Goal: Check status: Check status

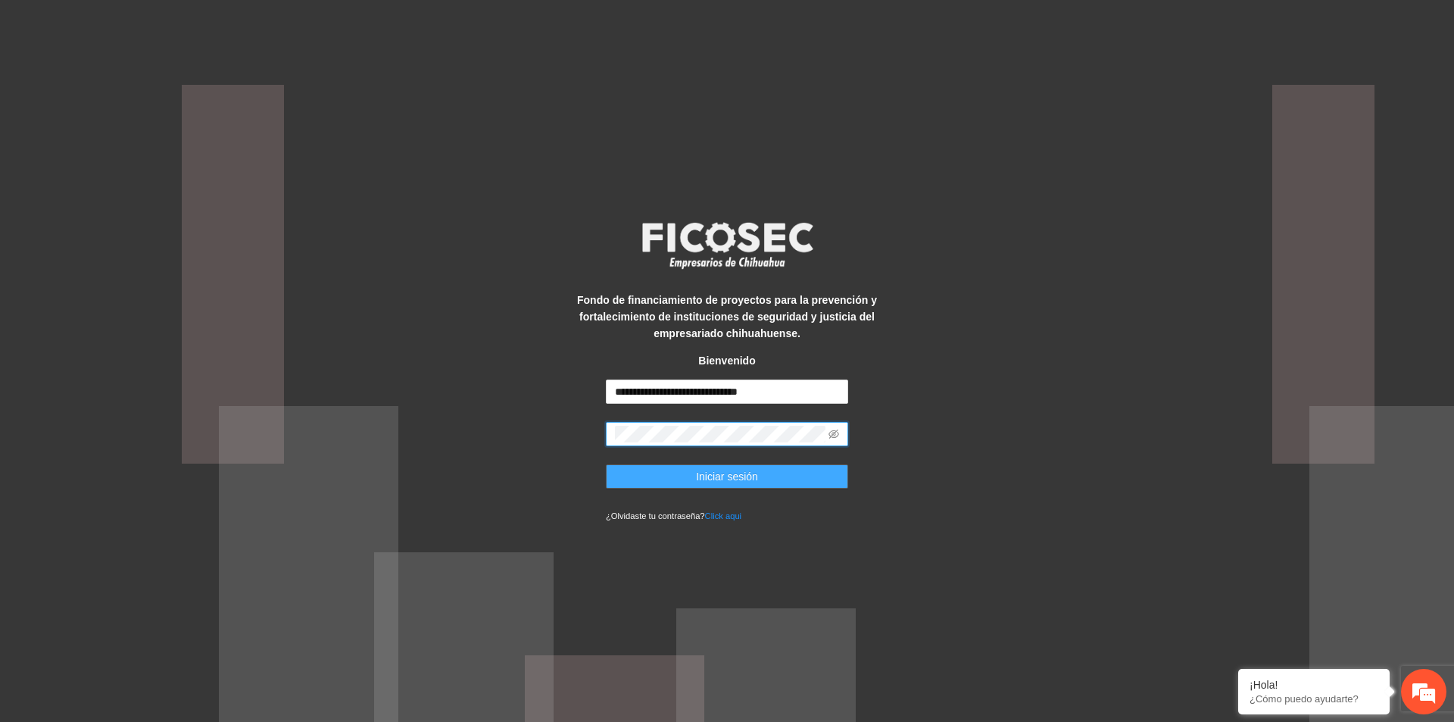
click at [782, 487] on button "Iniciar sesión" at bounding box center [727, 476] width 242 height 24
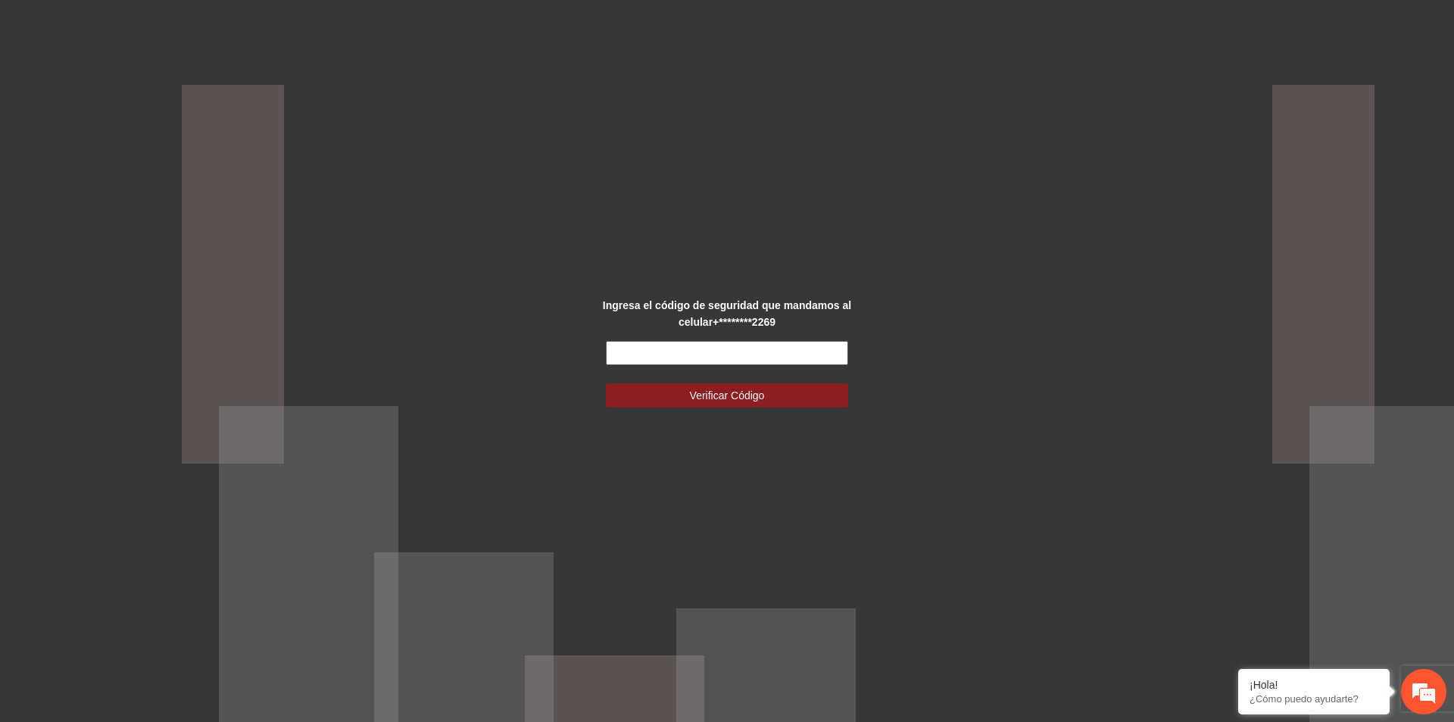
click at [739, 355] on input "text" at bounding box center [727, 353] width 242 height 24
type input "******"
click at [757, 388] on span "Verificar Código" at bounding box center [727, 395] width 75 height 17
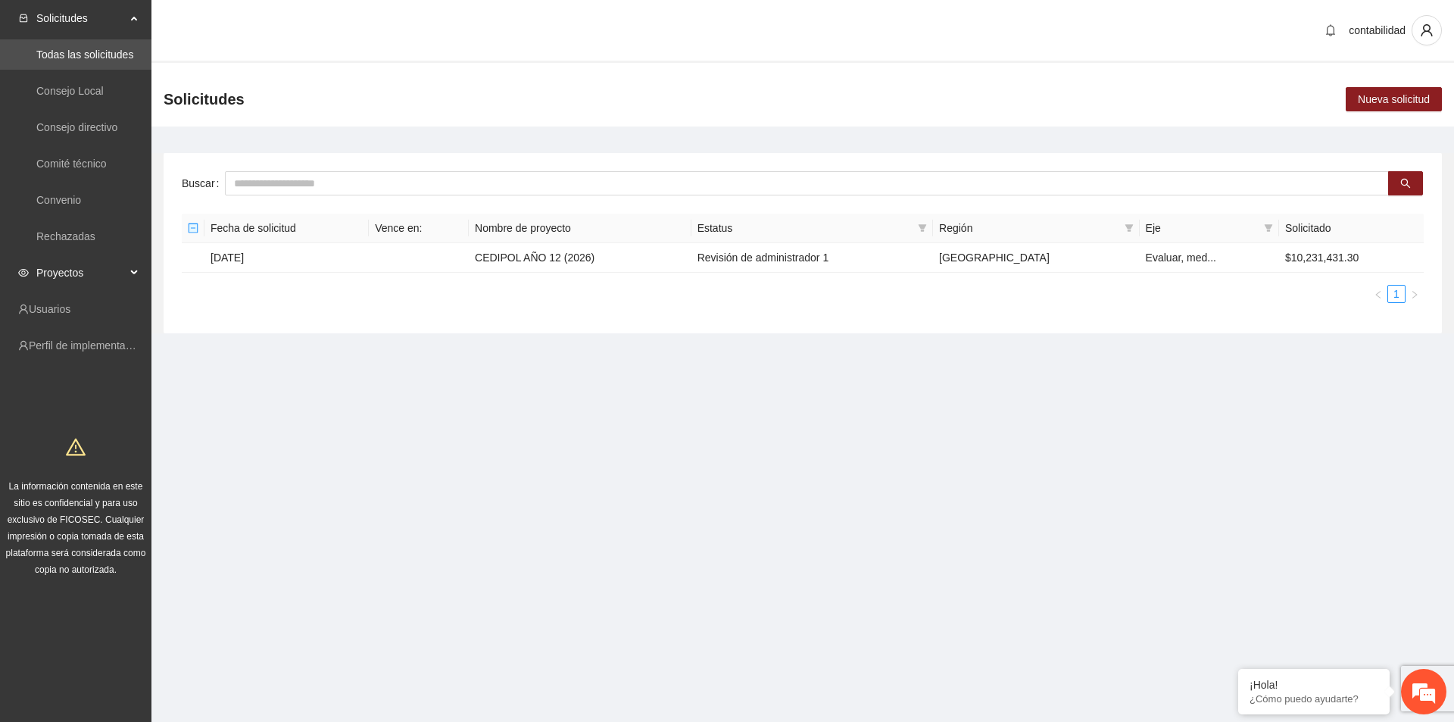
click at [103, 278] on span "Proyectos" at bounding box center [80, 273] width 89 height 30
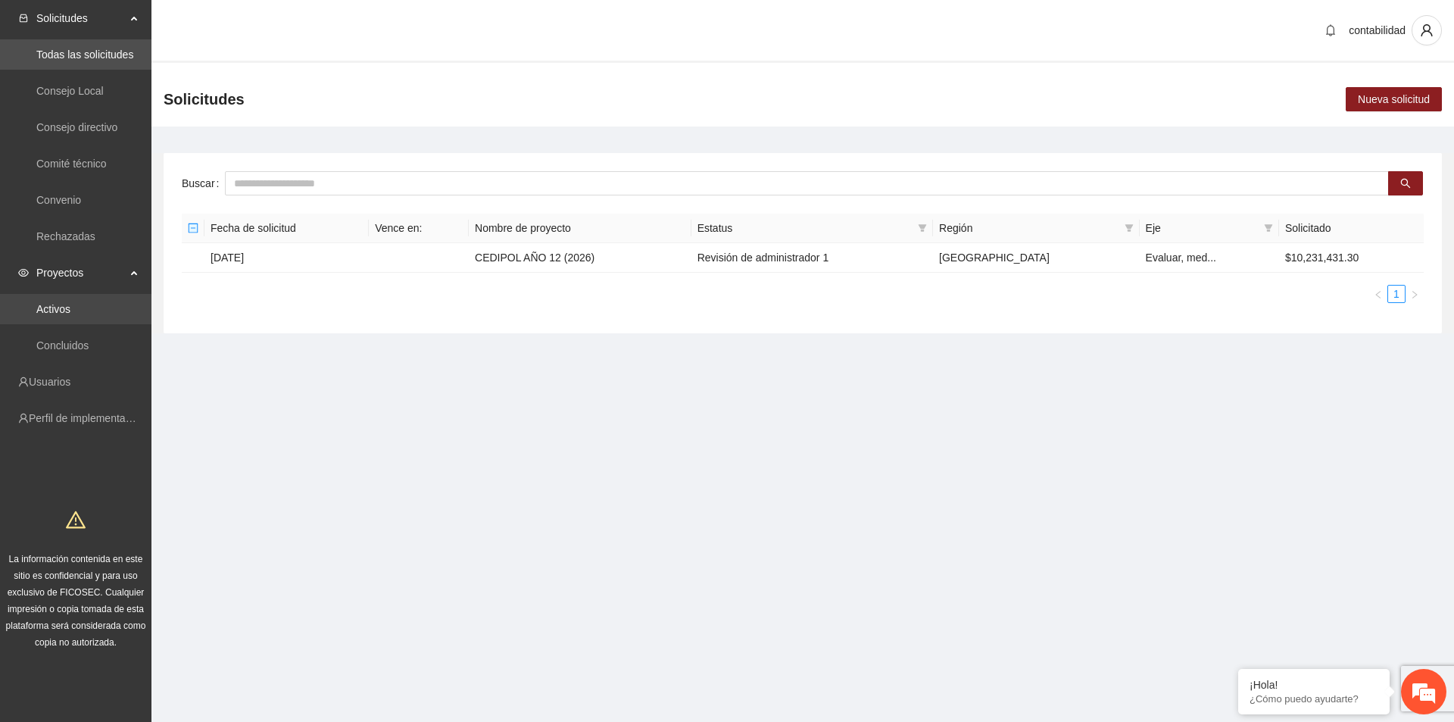
click at [70, 314] on link "Activos" at bounding box center [53, 309] width 34 height 12
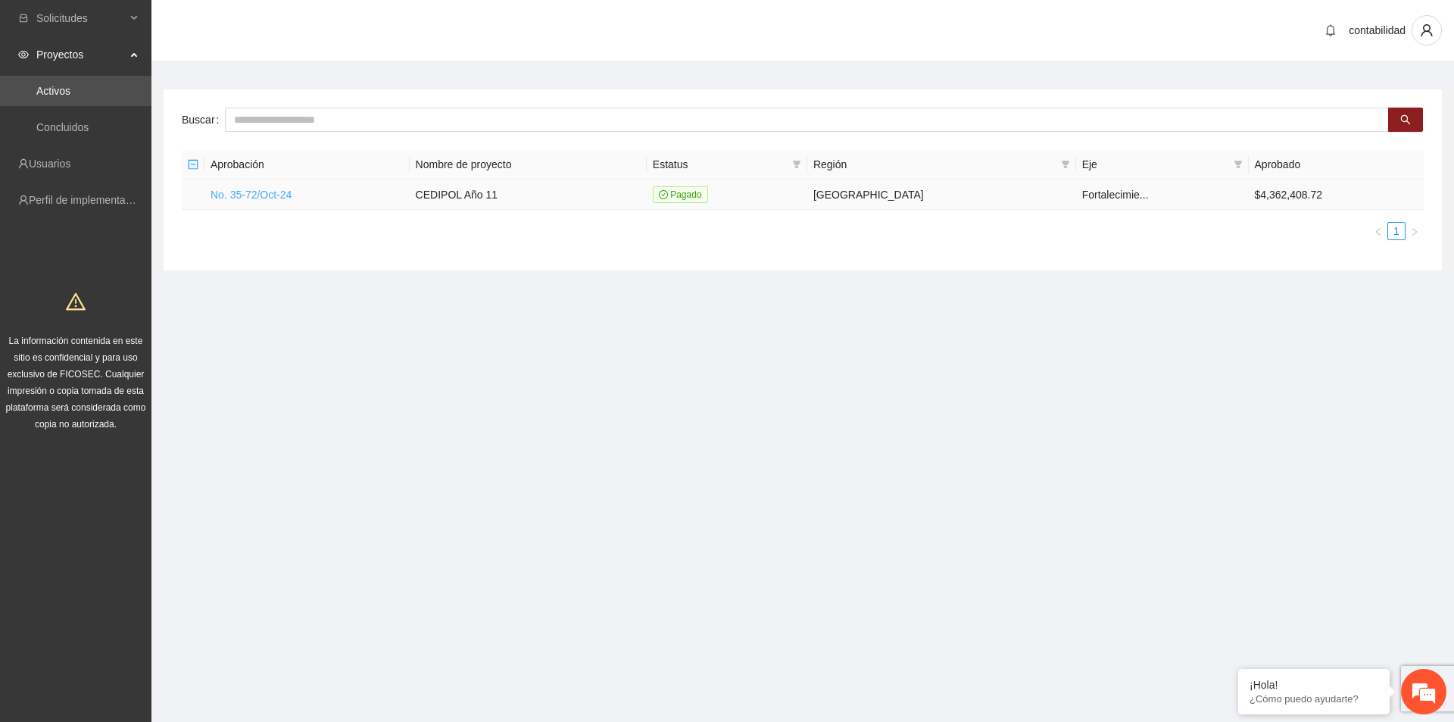
click at [259, 197] on link "No. 35-72/Oct-24" at bounding box center [251, 195] width 81 height 12
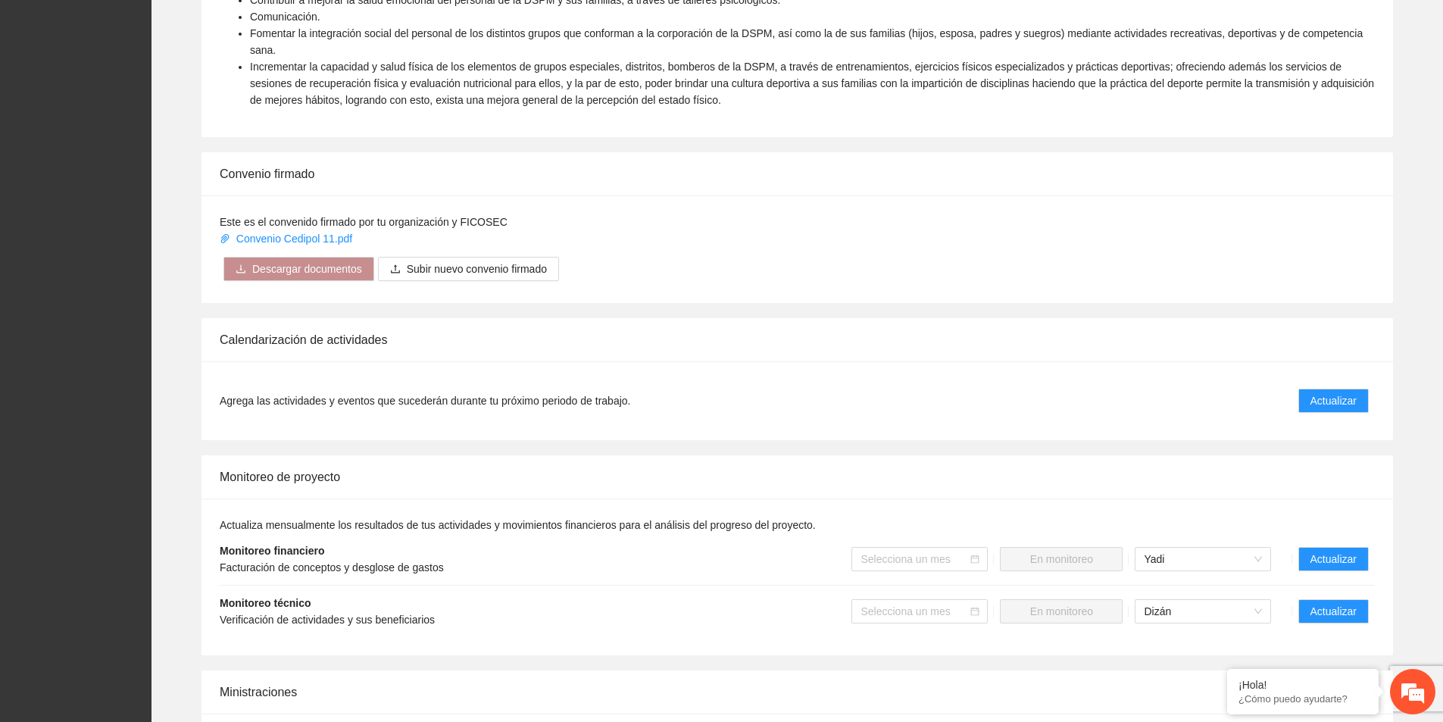
scroll to position [985, 0]
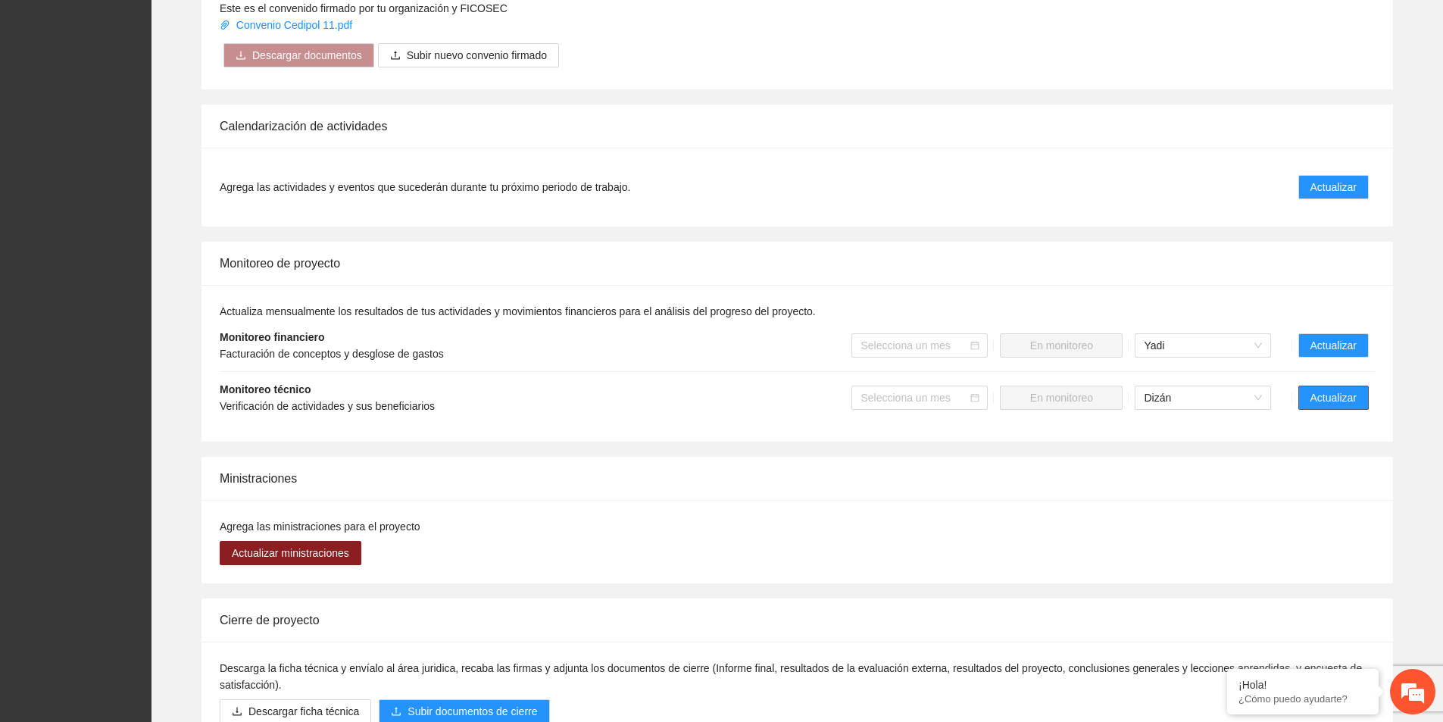
click at [1330, 389] on span "Actualizar" at bounding box center [1333, 397] width 46 height 17
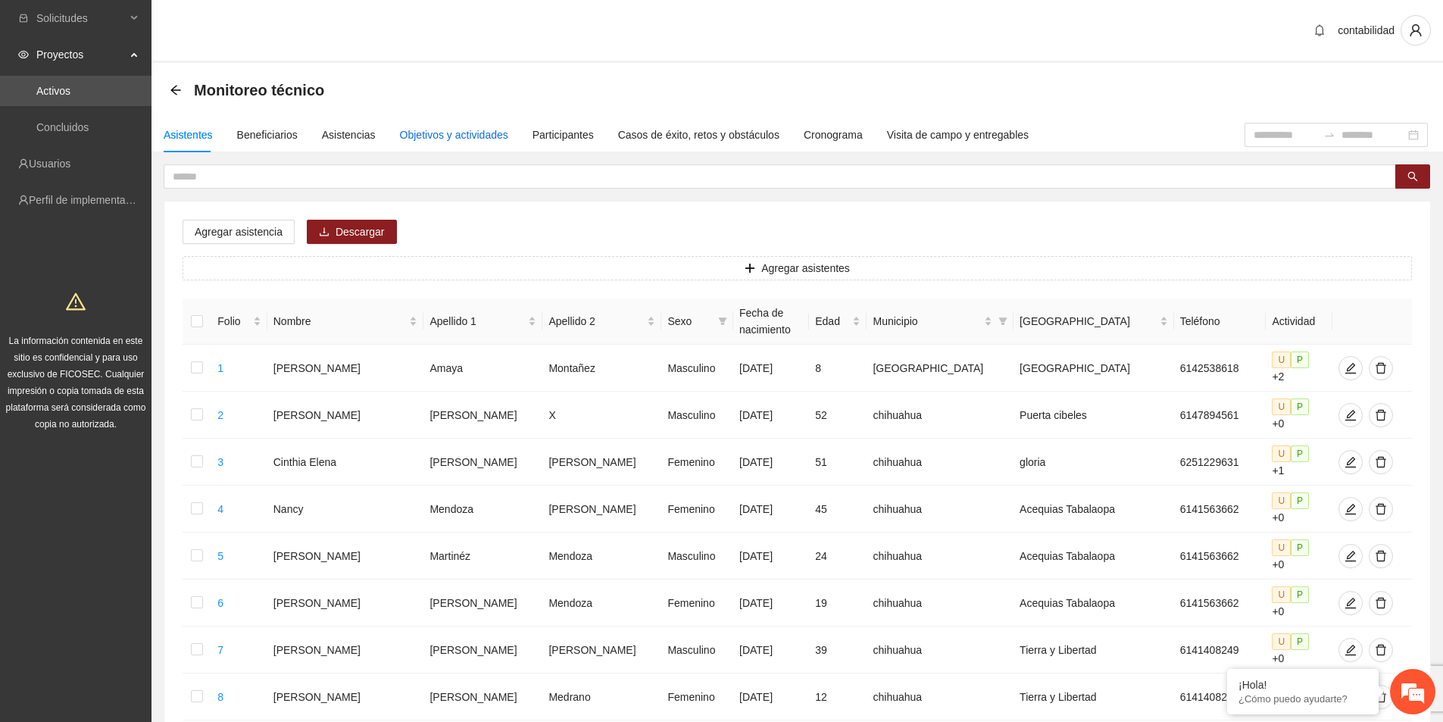
click at [462, 136] on div "Objetivos y actividades" at bounding box center [454, 134] width 108 height 17
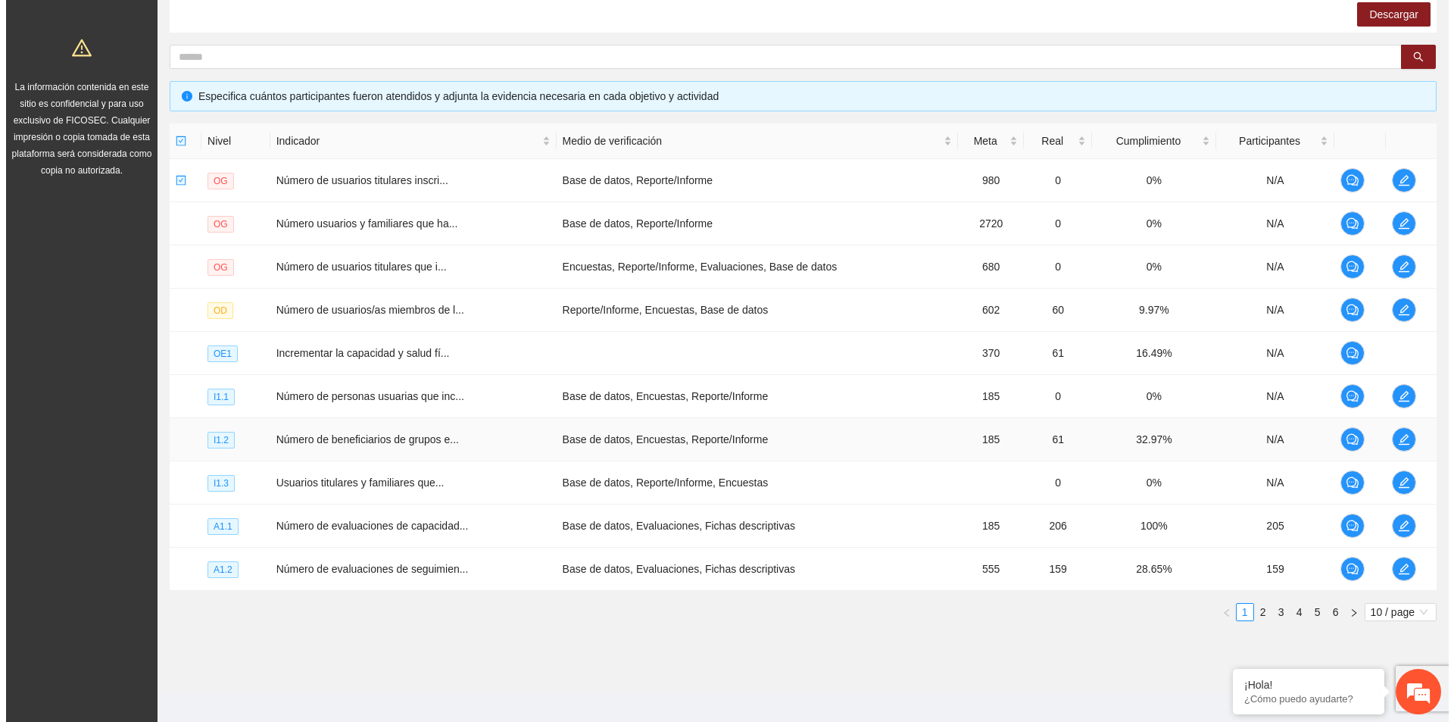
scroll to position [268, 0]
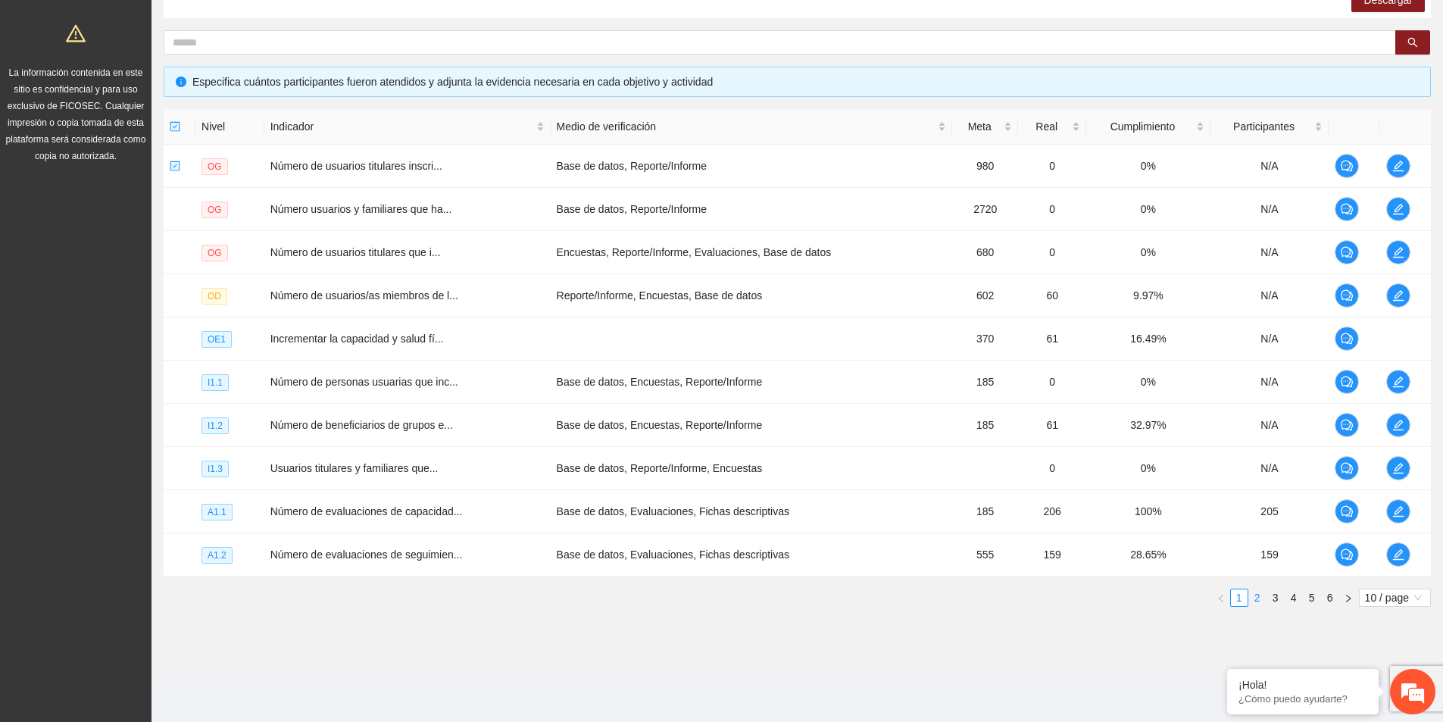
click at [1260, 598] on link "2" at bounding box center [1257, 597] width 17 height 17
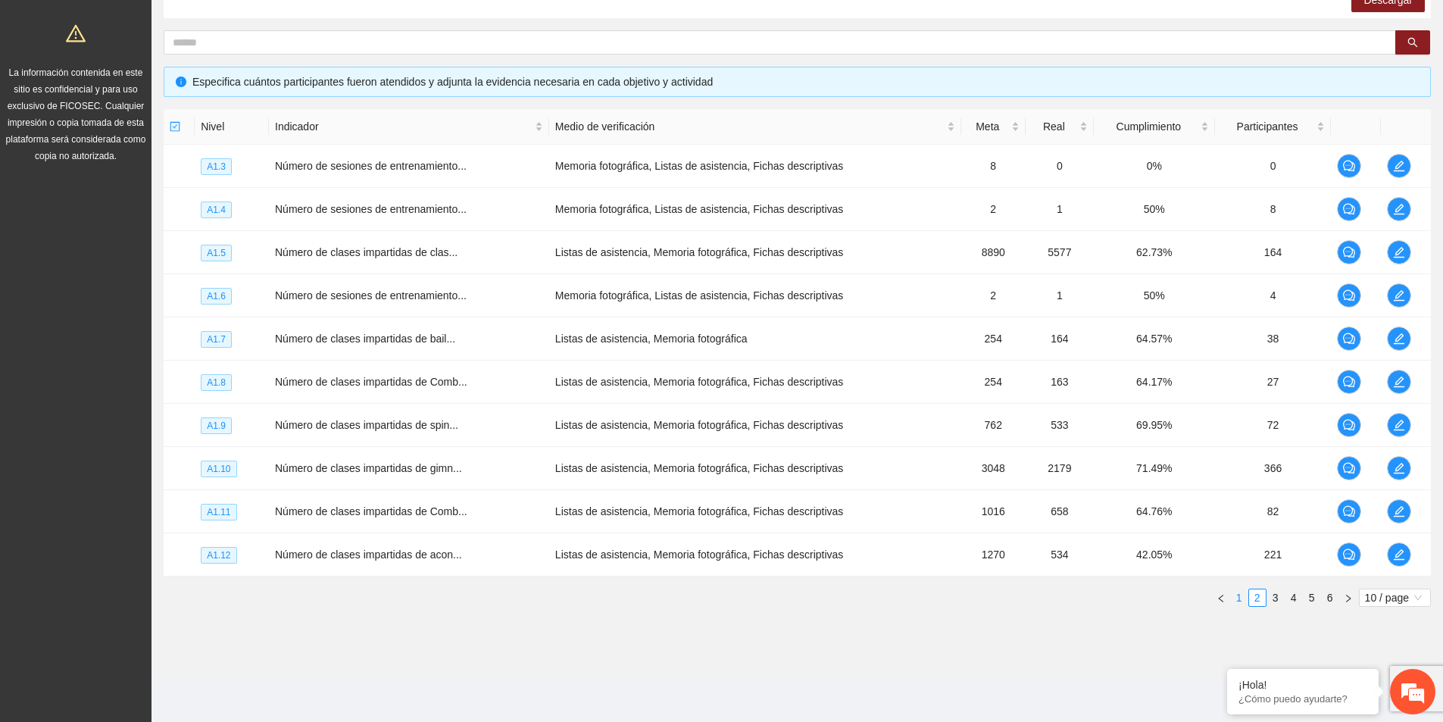
click at [1238, 597] on link "1" at bounding box center [1239, 597] width 17 height 17
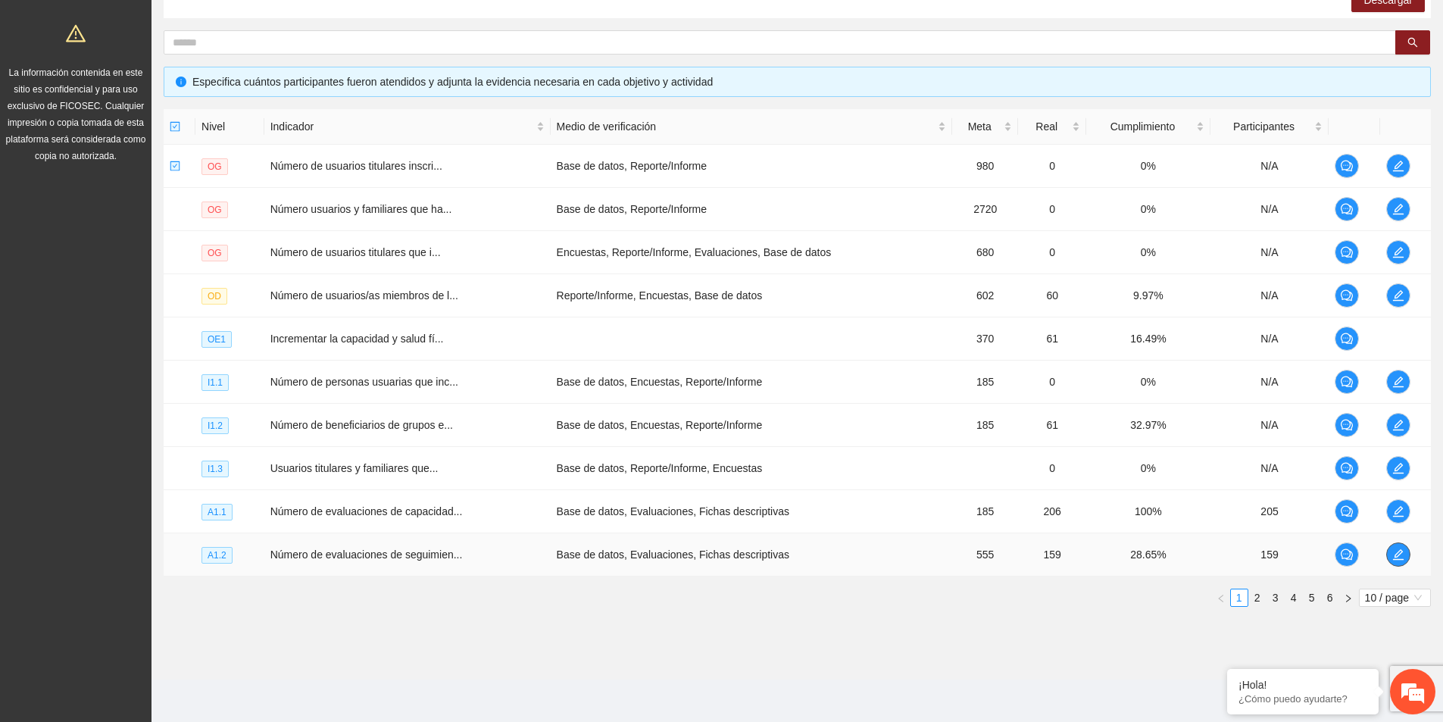
click at [1400, 557] on icon "edit" at bounding box center [1398, 554] width 12 height 12
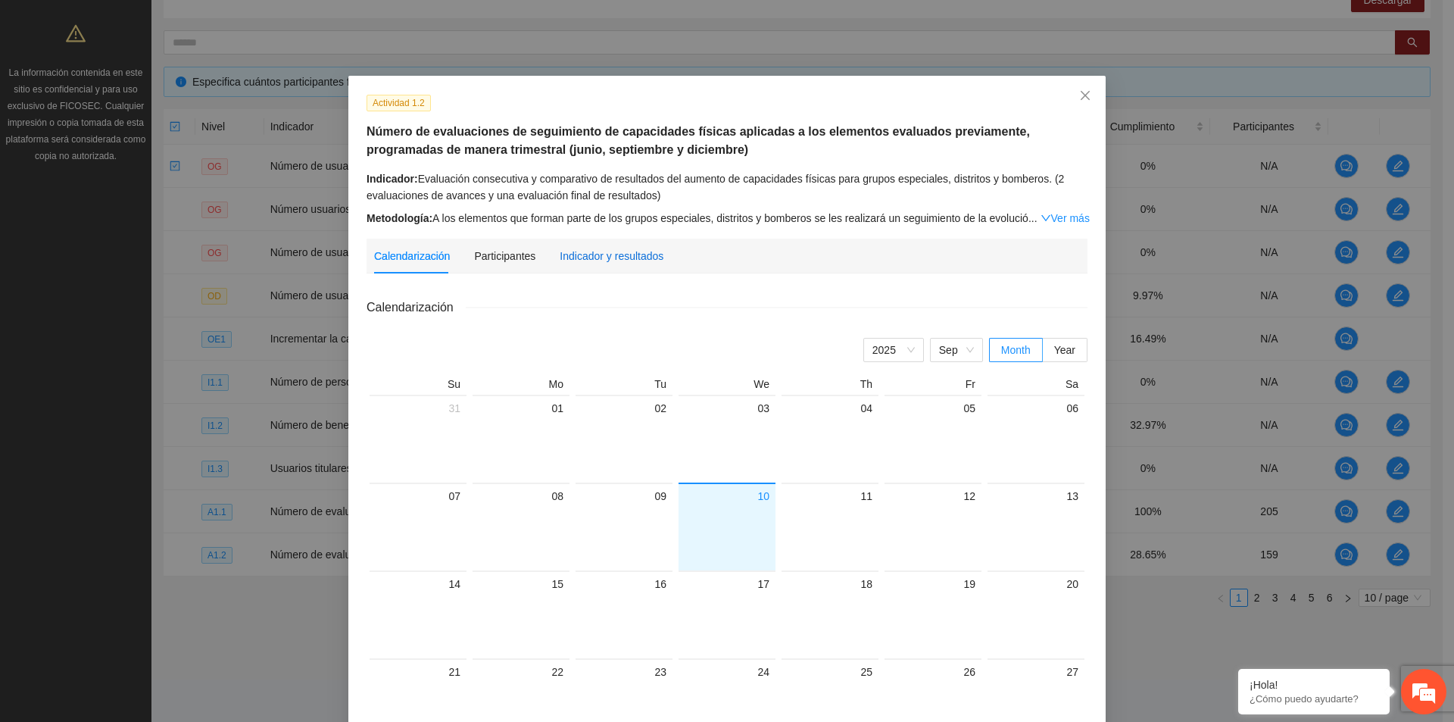
click at [586, 262] on div "Indicador y resultados" at bounding box center [612, 256] width 104 height 17
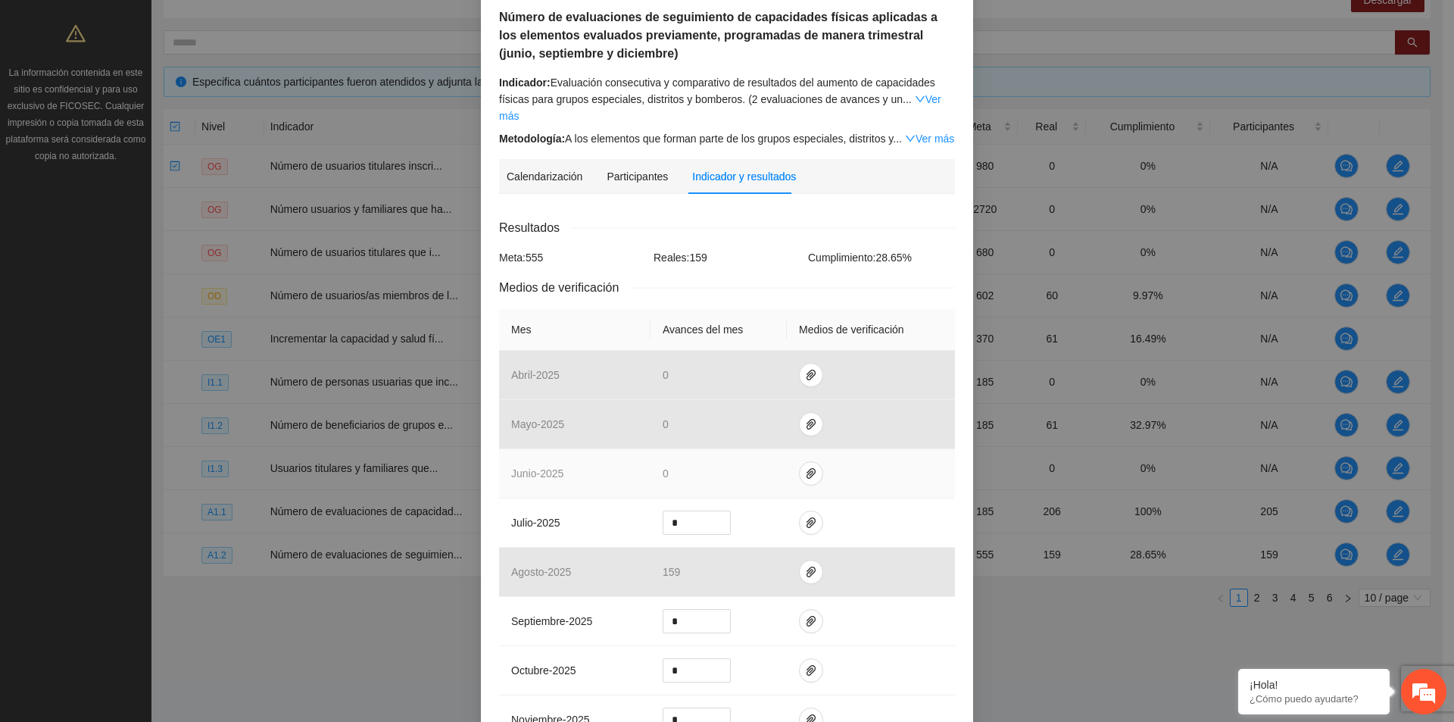
scroll to position [227, 0]
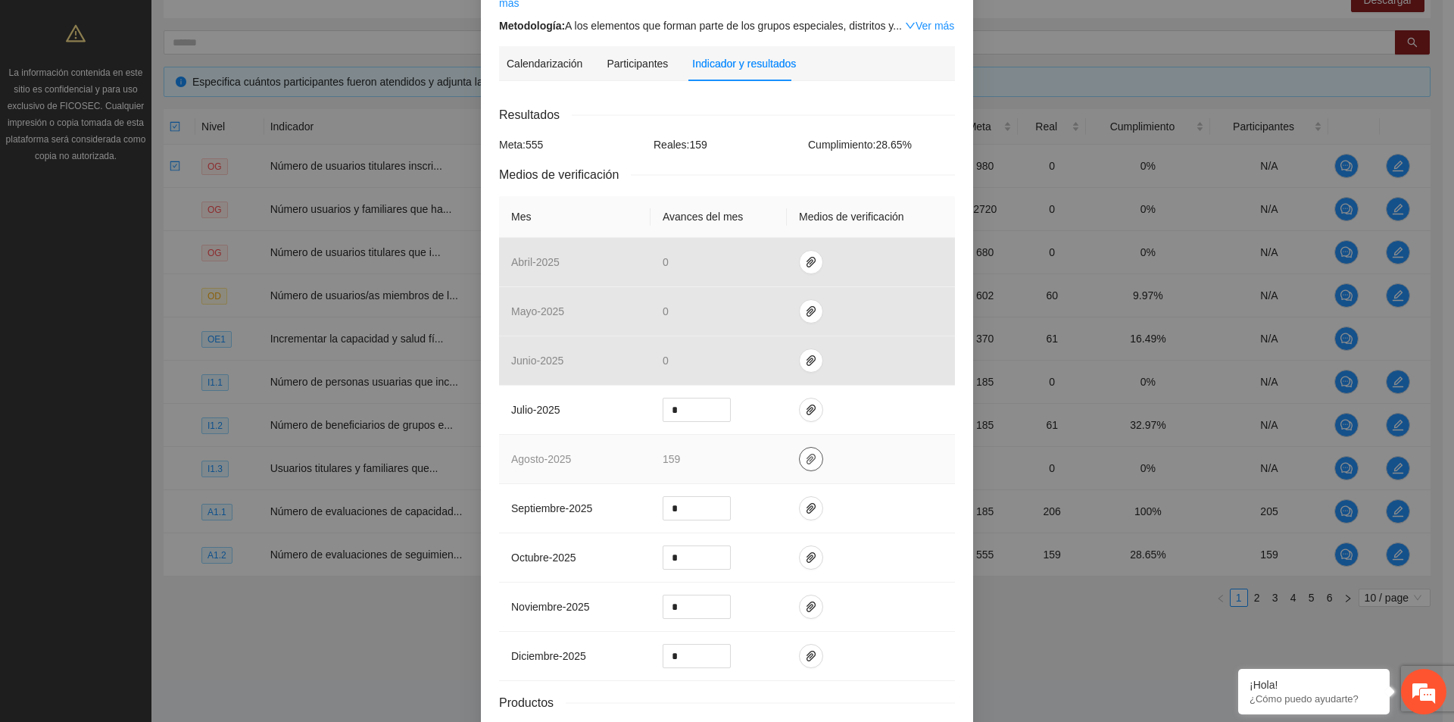
click at [806, 453] on icon "paper-clip" at bounding box center [811, 459] width 12 height 12
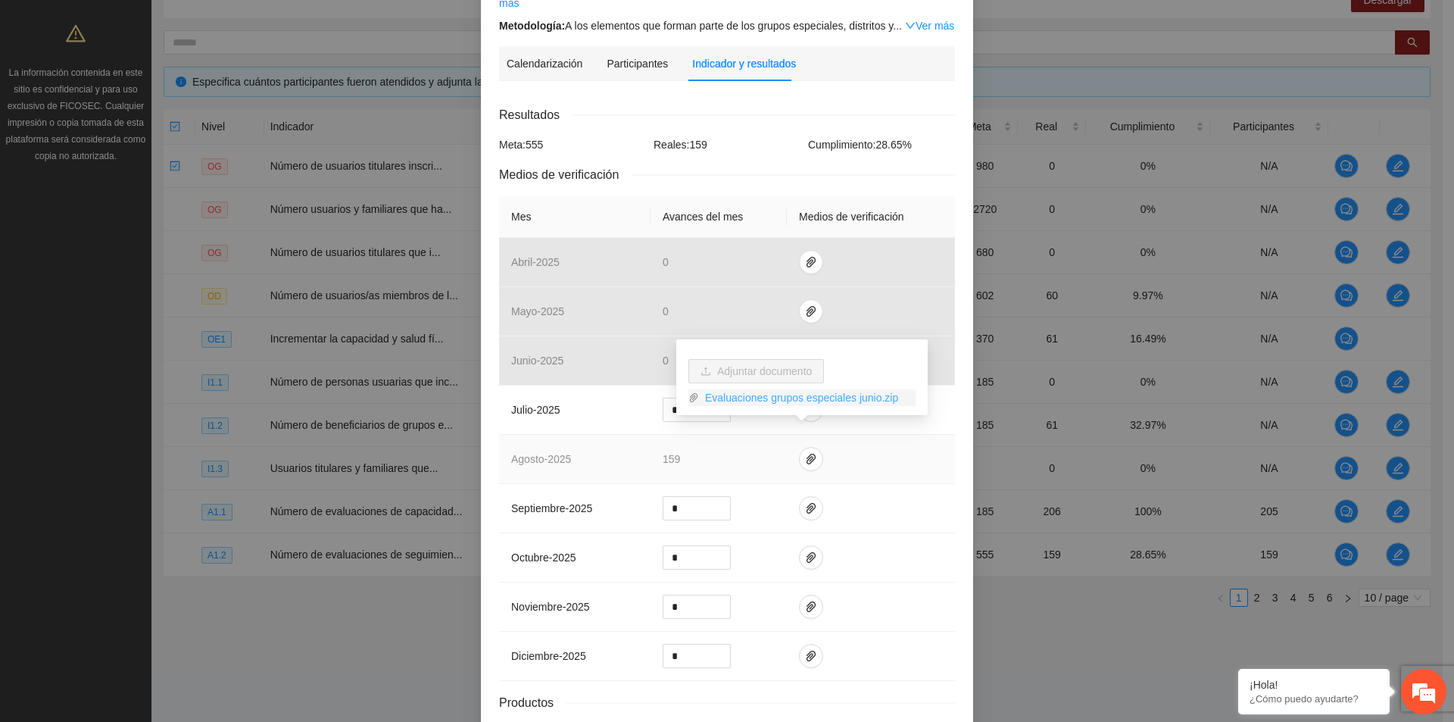
click at [847, 398] on link "Evaluaciones grupos especiales junio.zip" at bounding box center [807, 397] width 217 height 17
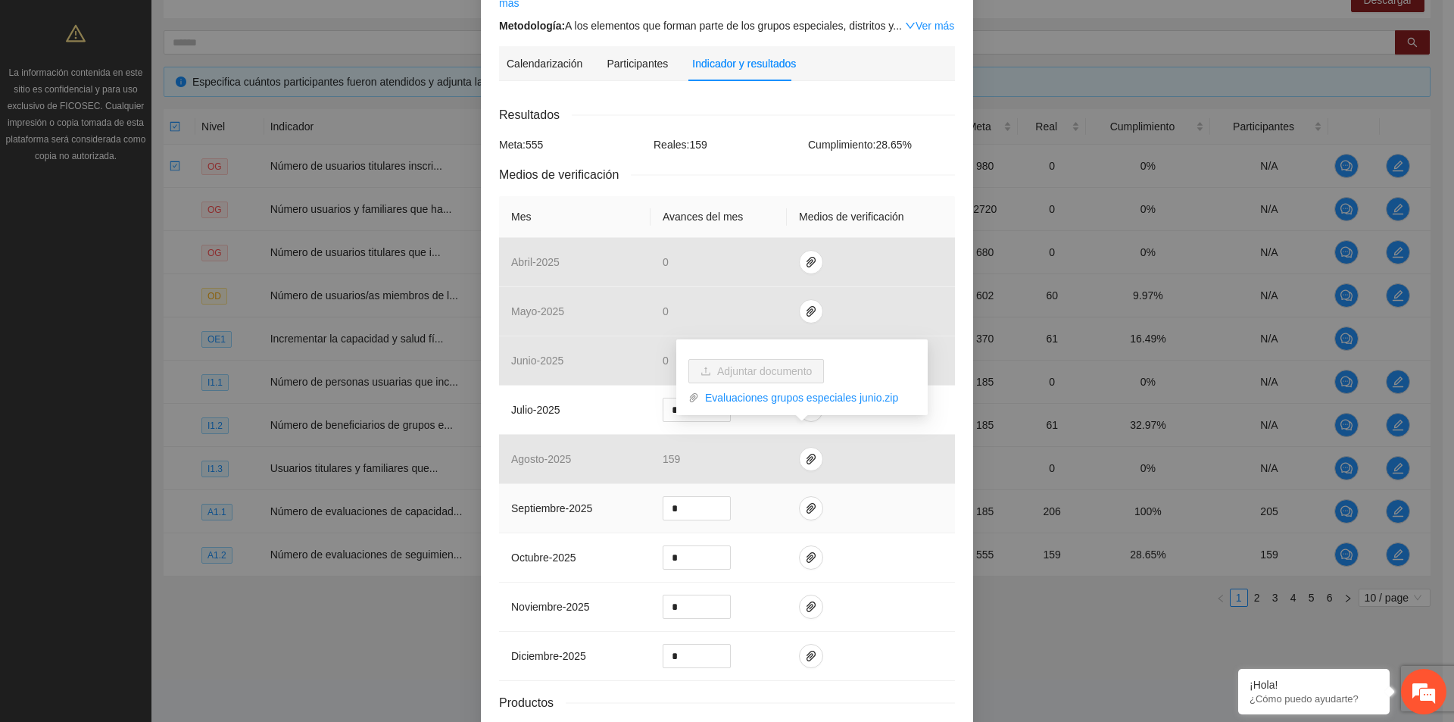
scroll to position [0, 0]
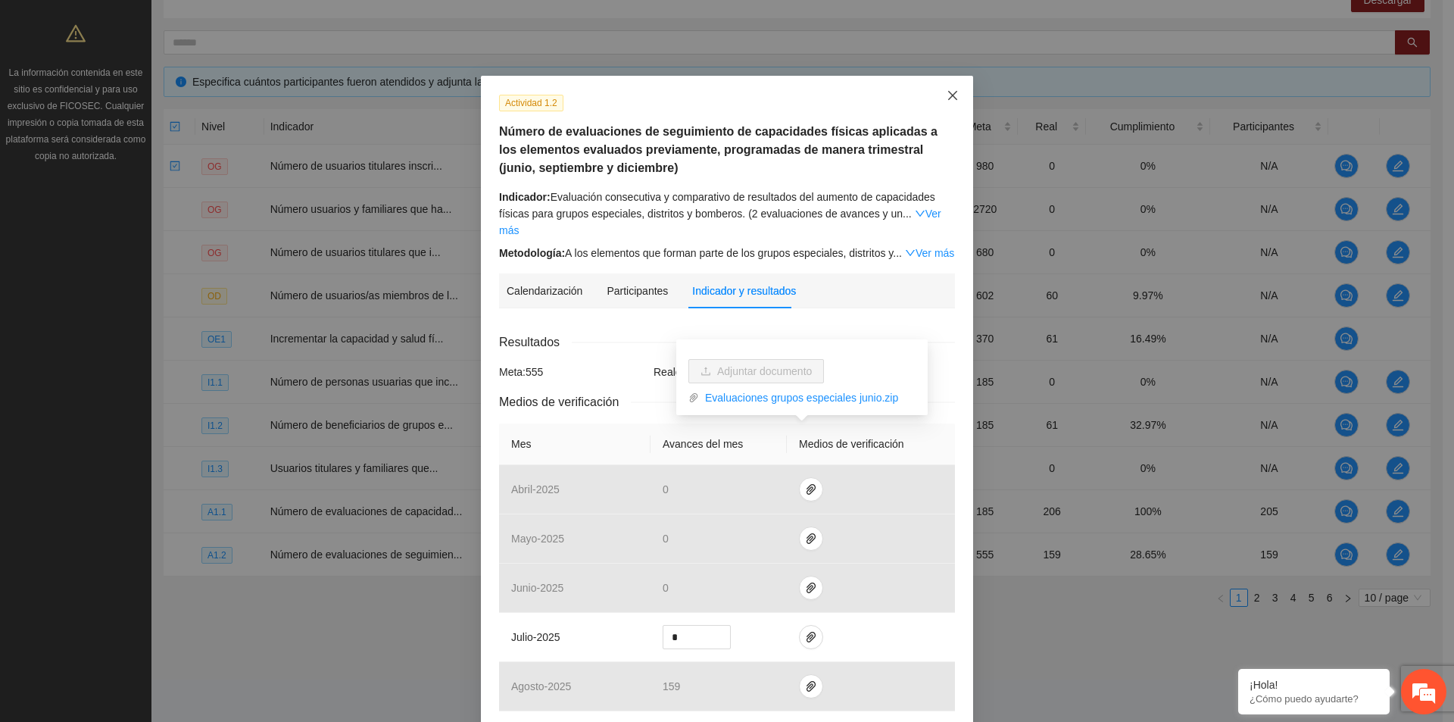
click at [956, 103] on span "Close" at bounding box center [952, 96] width 41 height 41
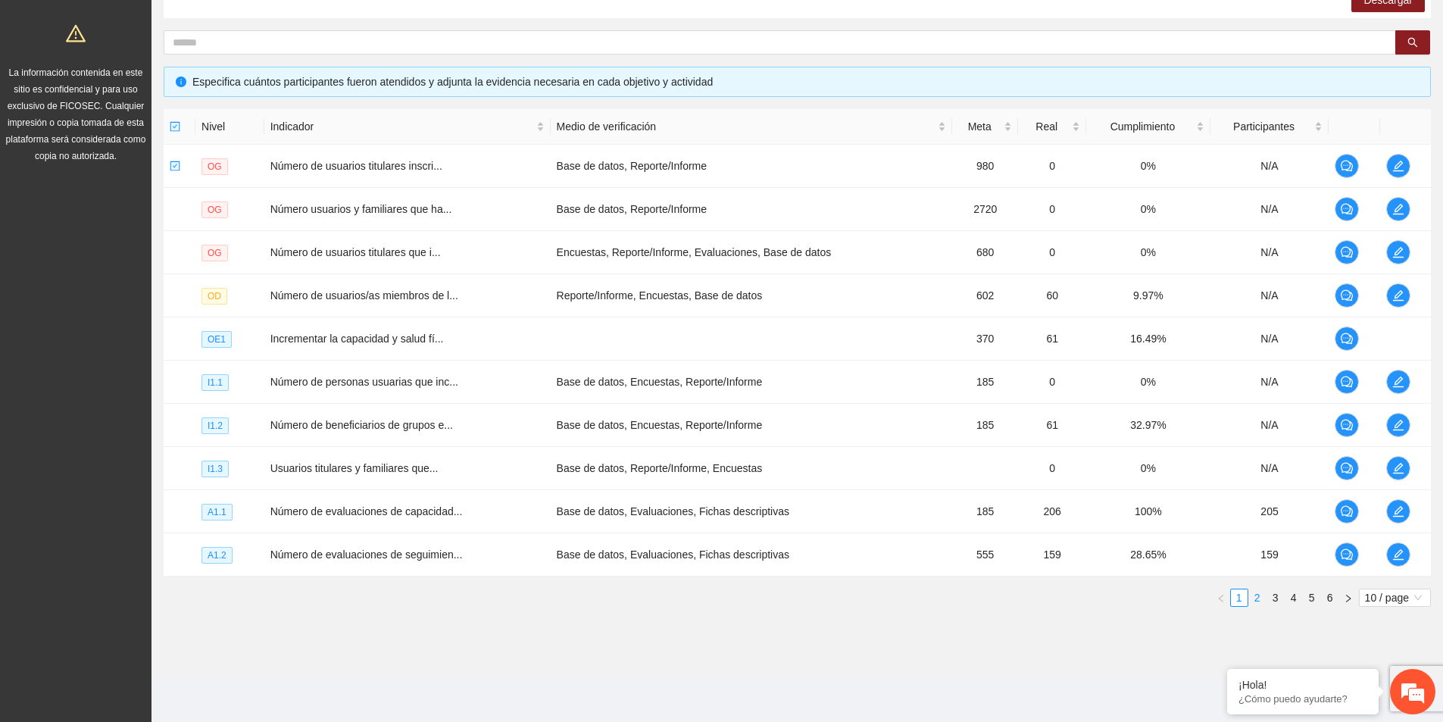
click at [1252, 599] on link "2" at bounding box center [1257, 597] width 17 height 17
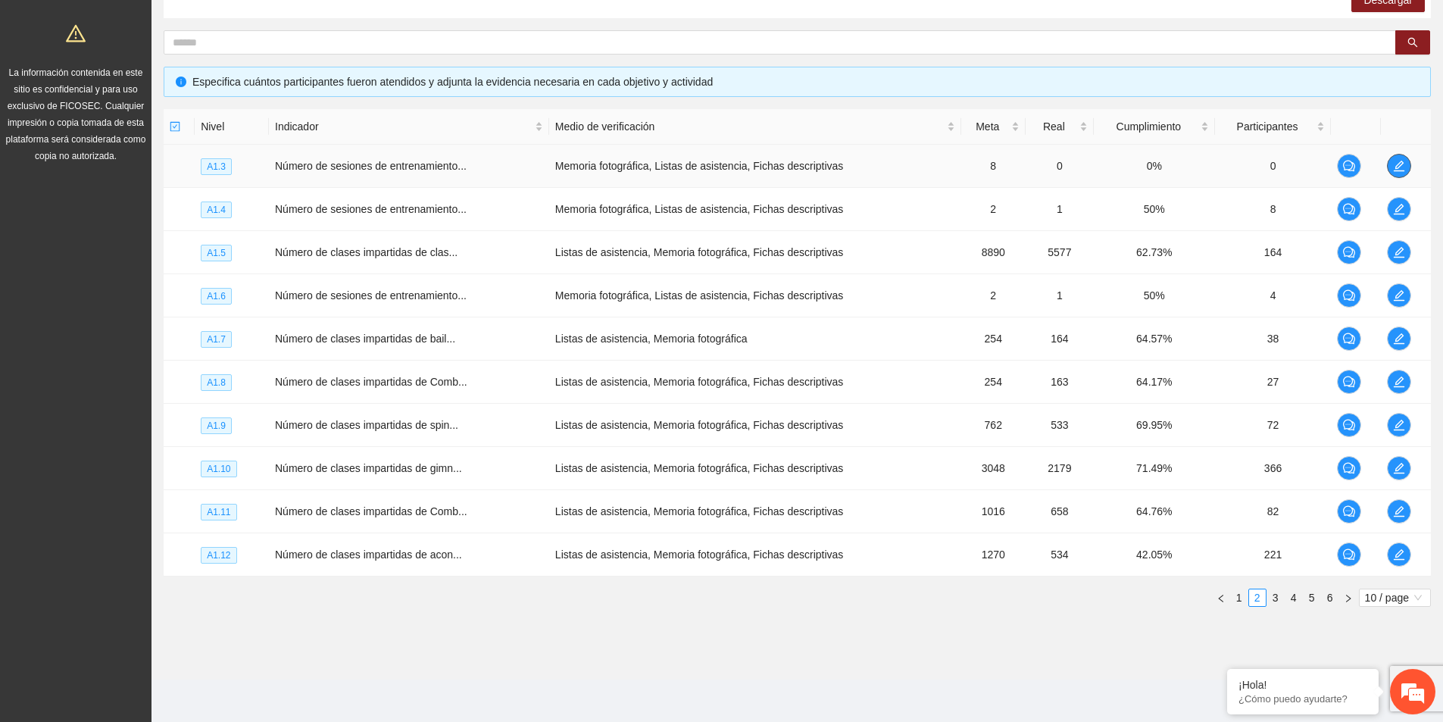
click at [1403, 170] on icon "edit" at bounding box center [1399, 166] width 12 height 12
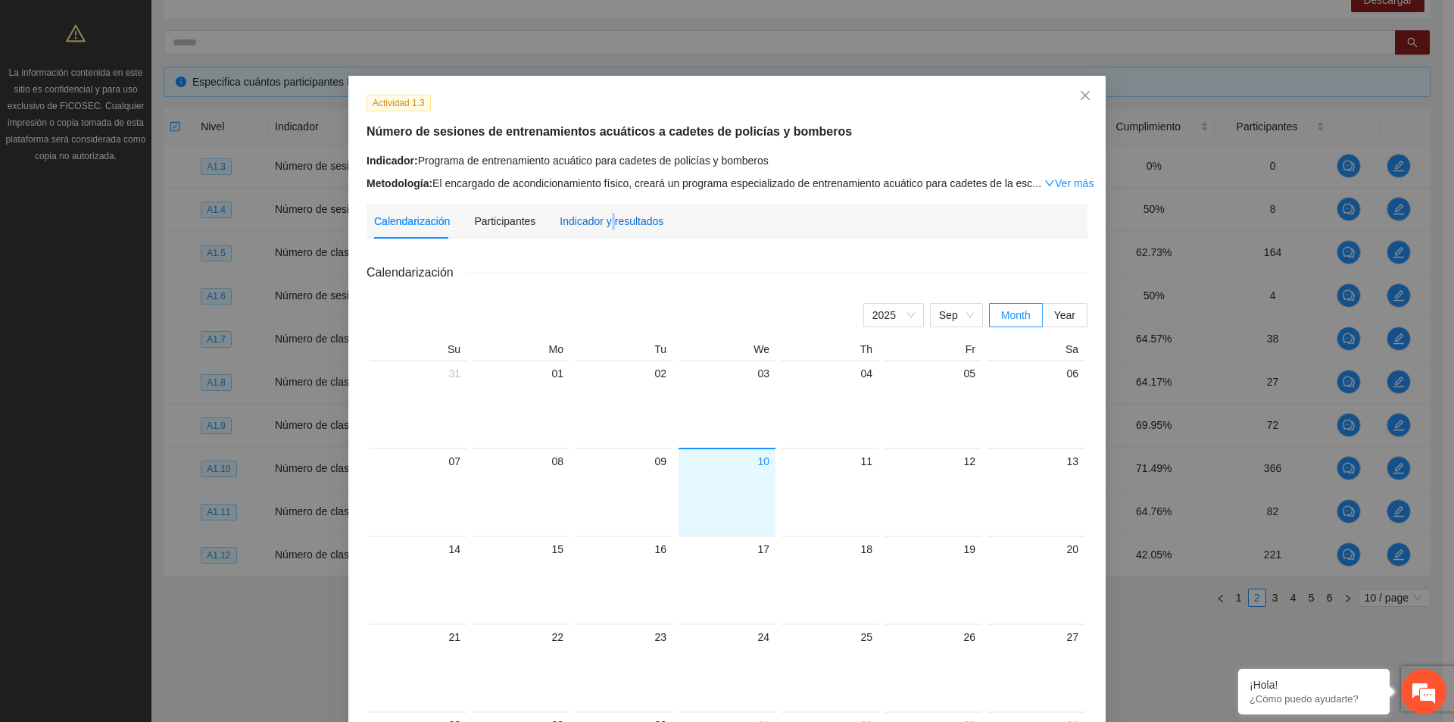
click at [604, 226] on div "Indicador y resultados" at bounding box center [612, 221] width 104 height 17
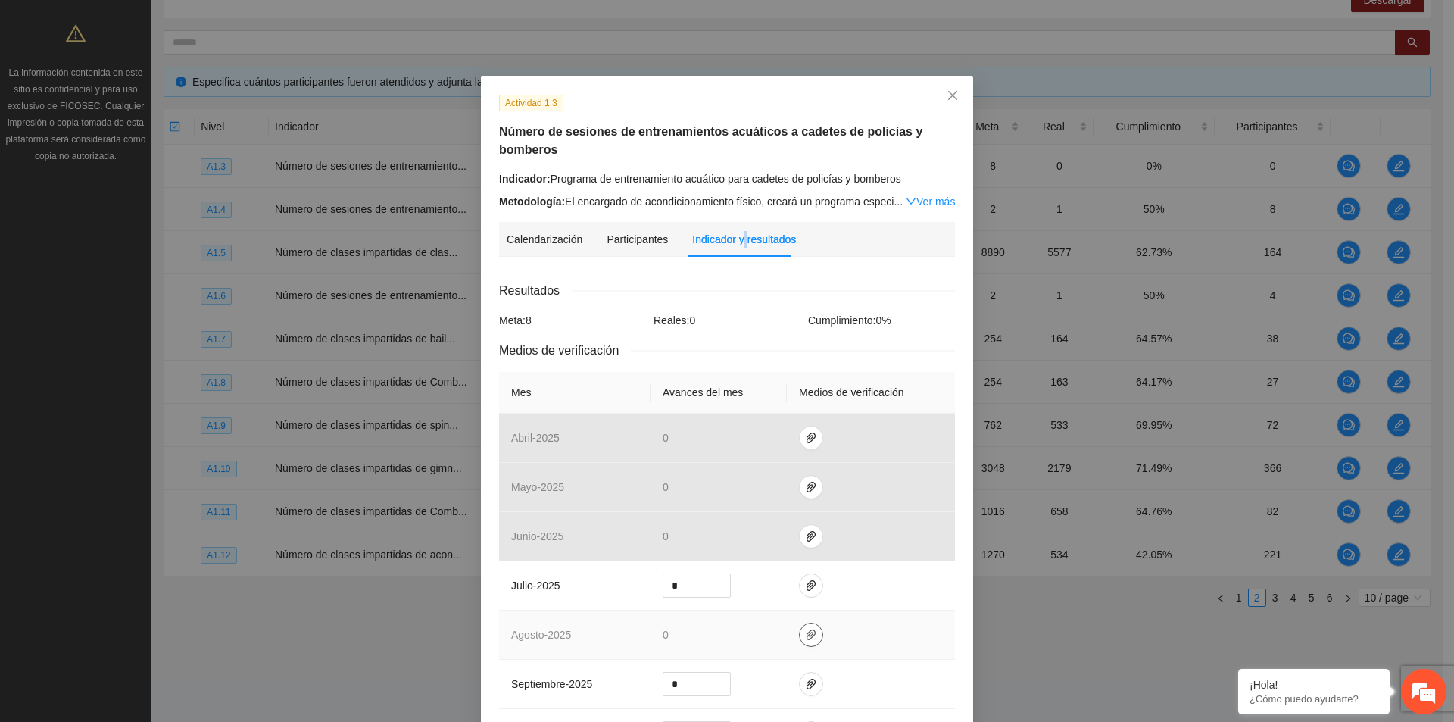
click at [807, 641] on button "button" at bounding box center [811, 635] width 24 height 24
click at [806, 639] on icon "paper-clip" at bounding box center [811, 635] width 12 height 12
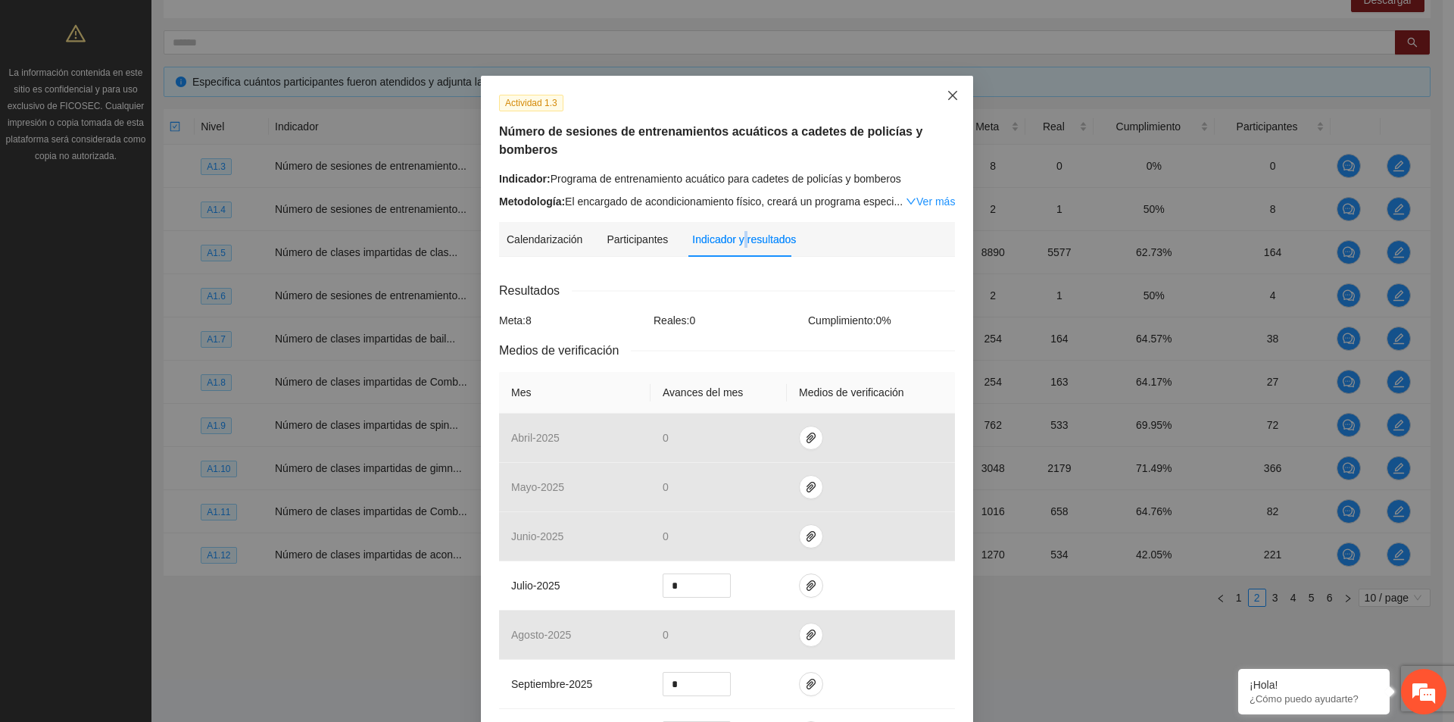
click at [949, 94] on icon "close" at bounding box center [952, 95] width 9 height 9
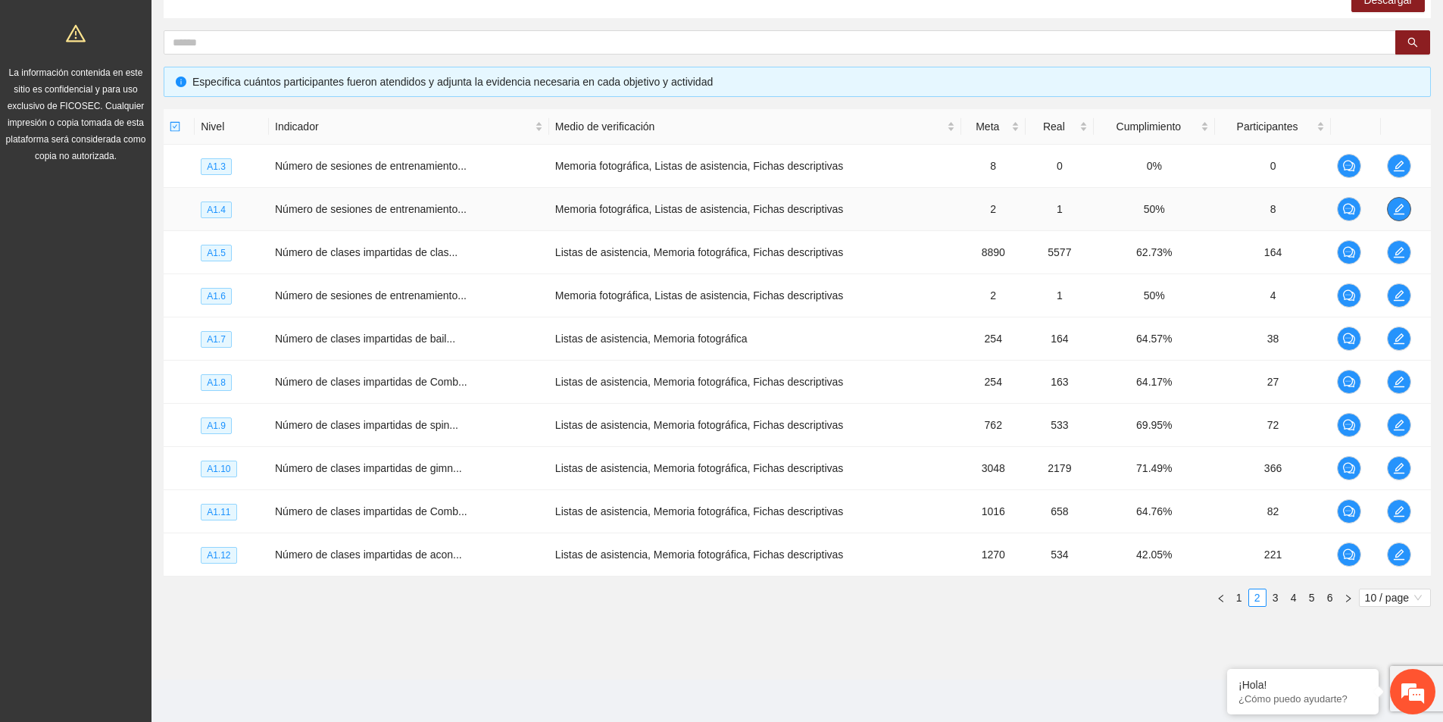
click at [1405, 205] on span "edit" at bounding box center [1399, 209] width 23 height 12
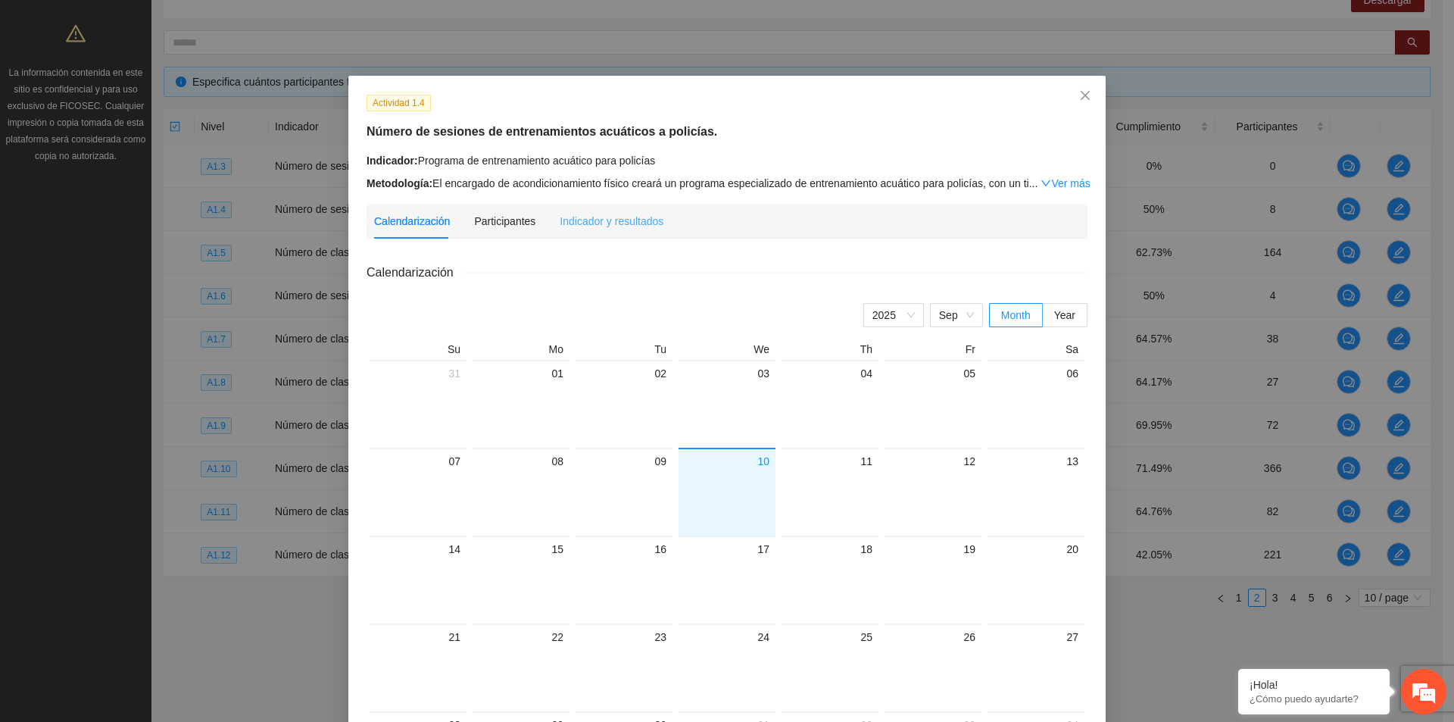
click at [584, 229] on div "Indicador y resultados" at bounding box center [612, 221] width 104 height 35
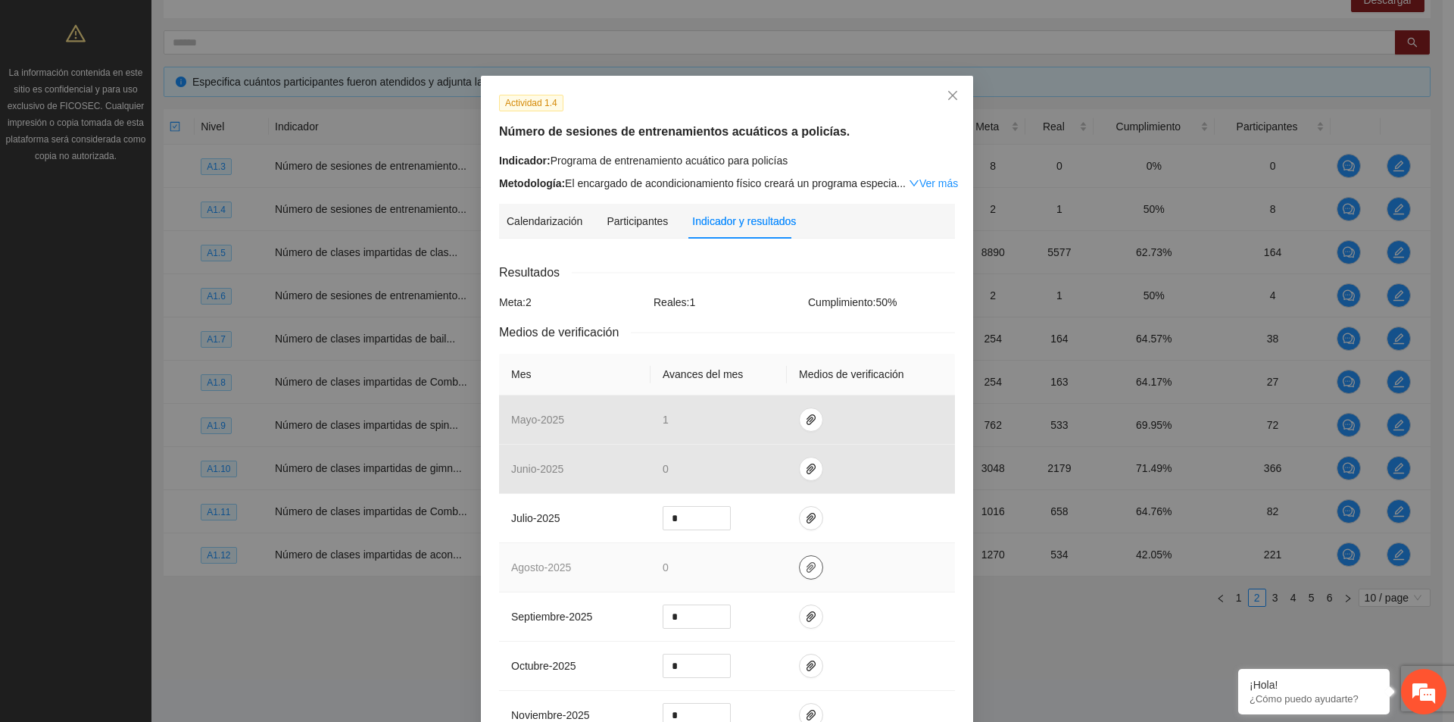
click at [806, 571] on icon "paper-clip" at bounding box center [811, 567] width 12 height 12
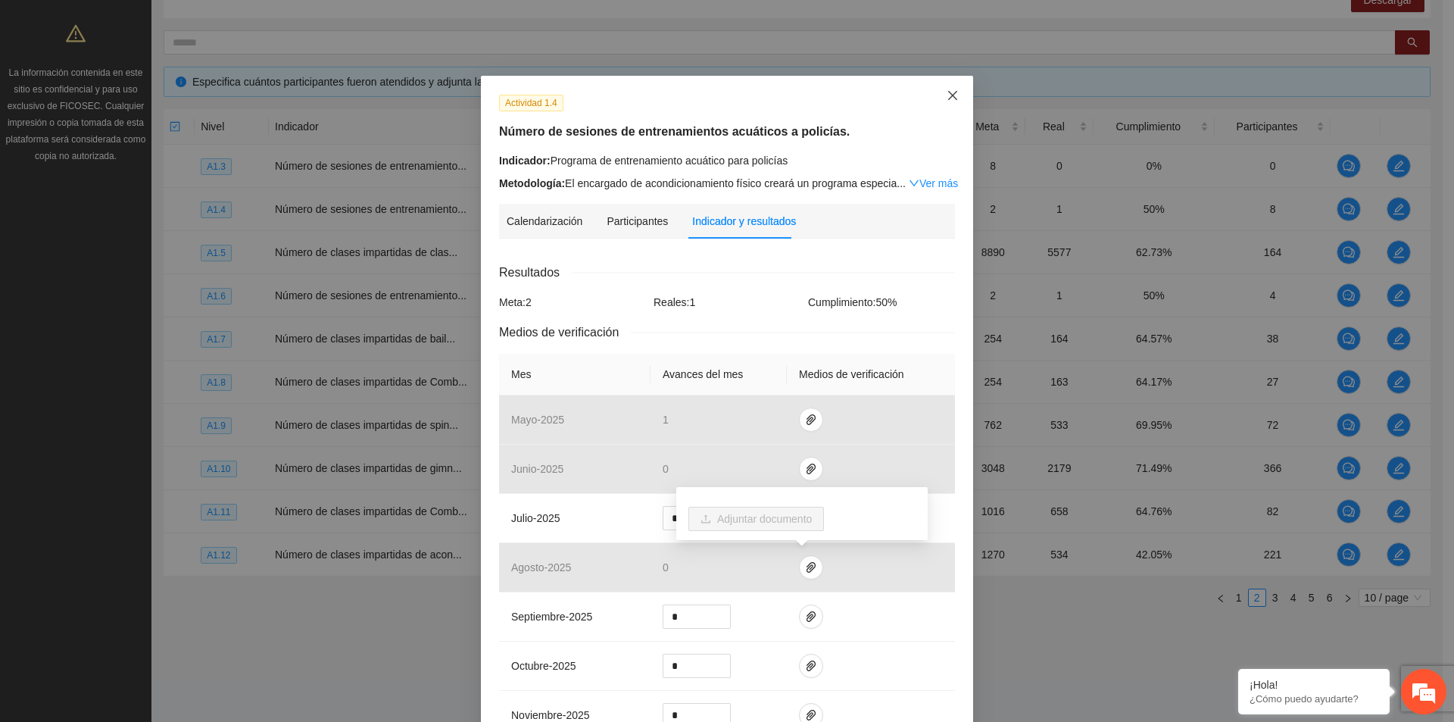
click at [951, 96] on icon "close" at bounding box center [953, 95] width 12 height 12
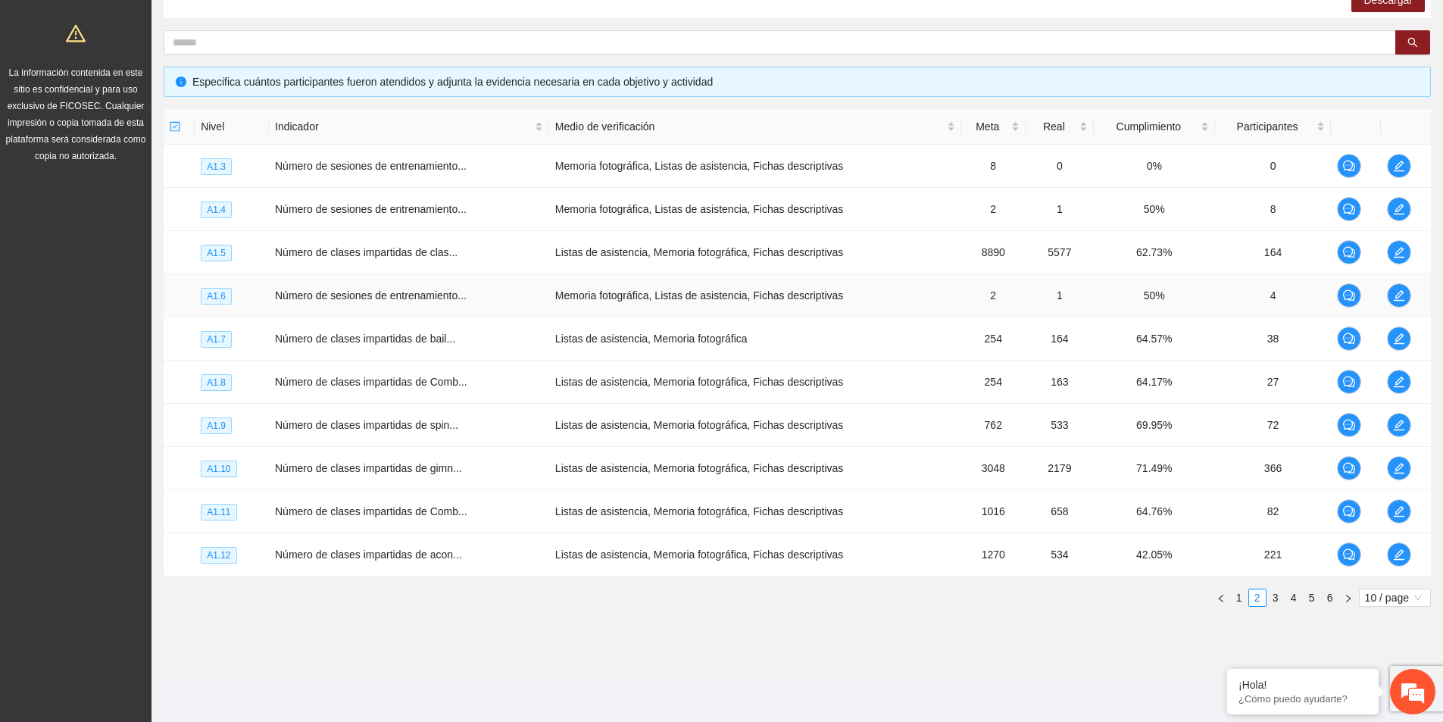
click at [1385, 290] on td at bounding box center [1406, 295] width 50 height 43
click at [1393, 292] on icon "edit" at bounding box center [1399, 295] width 12 height 12
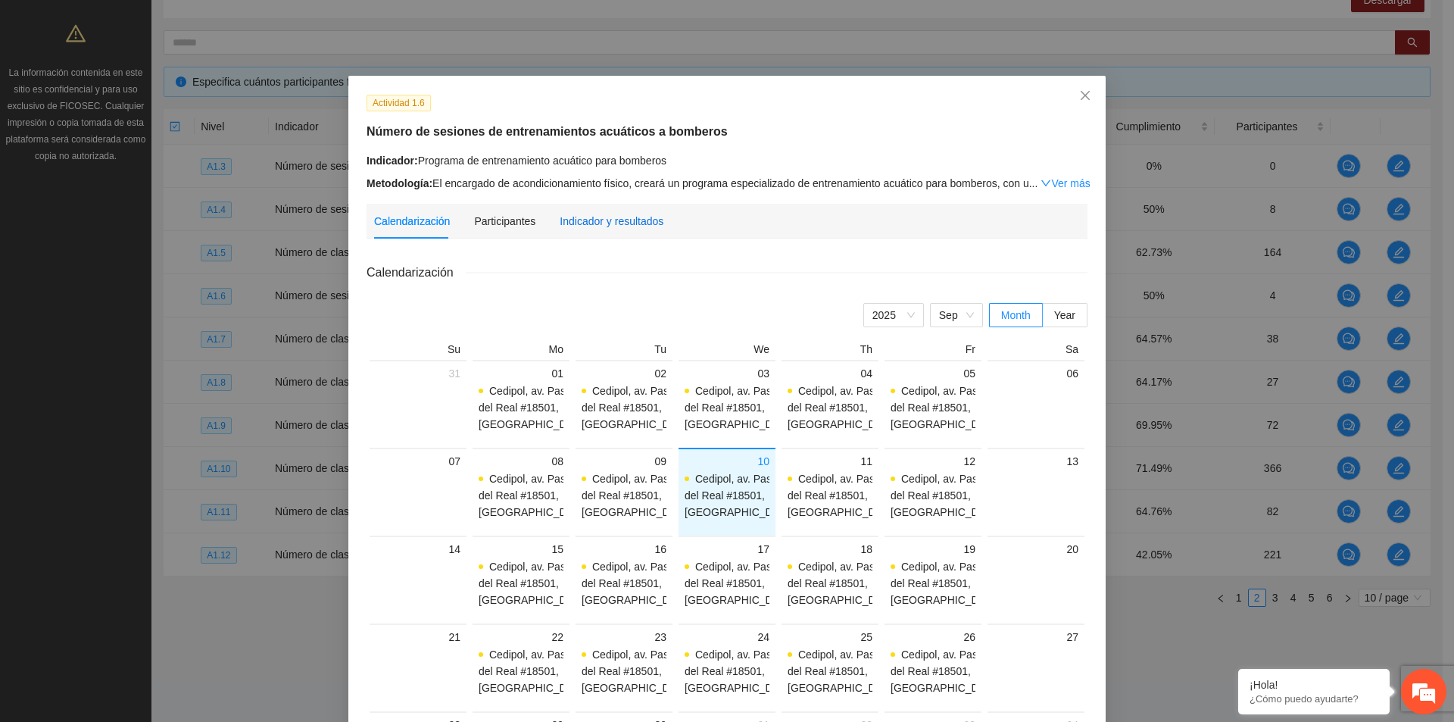
click at [595, 226] on div "Indicador y resultados" at bounding box center [612, 221] width 104 height 17
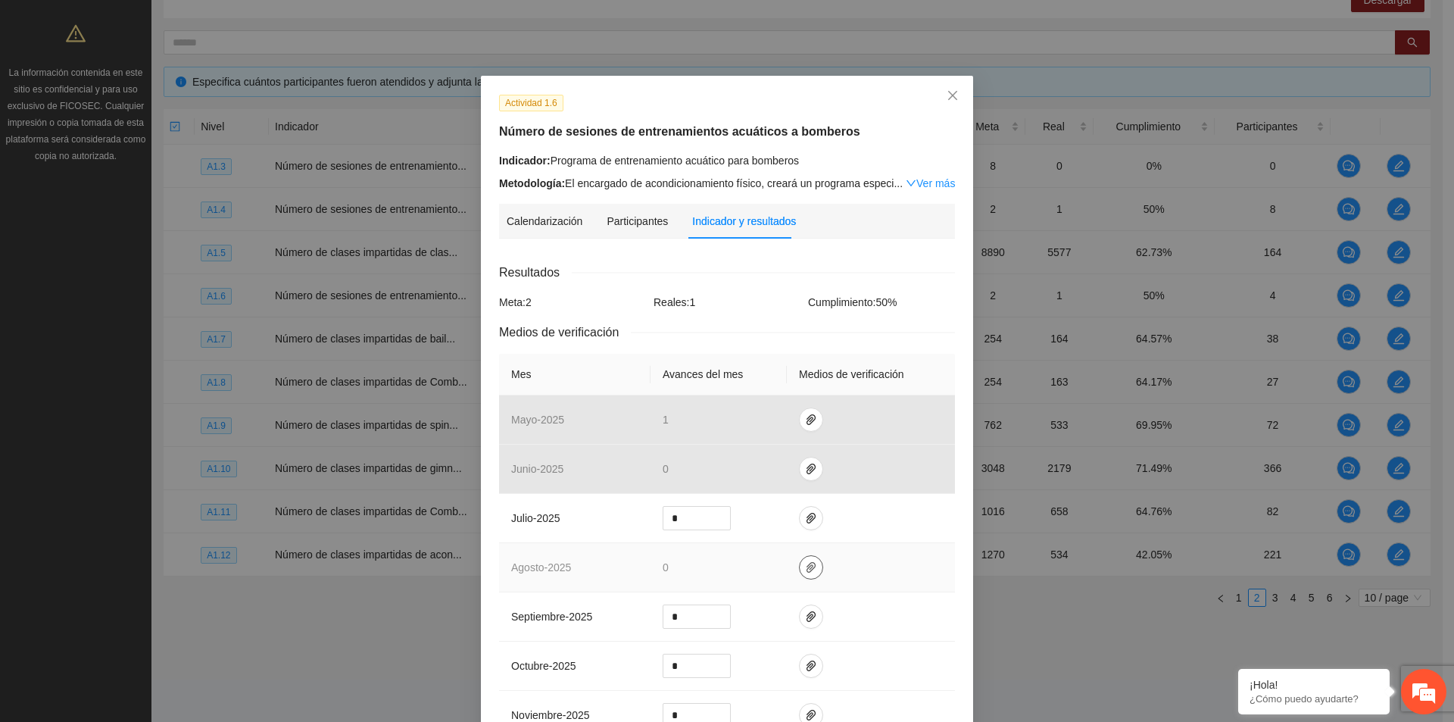
click at [809, 564] on span "paper-clip" at bounding box center [811, 567] width 23 height 12
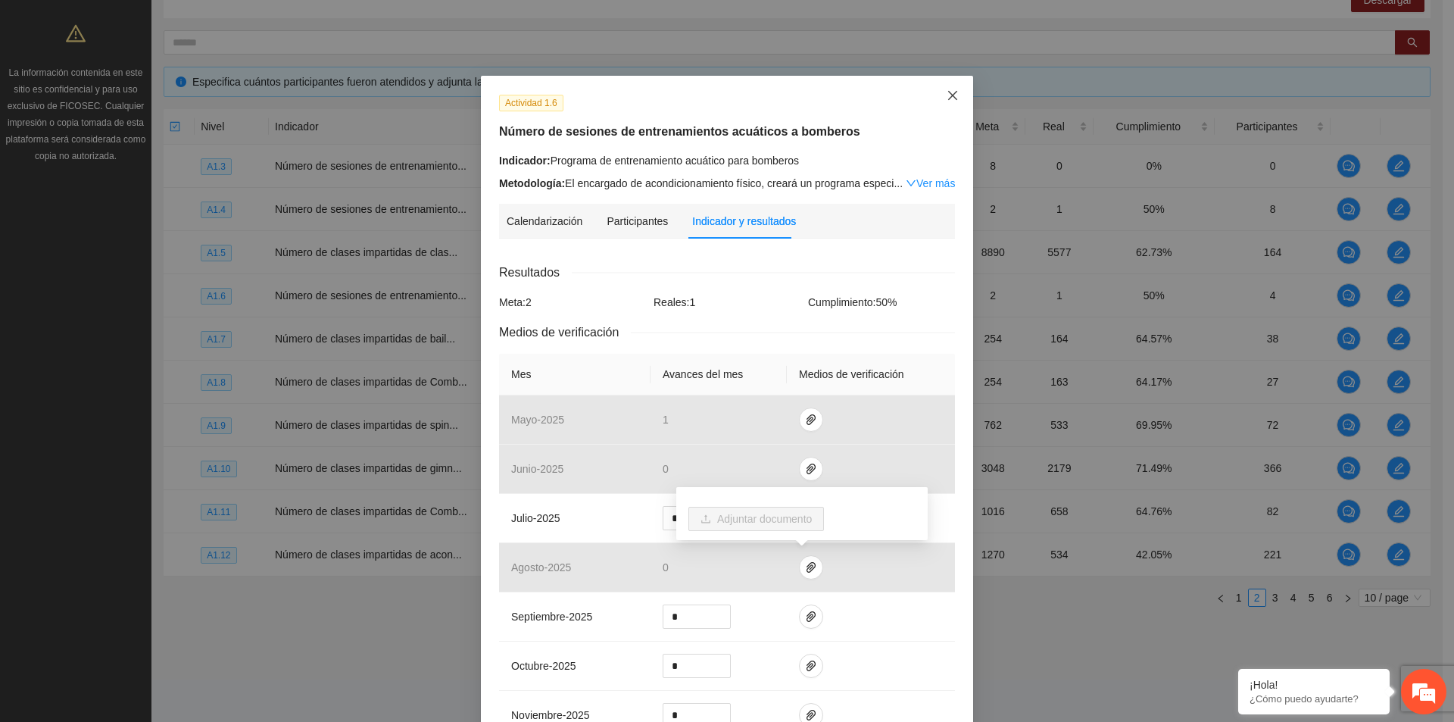
click at [947, 97] on icon "close" at bounding box center [953, 95] width 12 height 12
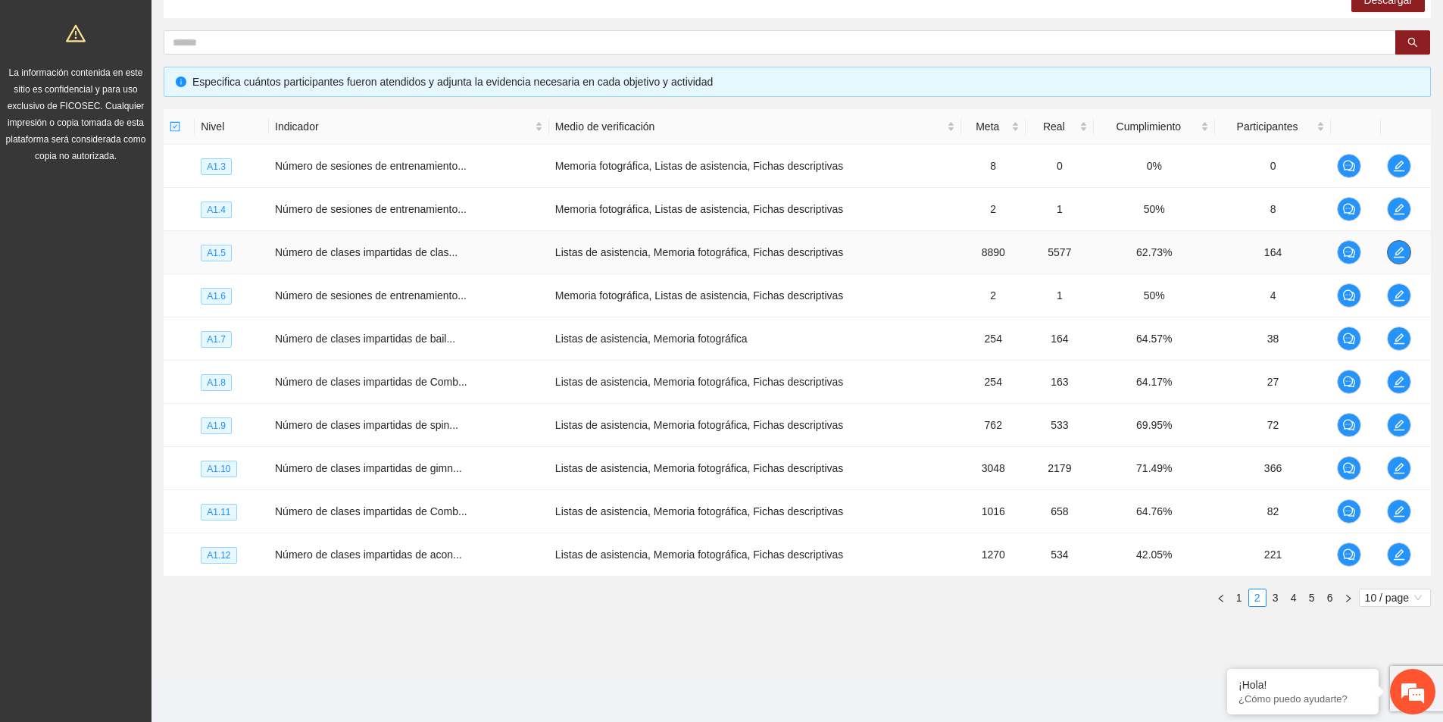
click at [1406, 250] on span "edit" at bounding box center [1399, 252] width 23 height 12
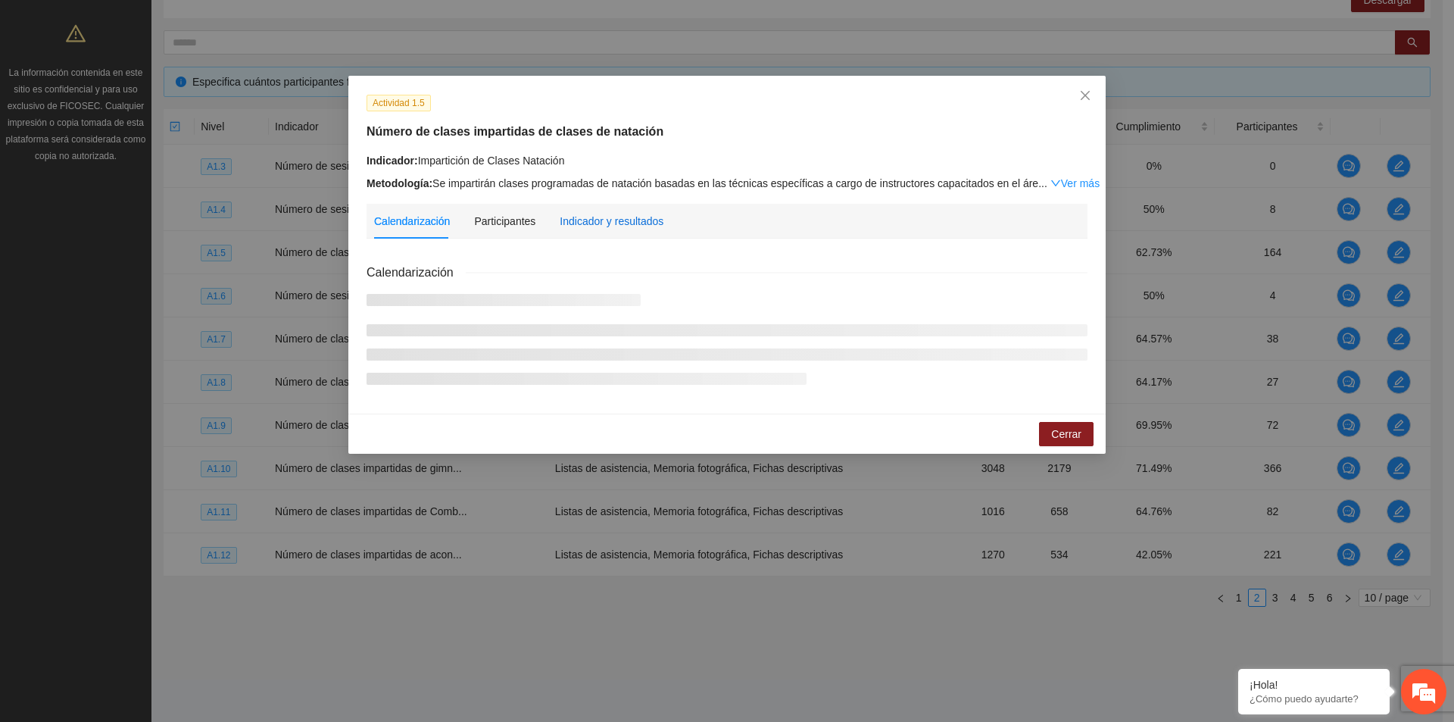
click at [607, 218] on div "Indicador y resultados" at bounding box center [612, 221] width 104 height 17
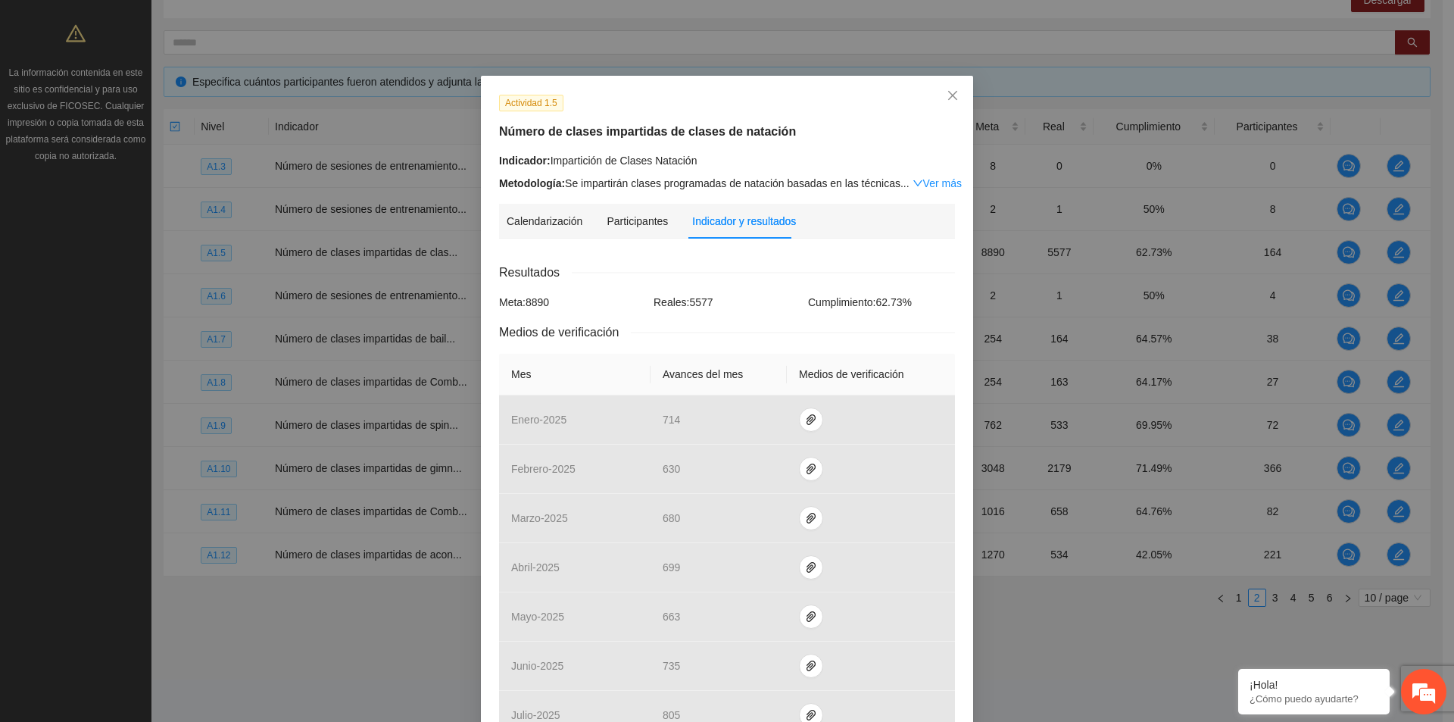
click at [941, 180] on link "Ver más" at bounding box center [937, 183] width 49 height 12
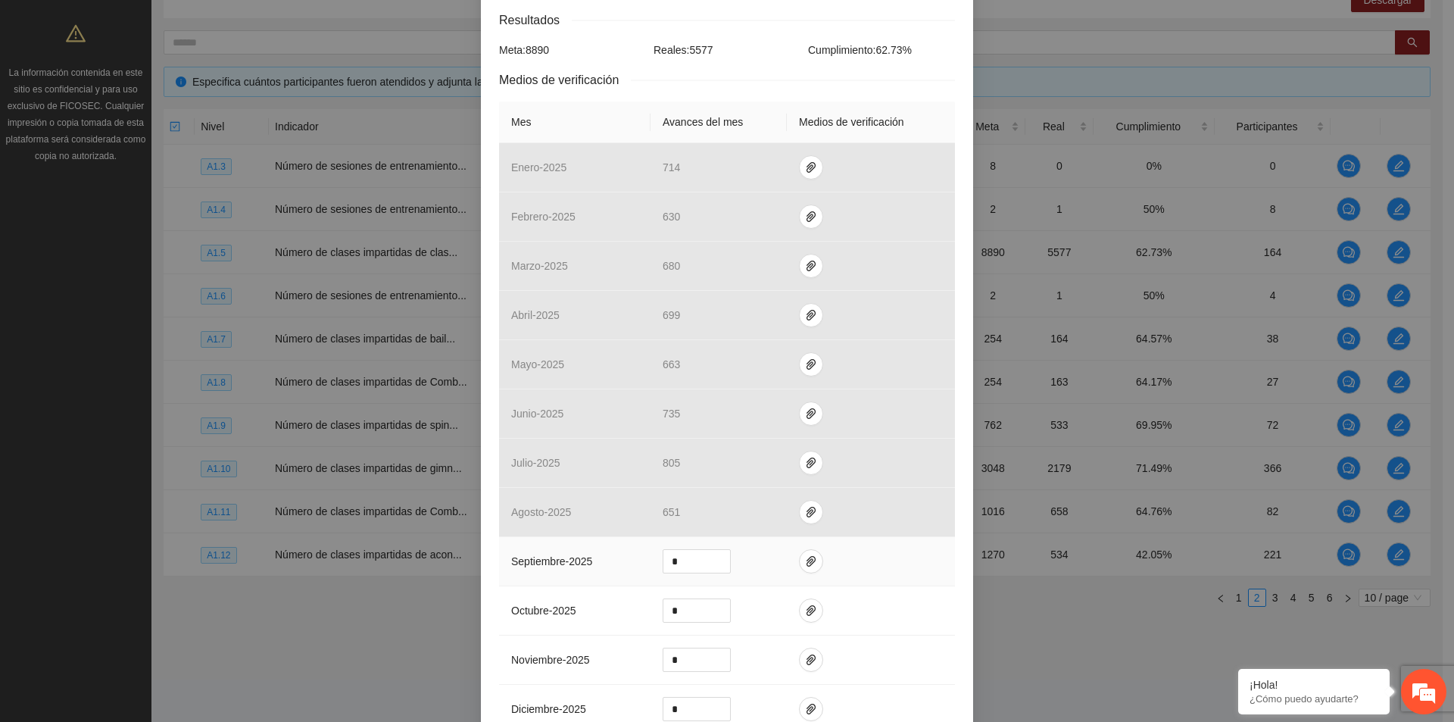
scroll to position [530, 0]
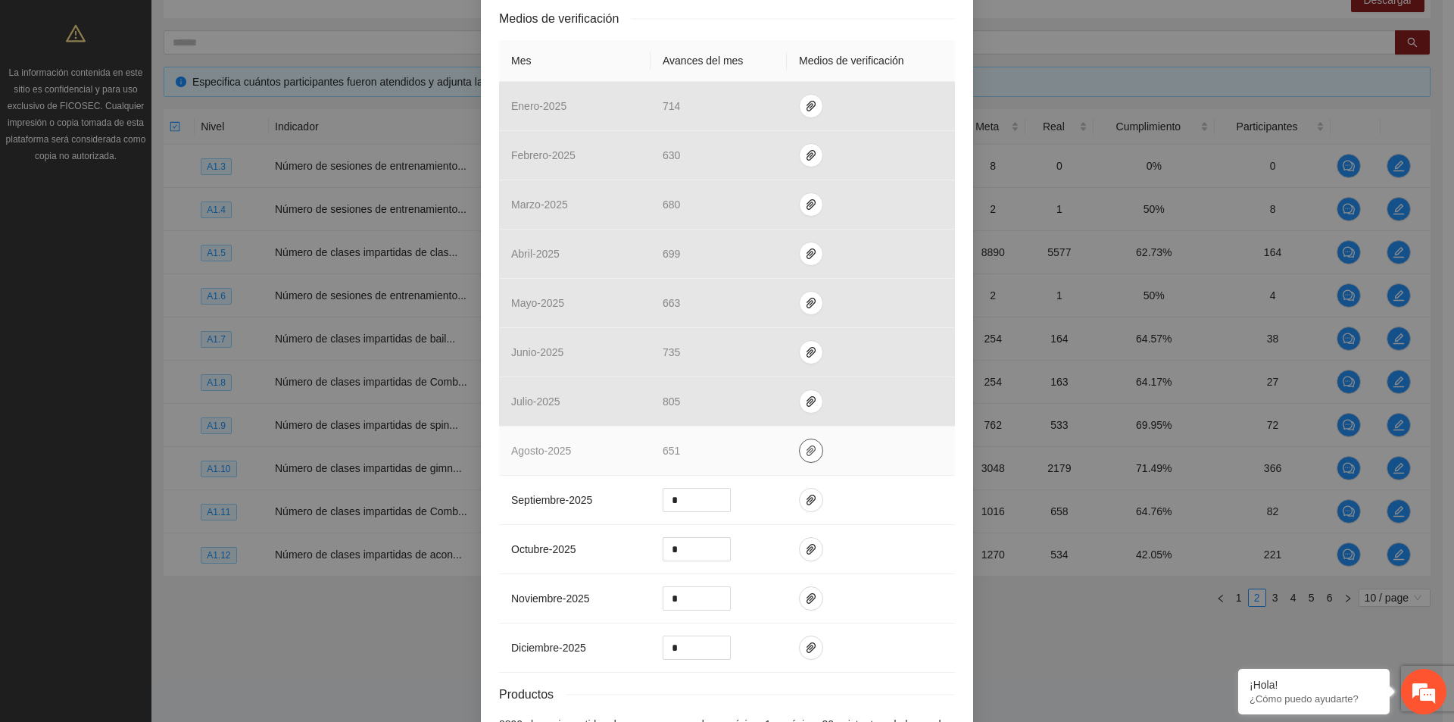
click at [805, 454] on icon "paper-clip" at bounding box center [811, 451] width 12 height 12
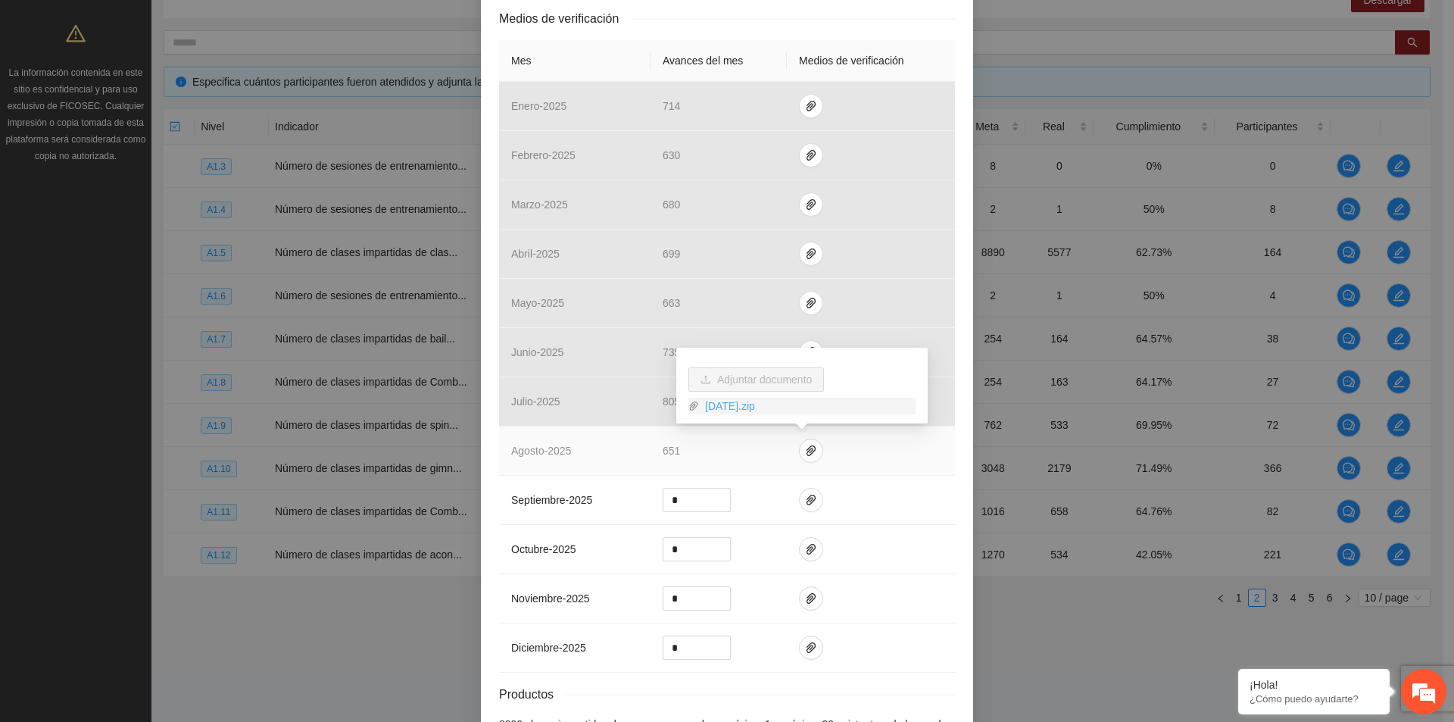
click at [732, 409] on link "8 Agosto 2025.zip" at bounding box center [807, 406] width 217 height 17
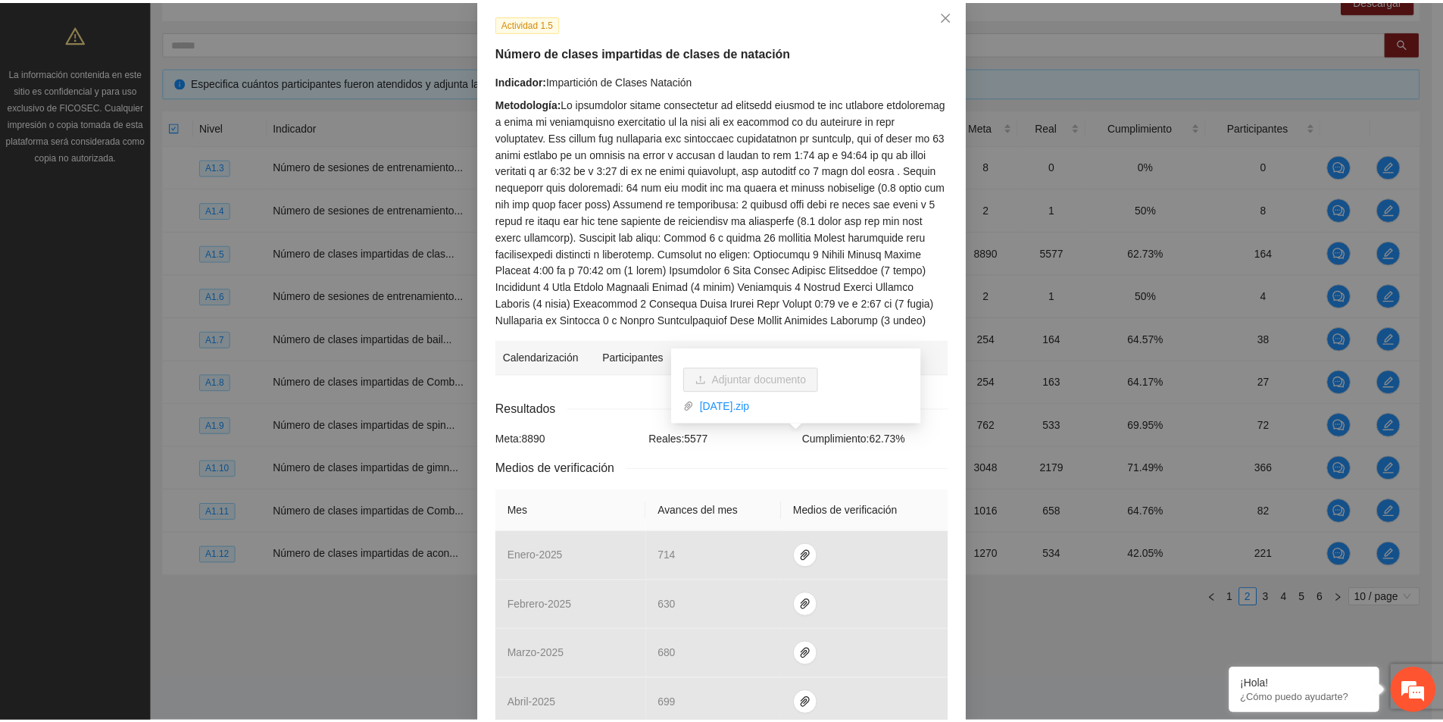
scroll to position [0, 0]
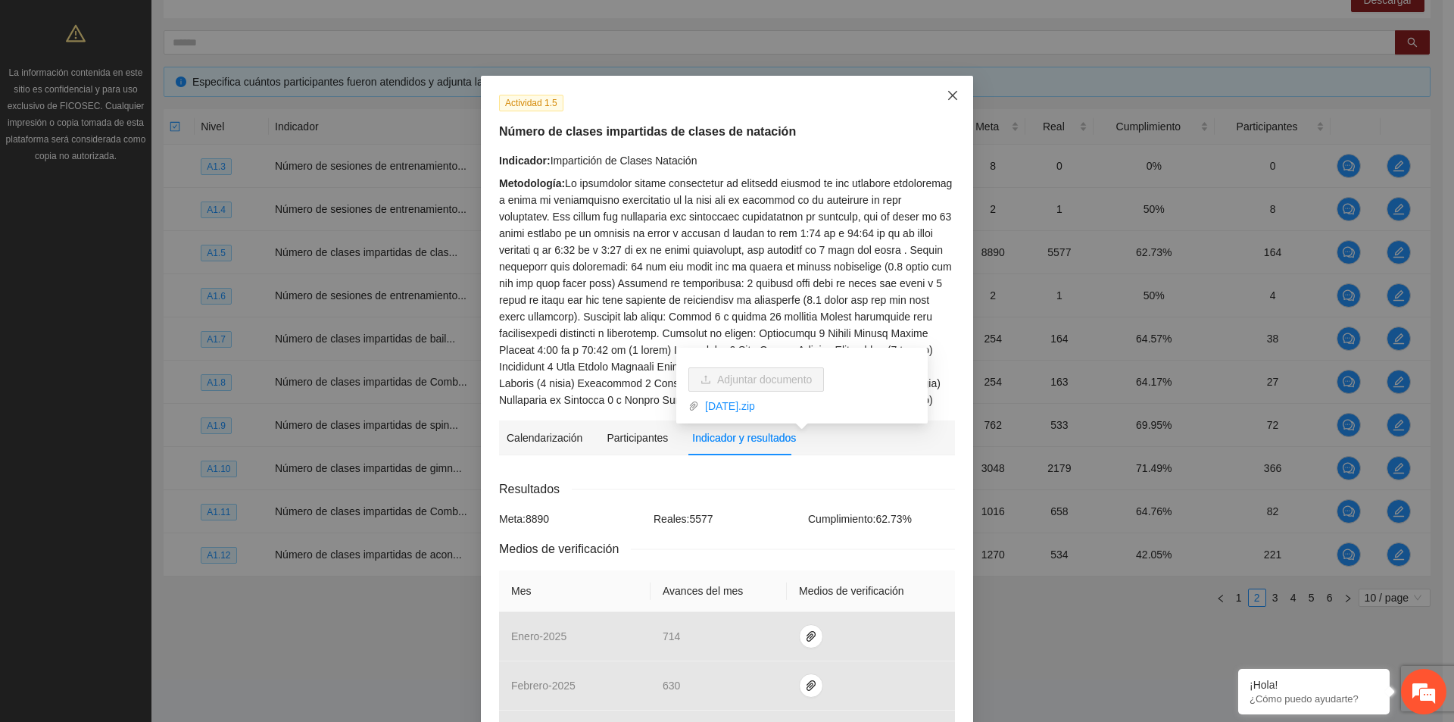
click at [948, 97] on icon "close" at bounding box center [952, 95] width 9 height 9
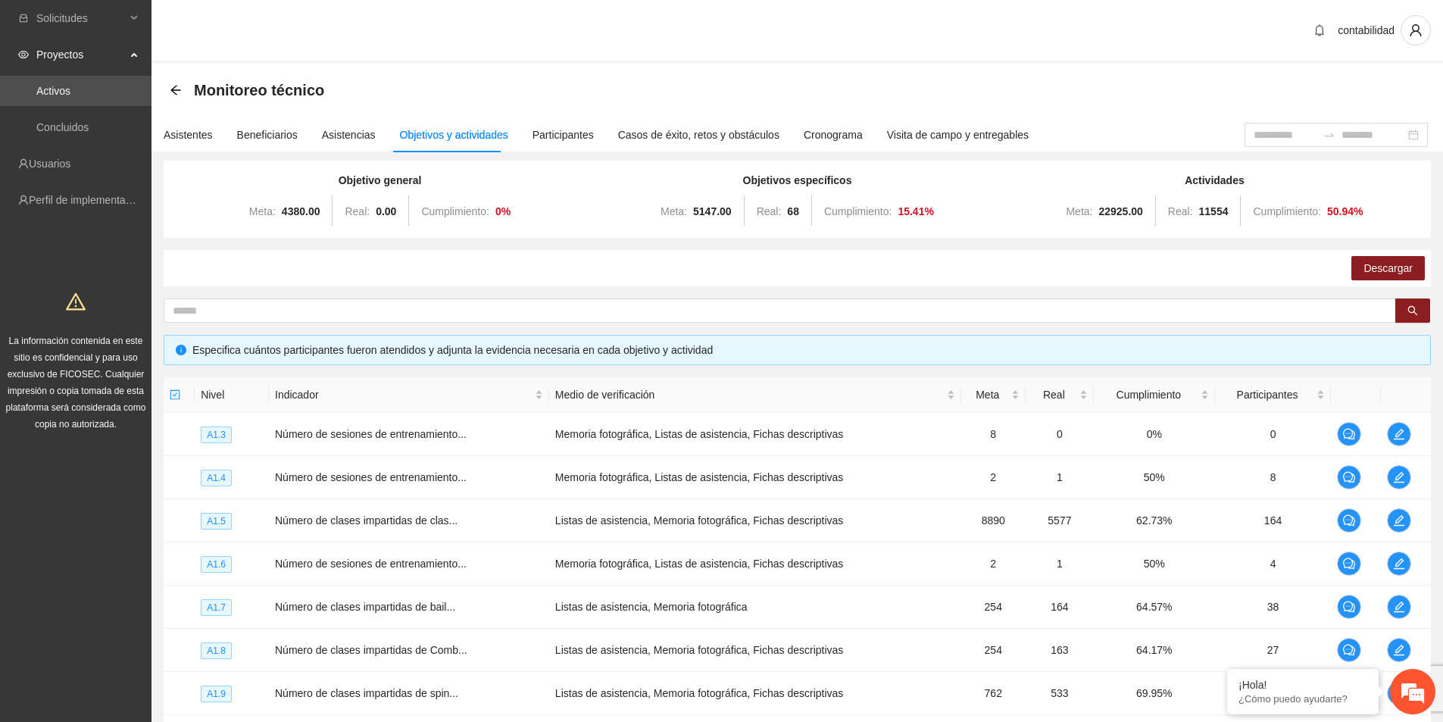
click at [172, 101] on div "Monitoreo técnico" at bounding box center [252, 90] width 164 height 24
click at [173, 87] on icon "arrow-left" at bounding box center [176, 90] width 12 height 12
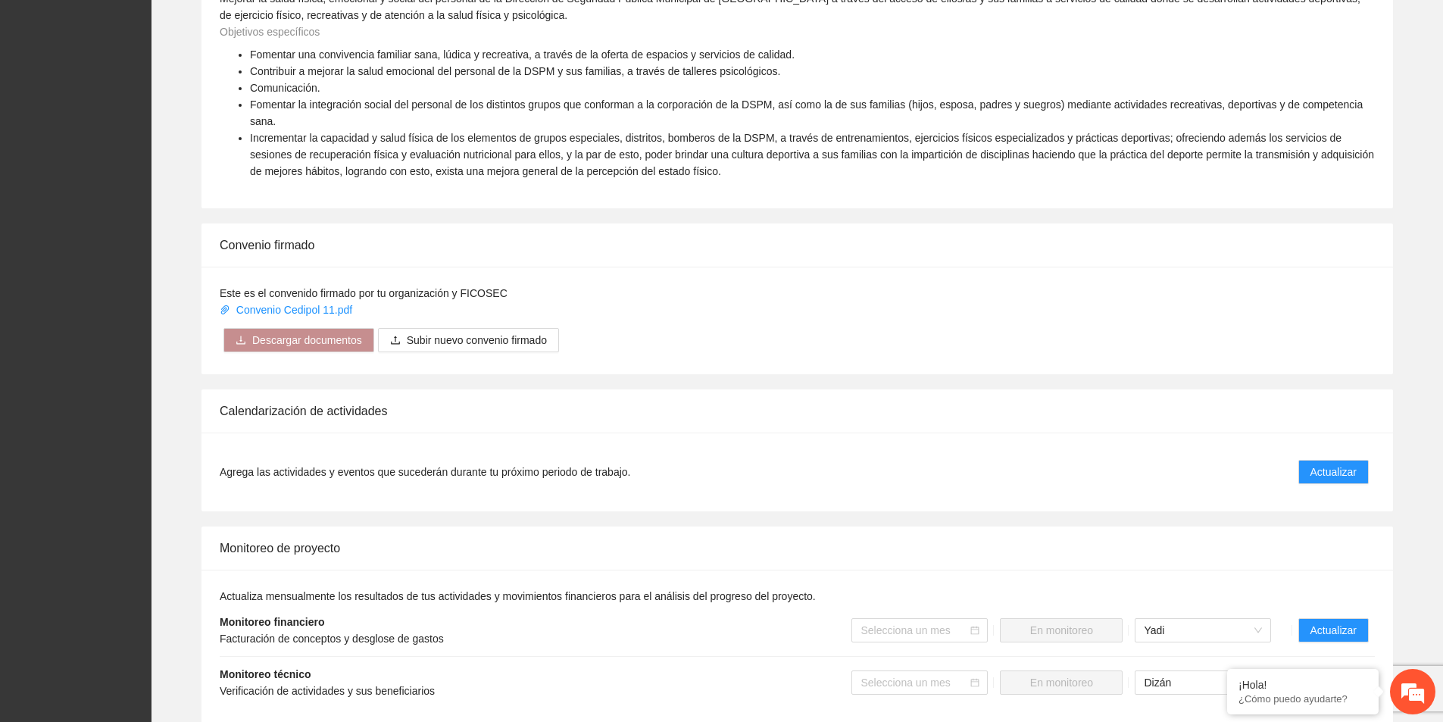
scroll to position [833, 0]
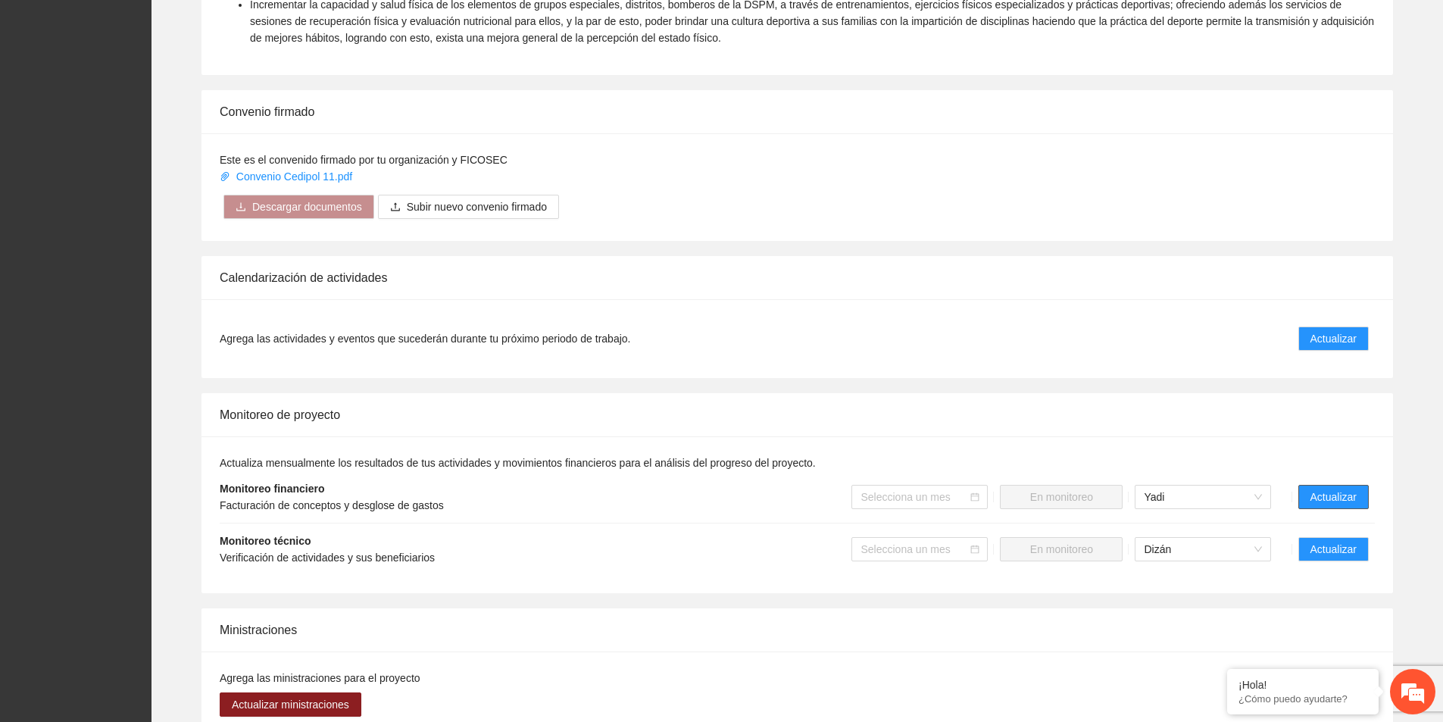
click at [1341, 489] on span "Actualizar" at bounding box center [1333, 497] width 46 height 17
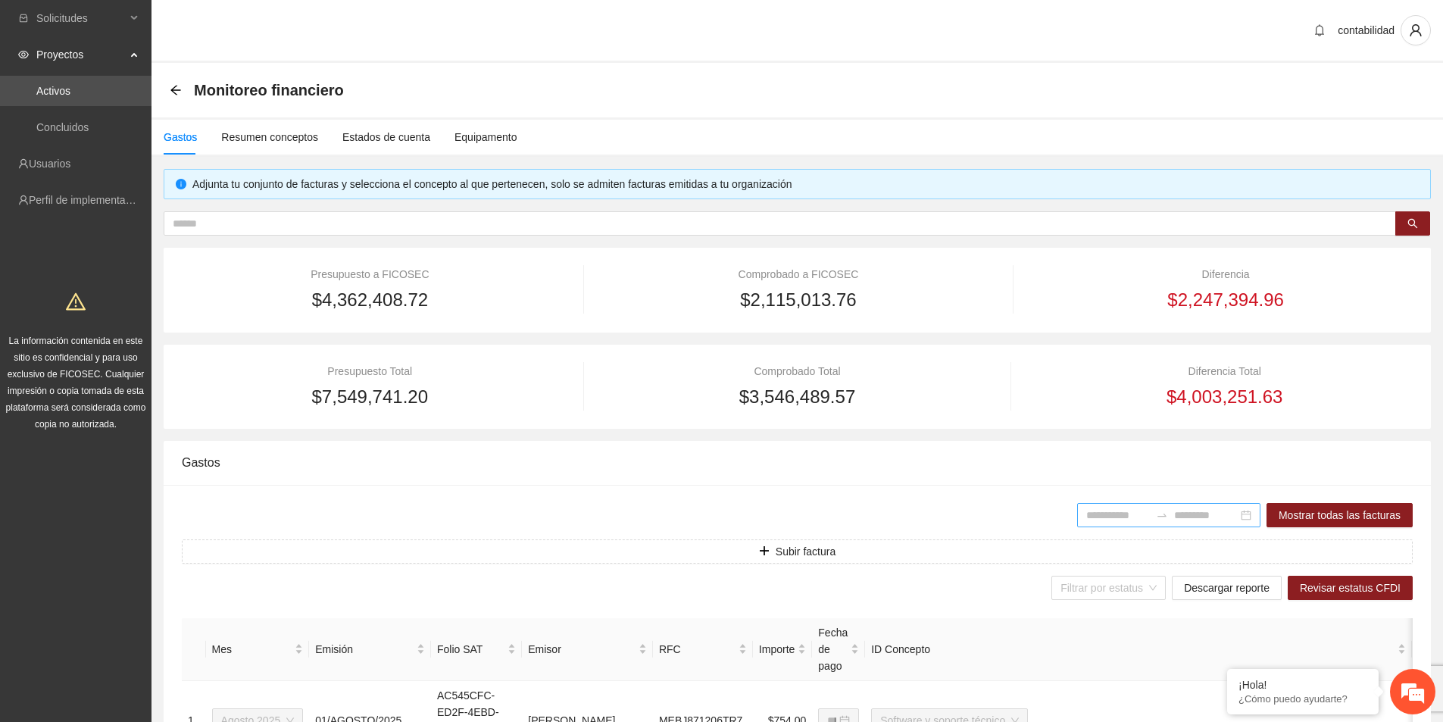
click at [1248, 519] on div at bounding box center [1168, 515] width 183 height 24
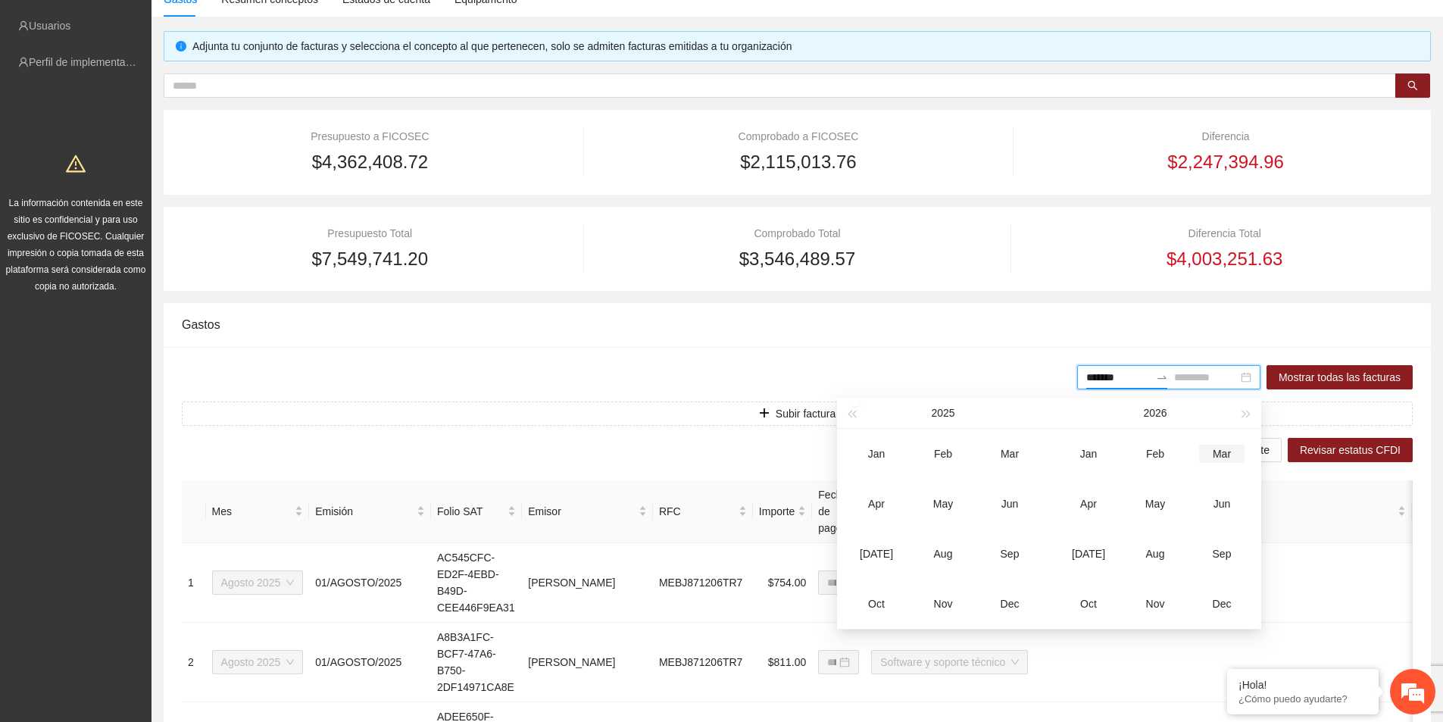
scroll to position [227, 0]
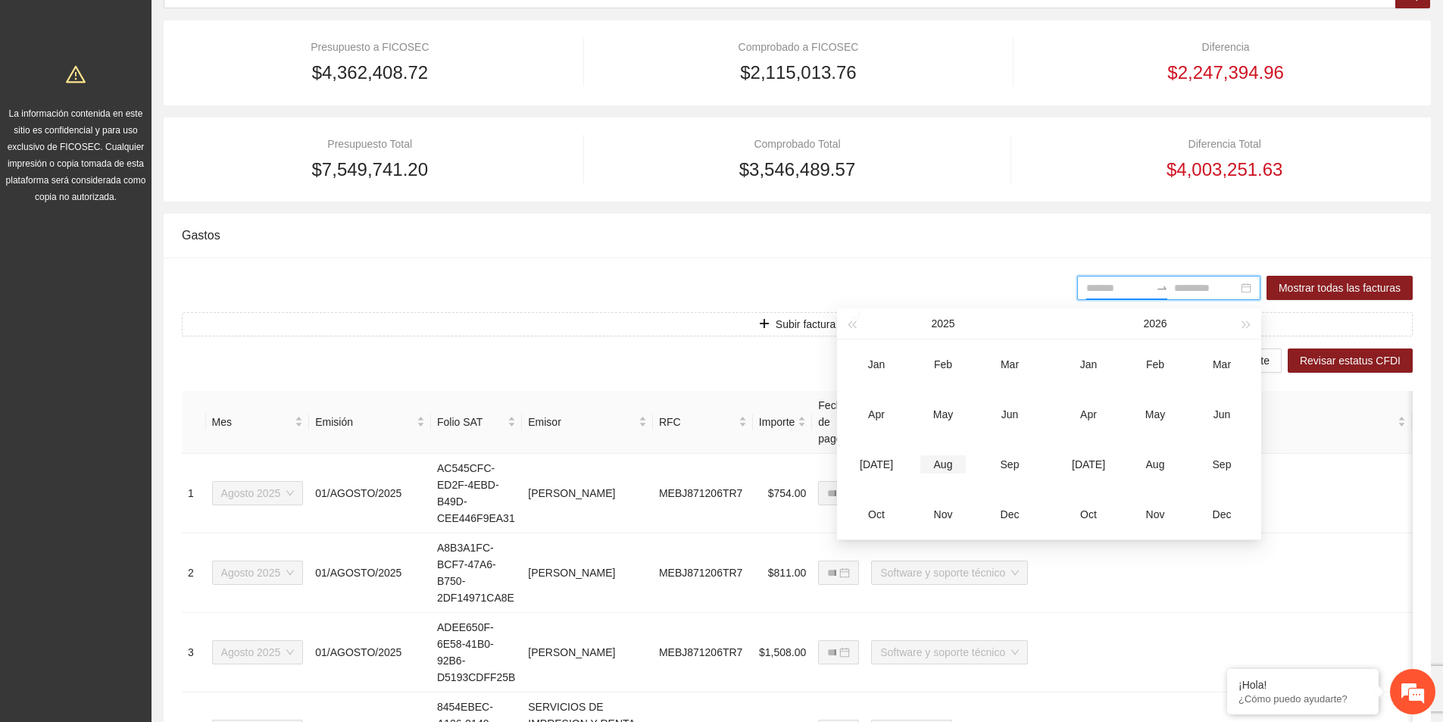
click at [945, 466] on div "Aug" at bounding box center [942, 464] width 45 height 18
type input "*******"
click at [949, 466] on div "Aug" at bounding box center [942, 464] width 45 height 18
type input "*******"
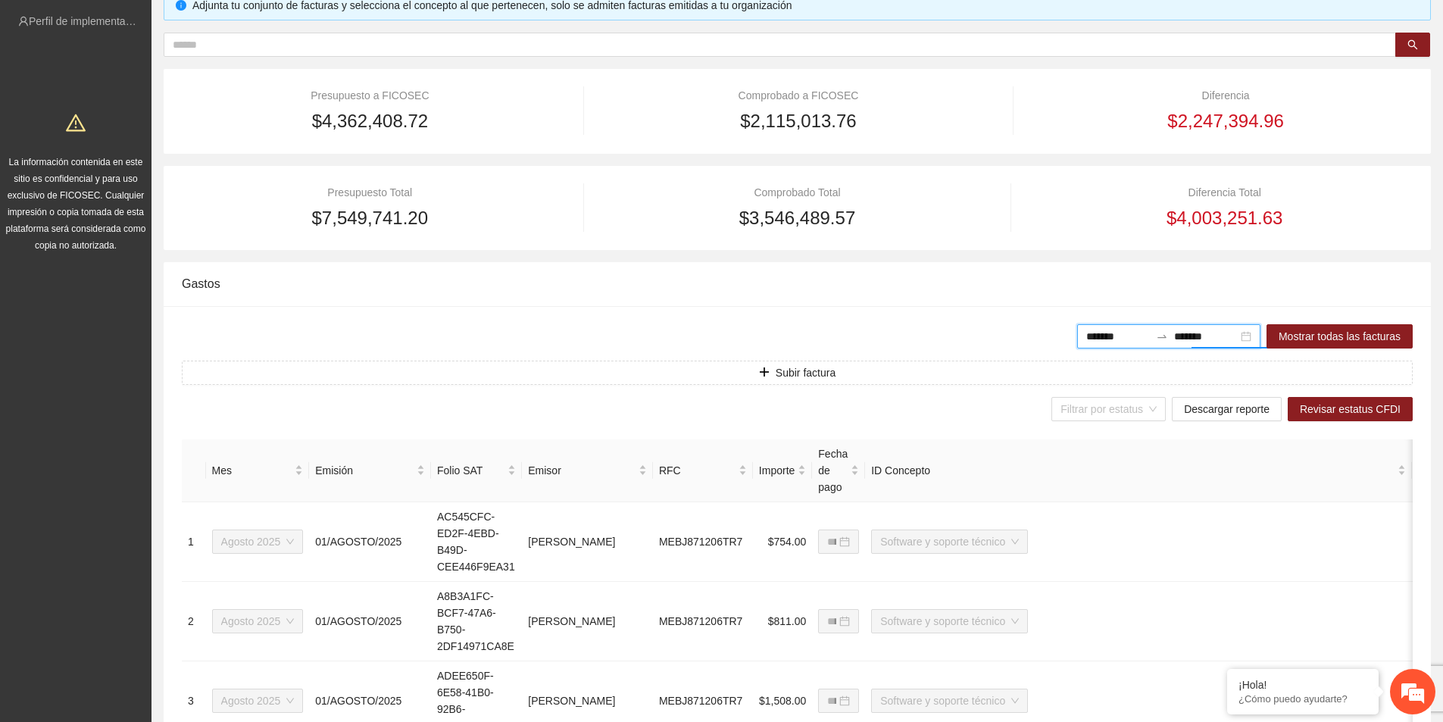
scroll to position [151, 0]
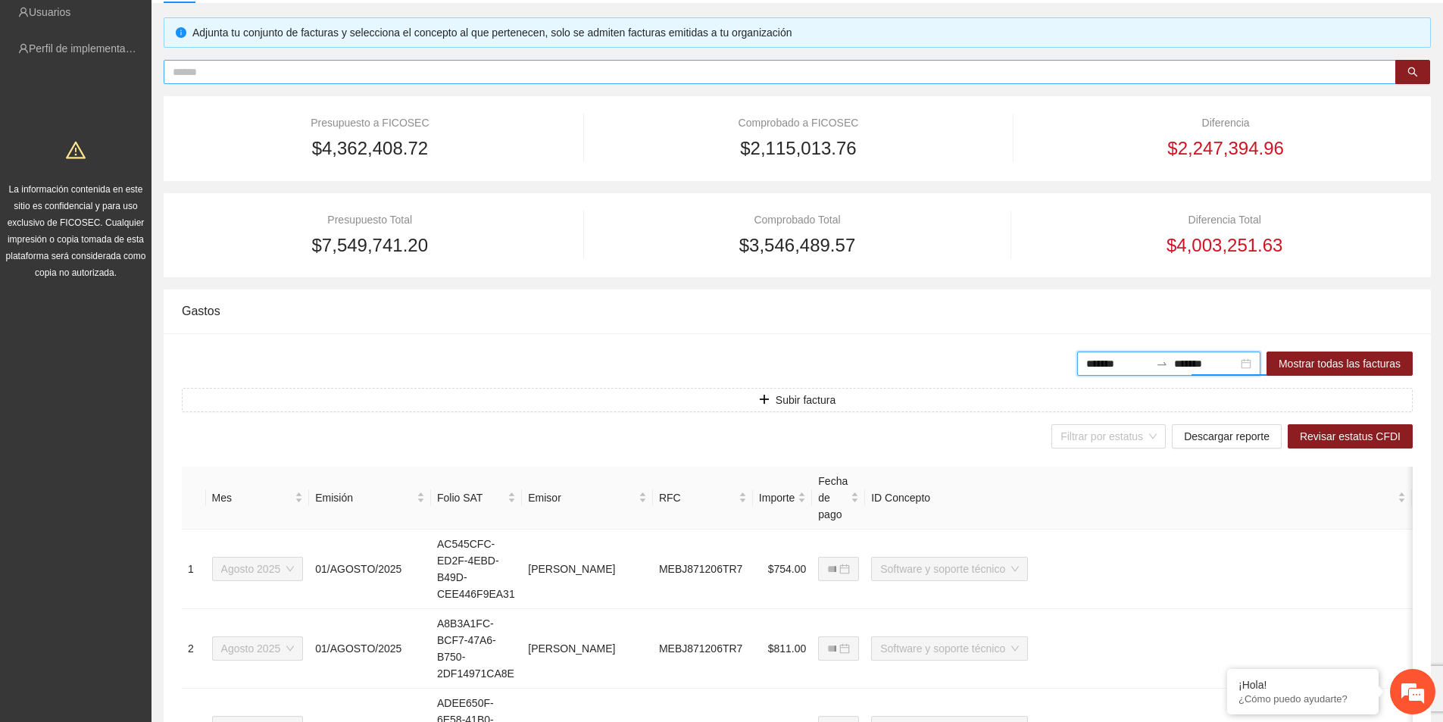
click at [281, 77] on input "text" at bounding box center [774, 72] width 1202 height 17
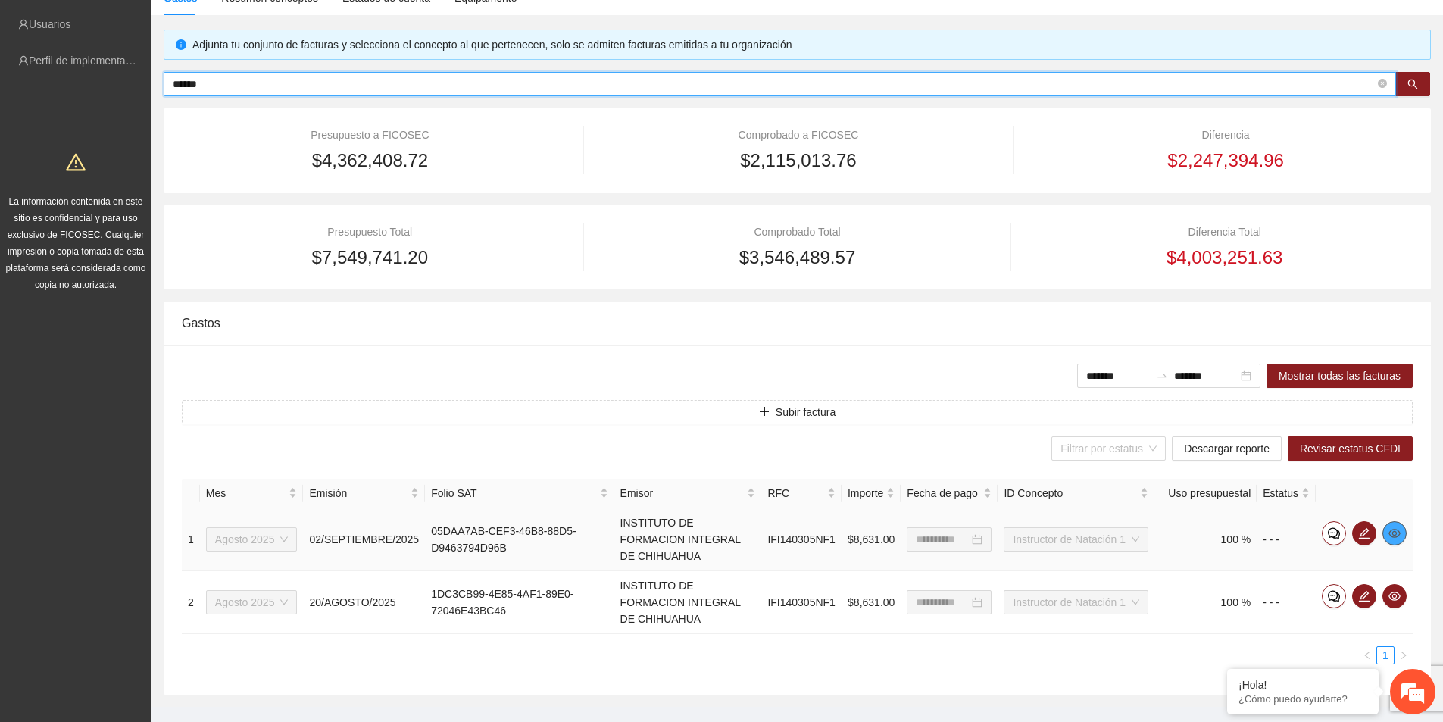
click at [1396, 531] on icon "eye" at bounding box center [1394, 533] width 12 height 12
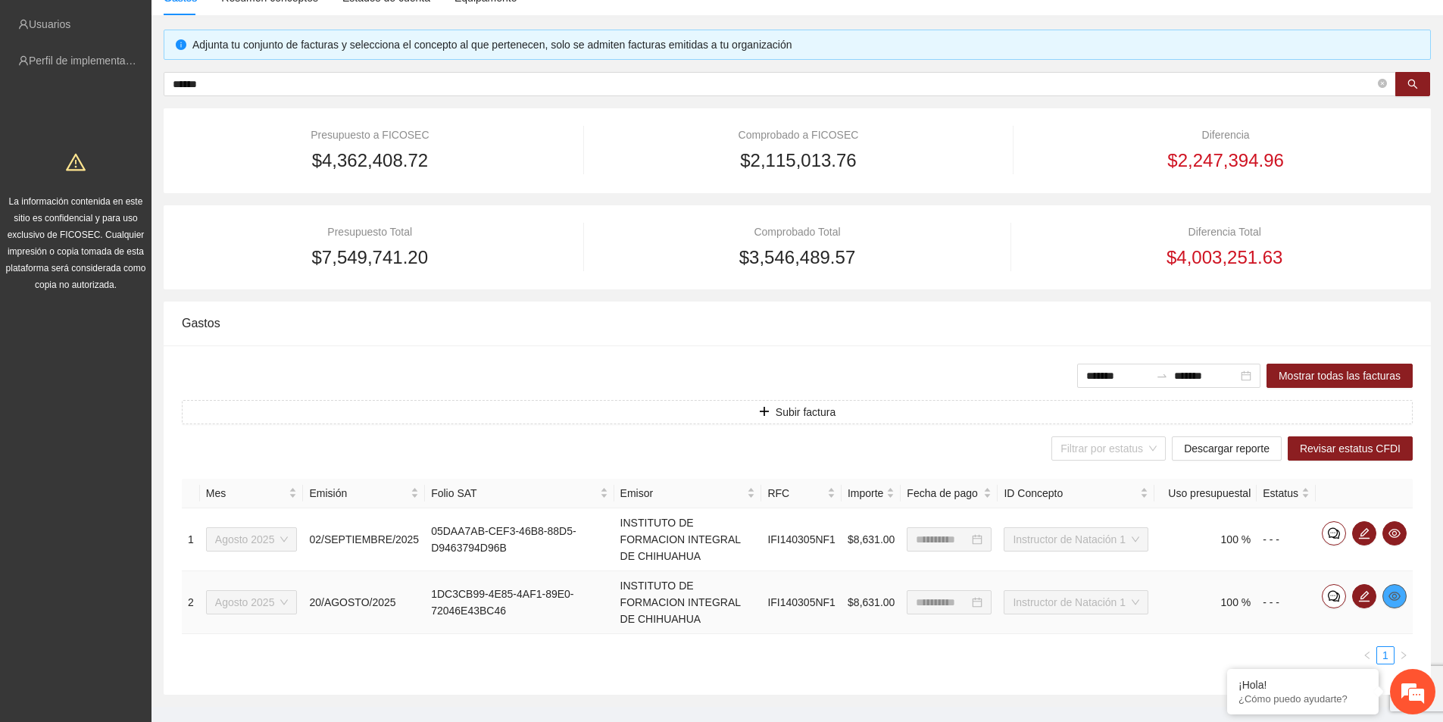
click at [1390, 592] on icon "eye" at bounding box center [1394, 596] width 12 height 9
click at [264, 83] on input "******" at bounding box center [774, 84] width 1202 height 17
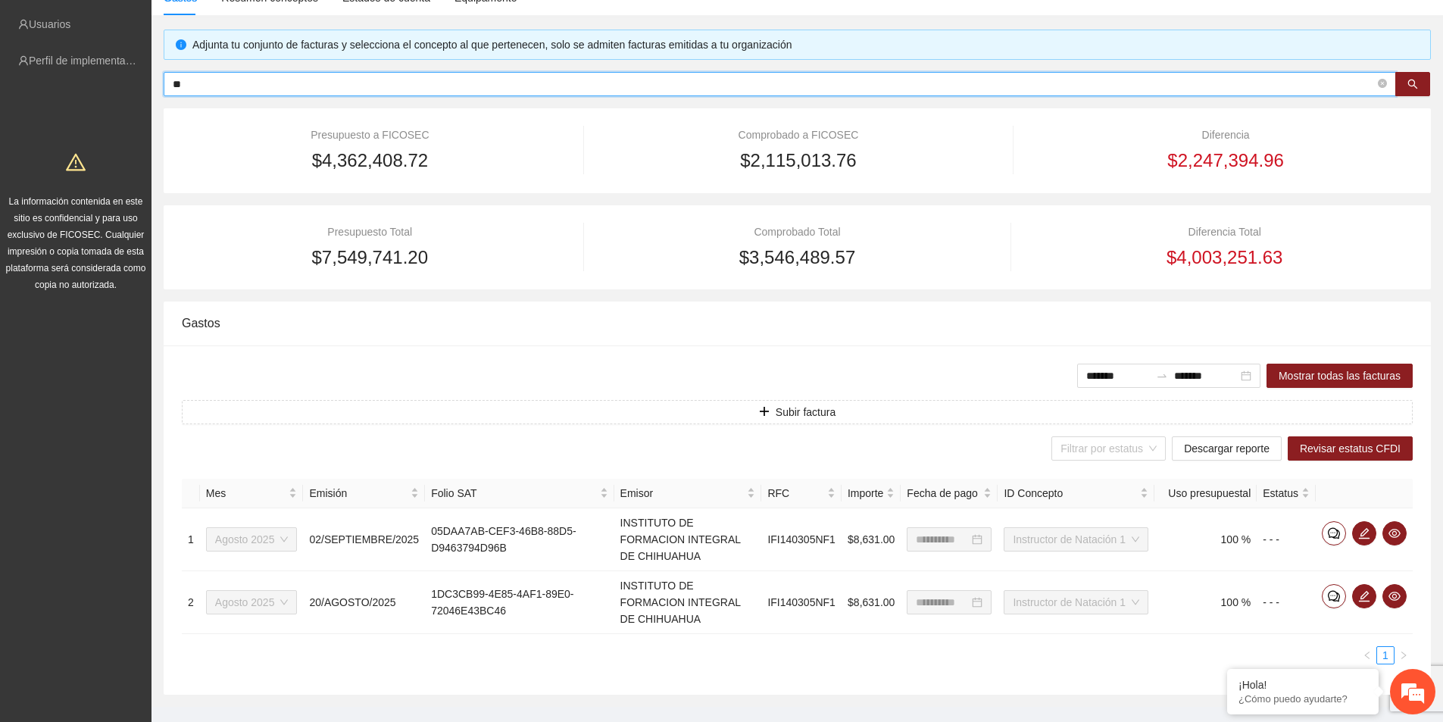
type input "*"
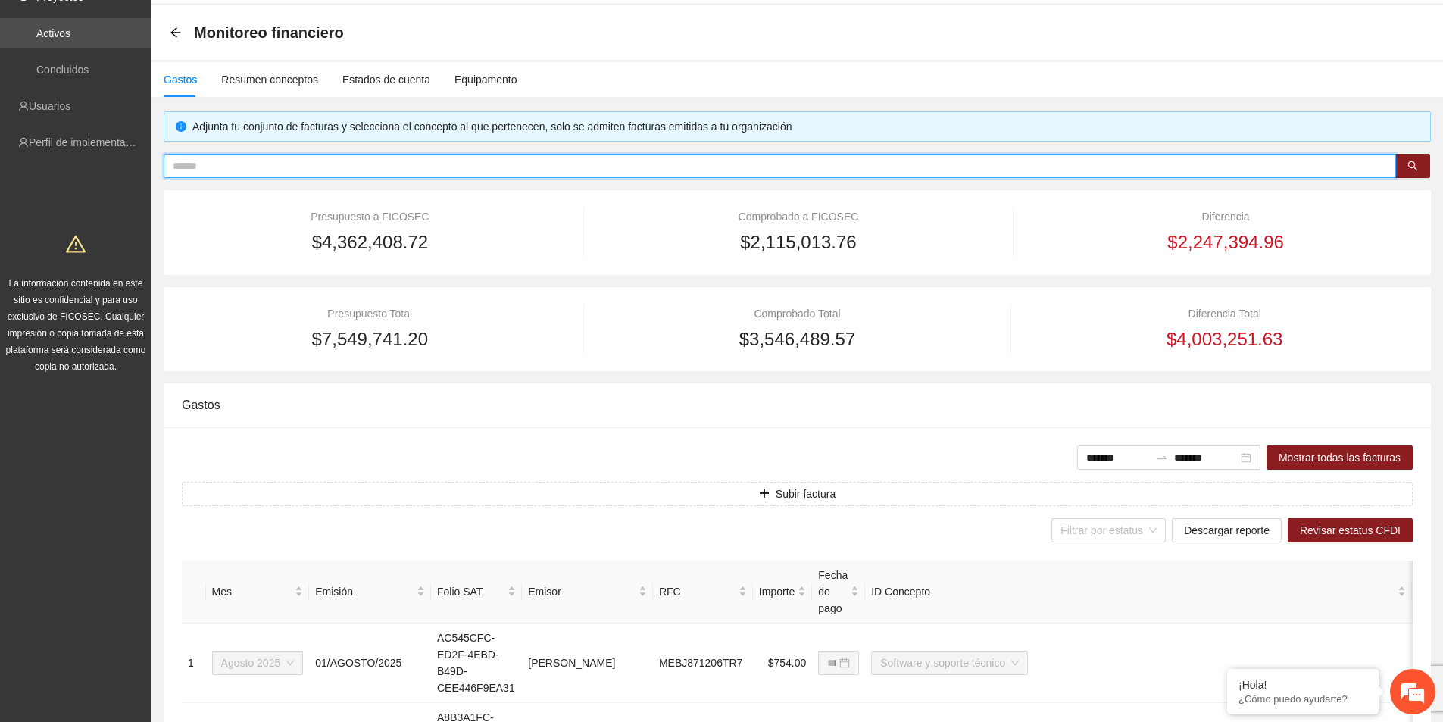
scroll to position [0, 0]
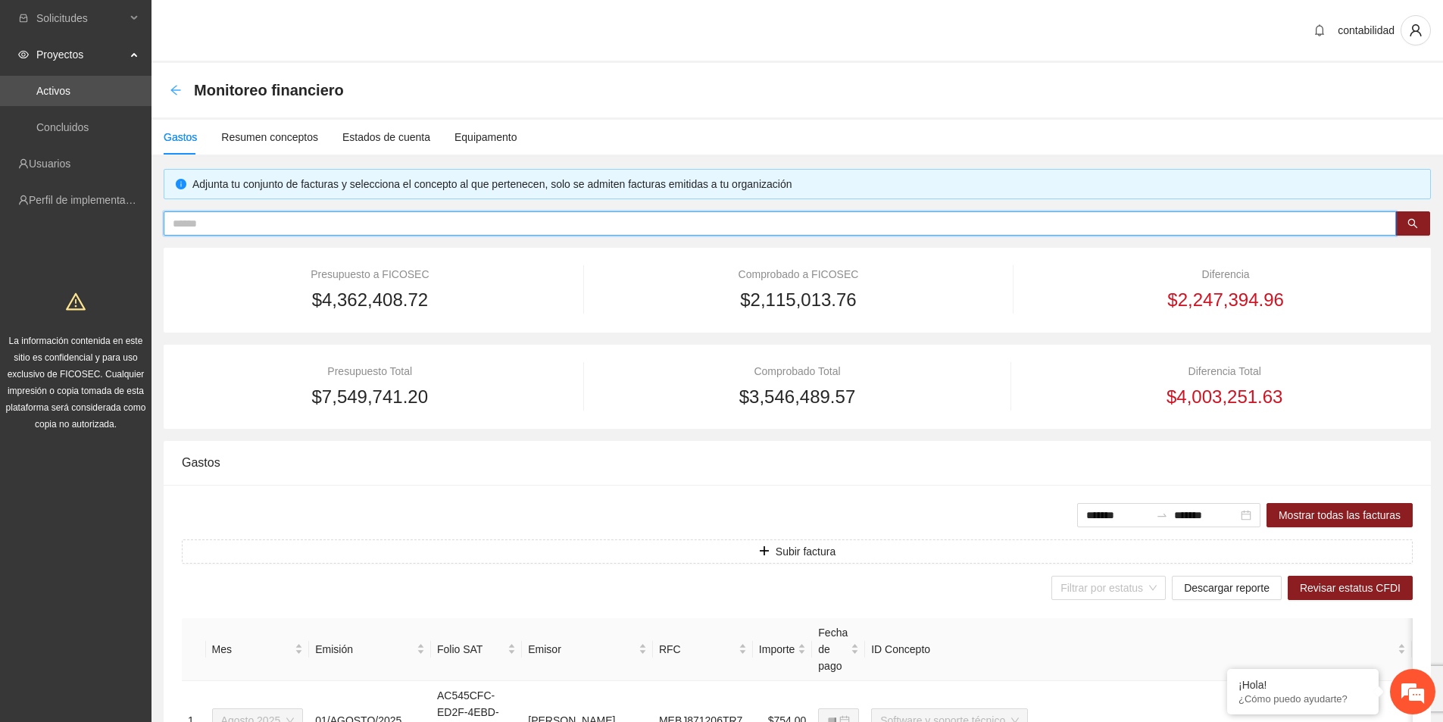
click at [176, 90] on icon "arrow-left" at bounding box center [175, 90] width 10 height 10
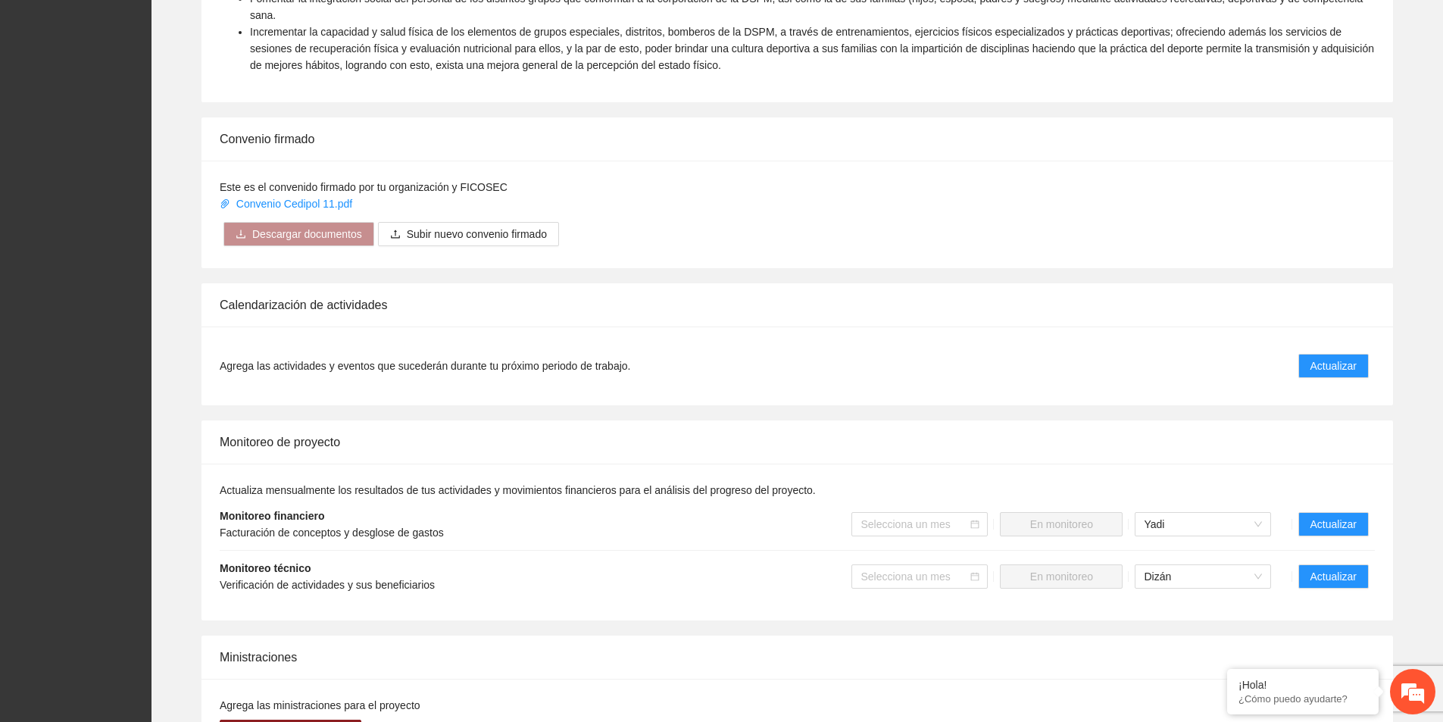
scroll to position [909, 0]
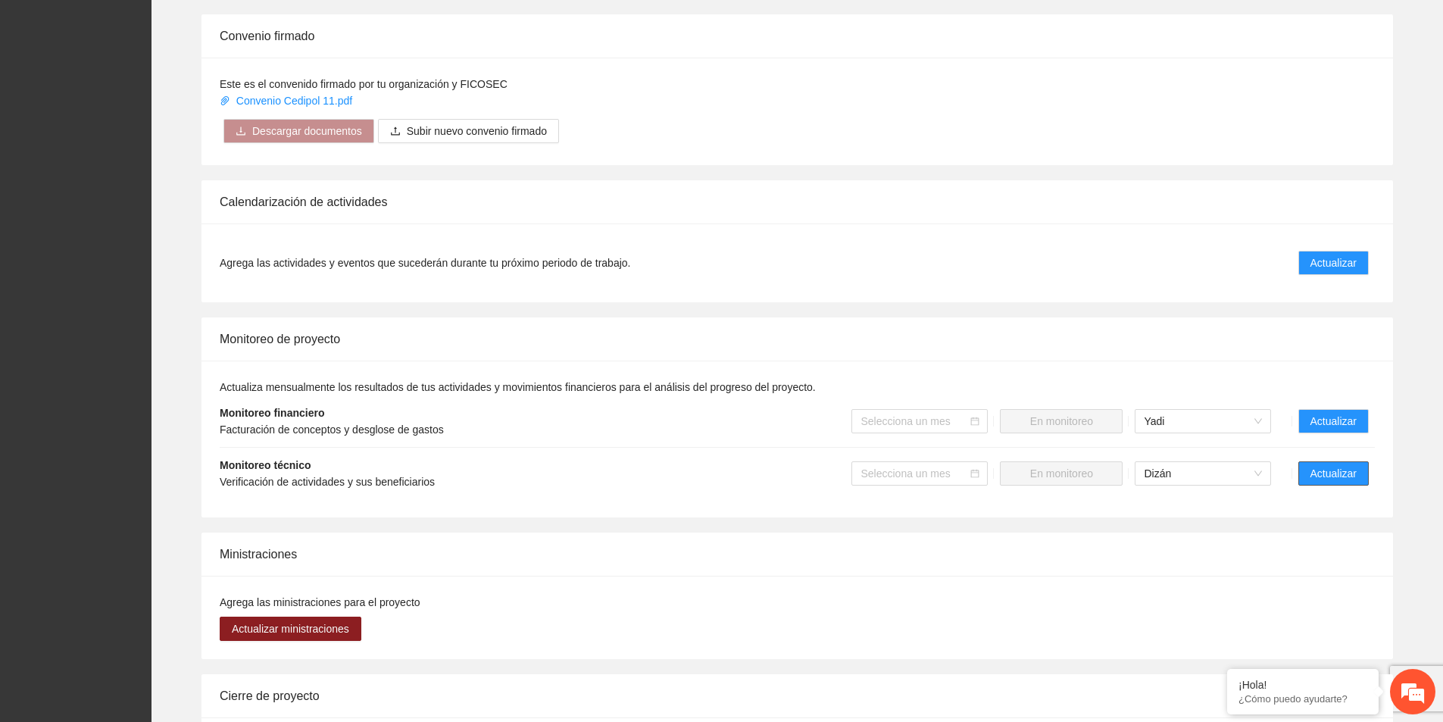
click at [1342, 465] on span "Actualizar" at bounding box center [1333, 473] width 46 height 17
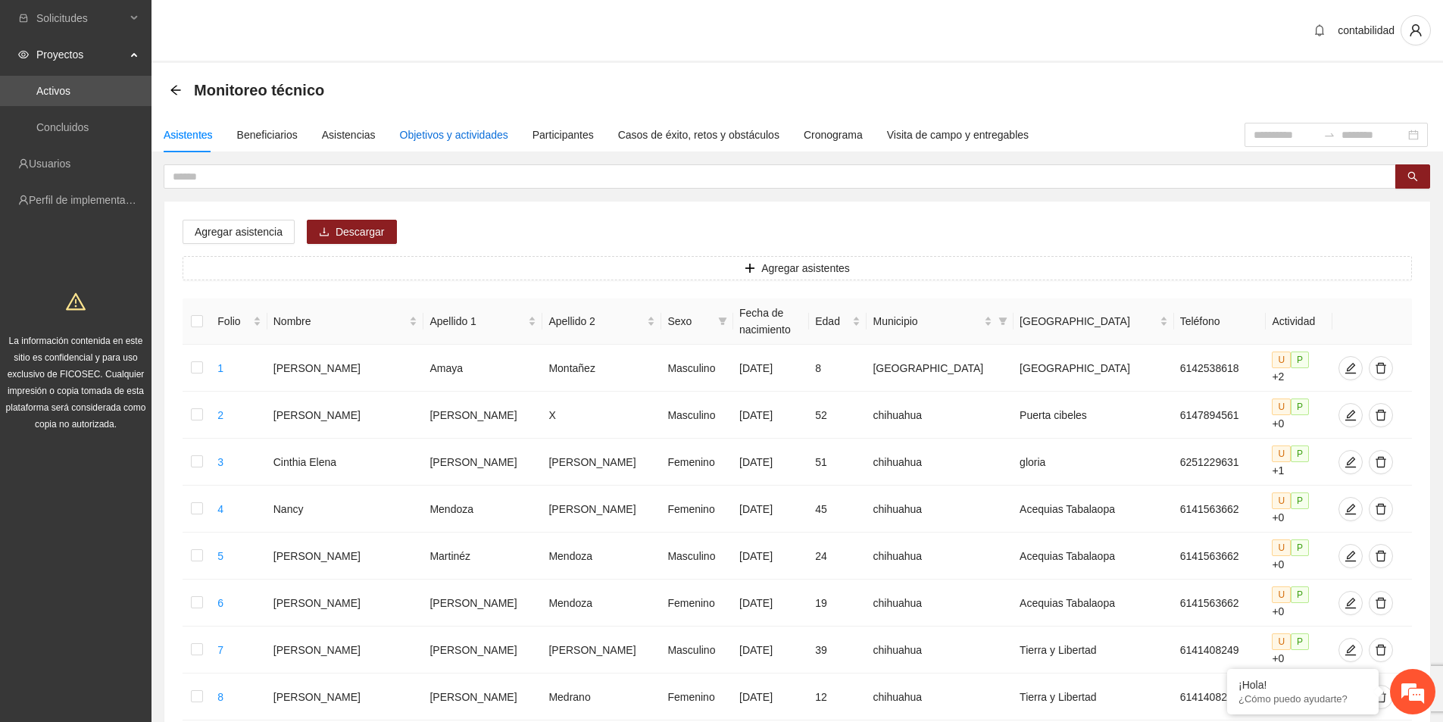
click at [429, 127] on div "Objetivos y actividades" at bounding box center [454, 134] width 108 height 17
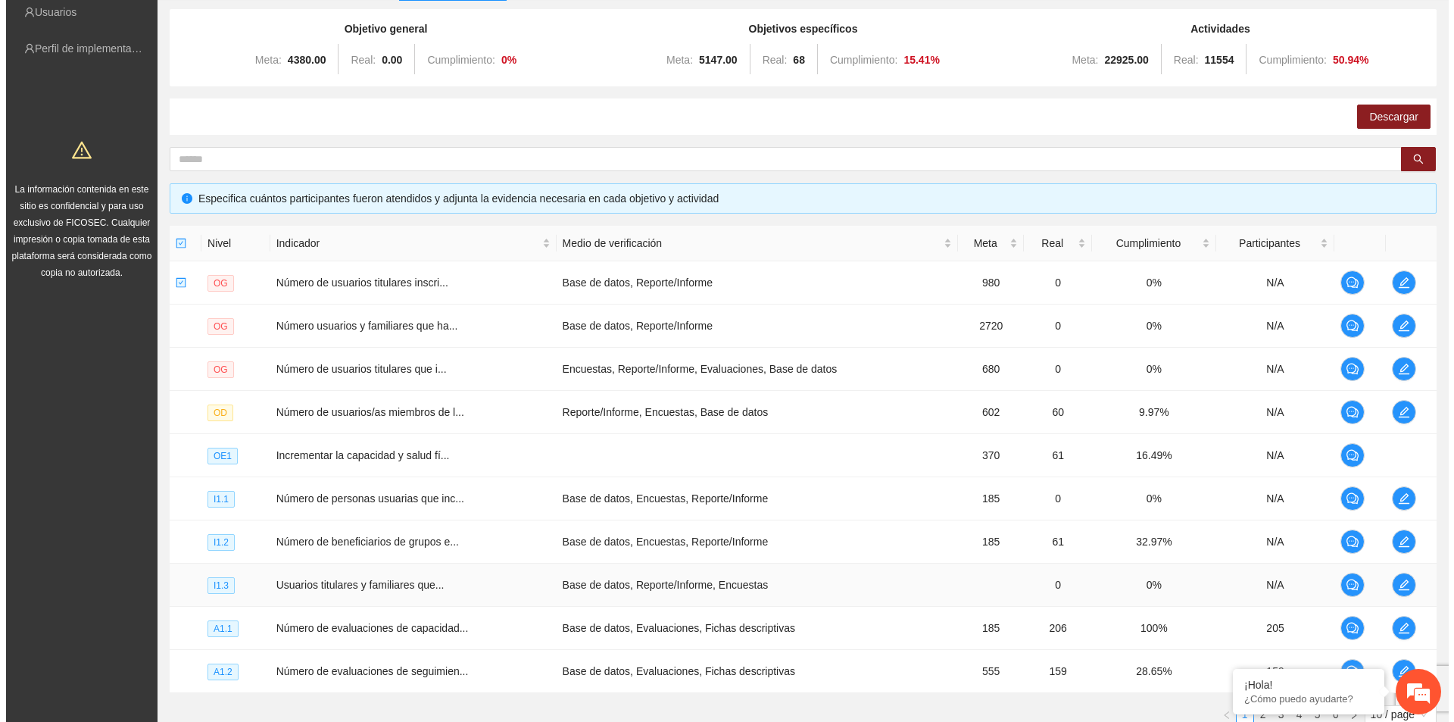
scroll to position [268, 0]
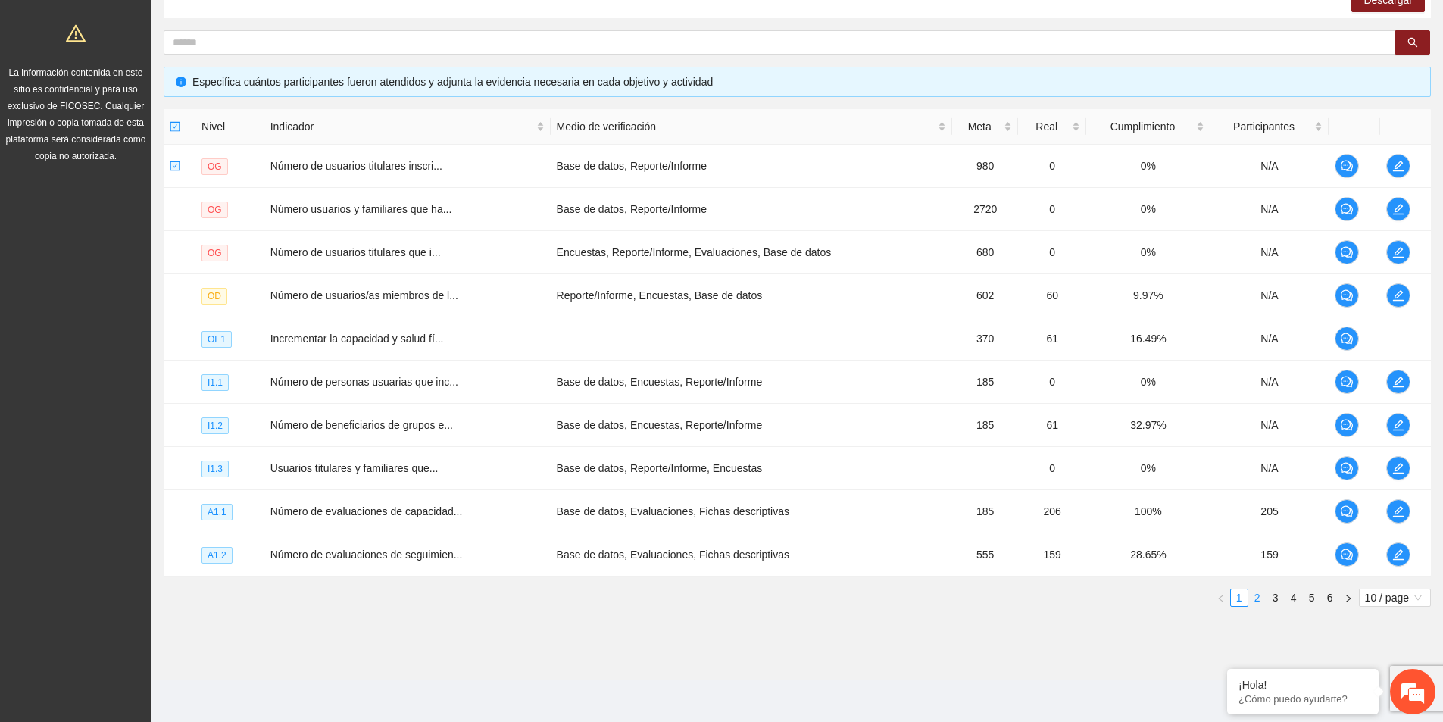
click at [1250, 595] on link "2" at bounding box center [1257, 597] width 17 height 17
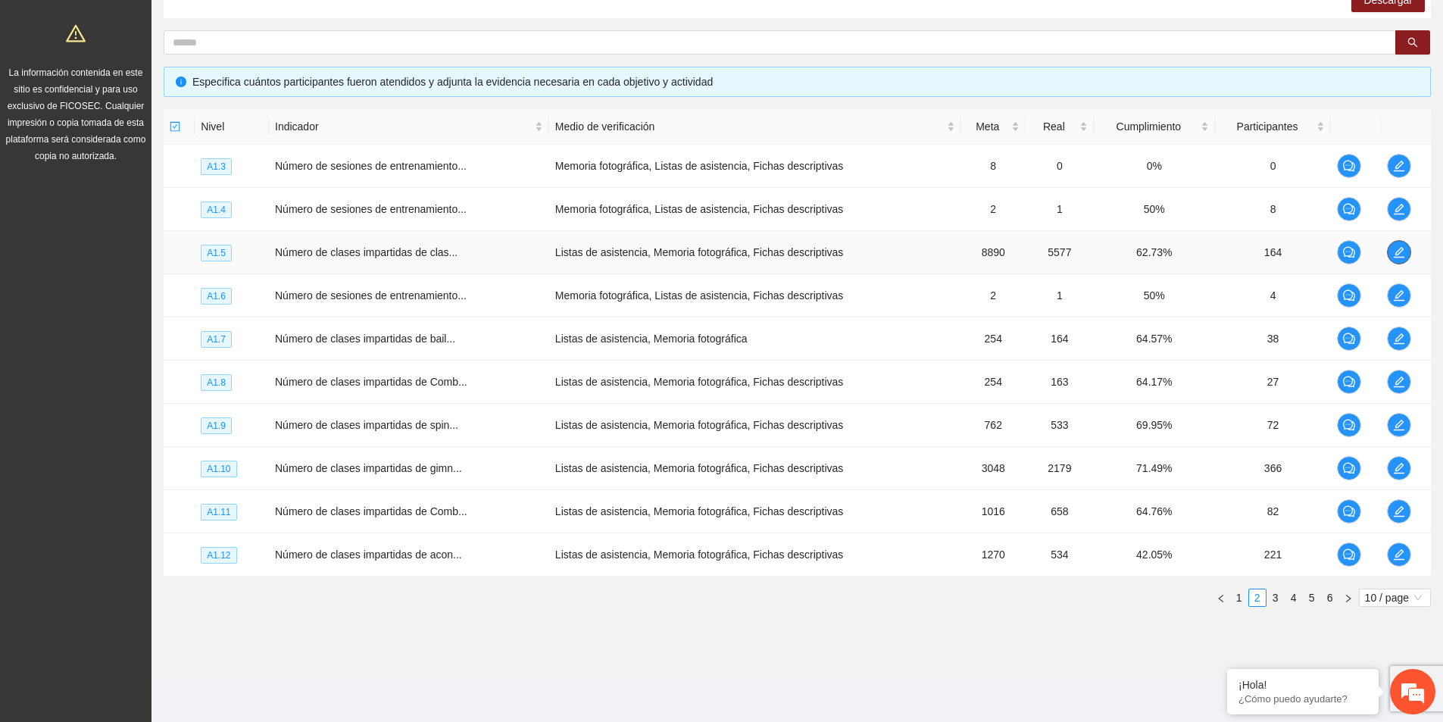
click at [1395, 251] on icon "edit" at bounding box center [1399, 252] width 12 height 12
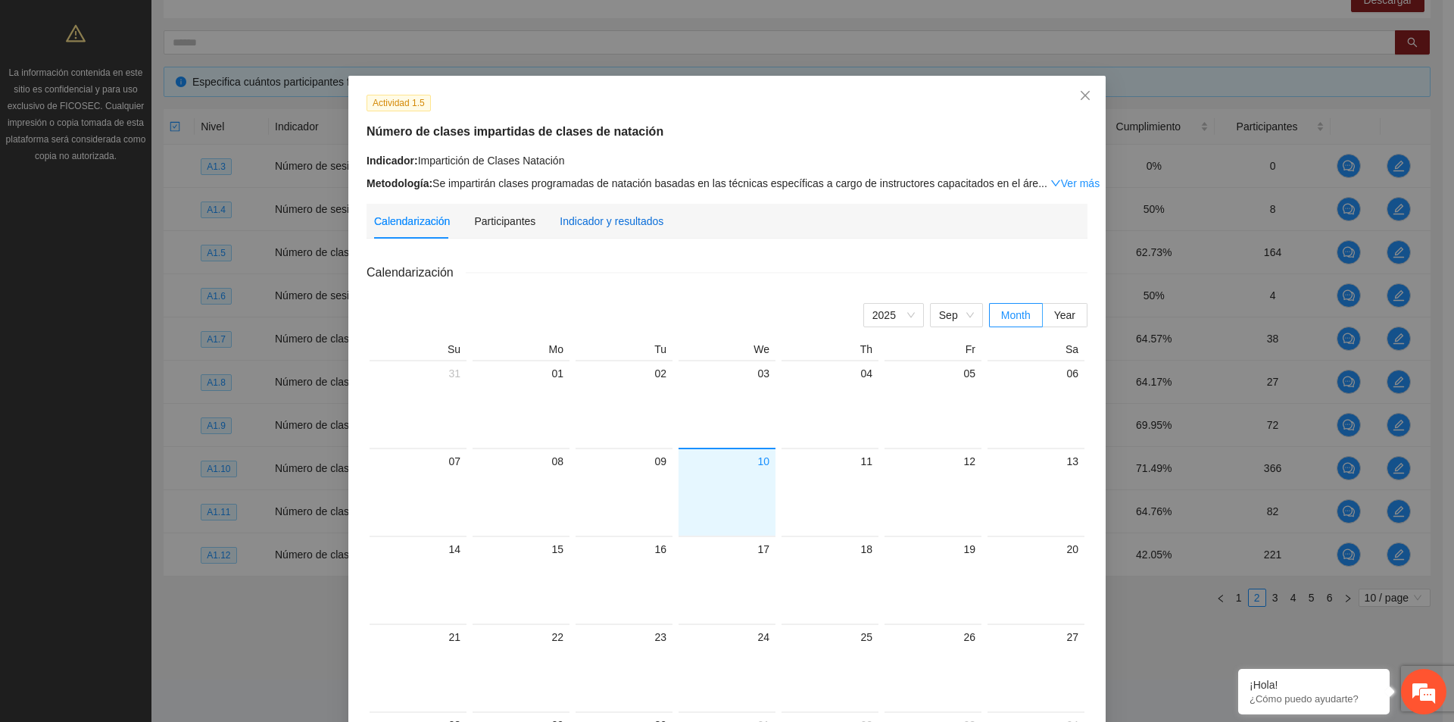
click at [589, 223] on div "Indicador y resultados" at bounding box center [612, 221] width 104 height 17
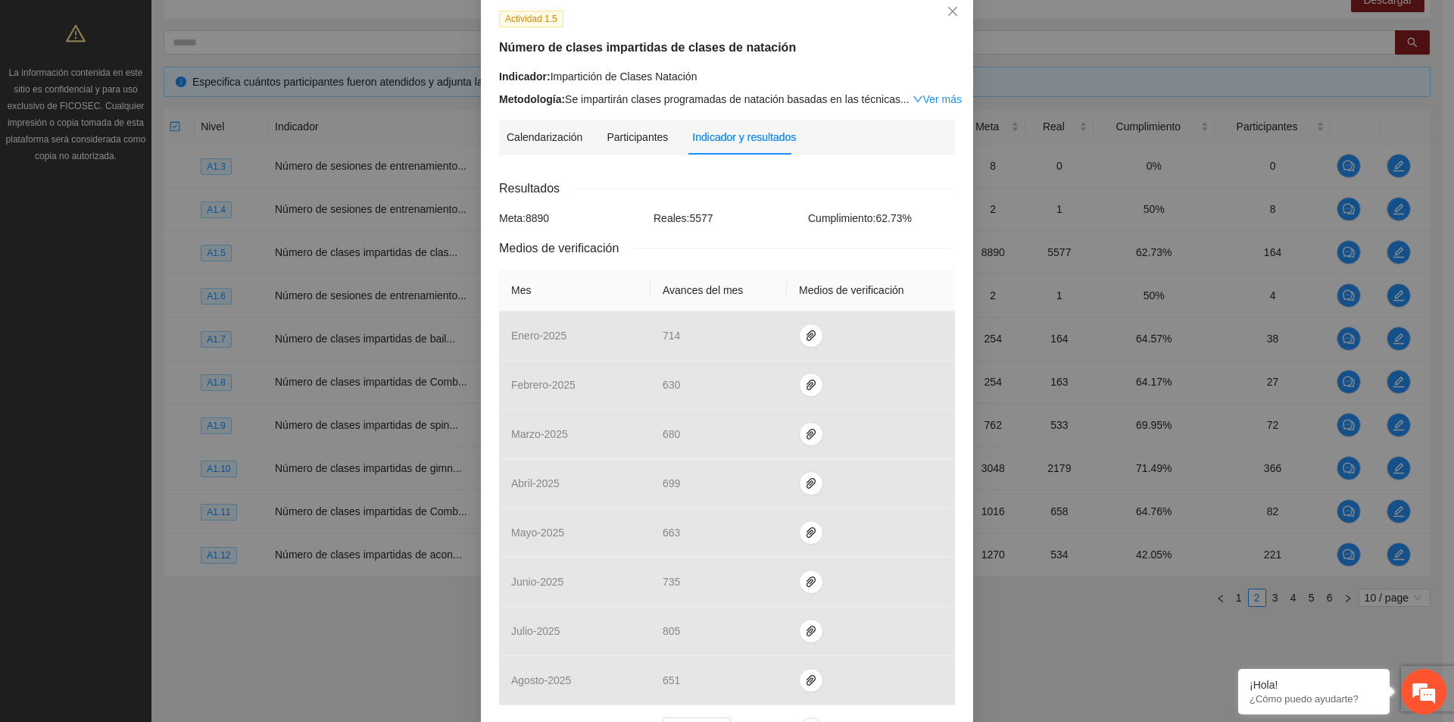
scroll to position [227, 0]
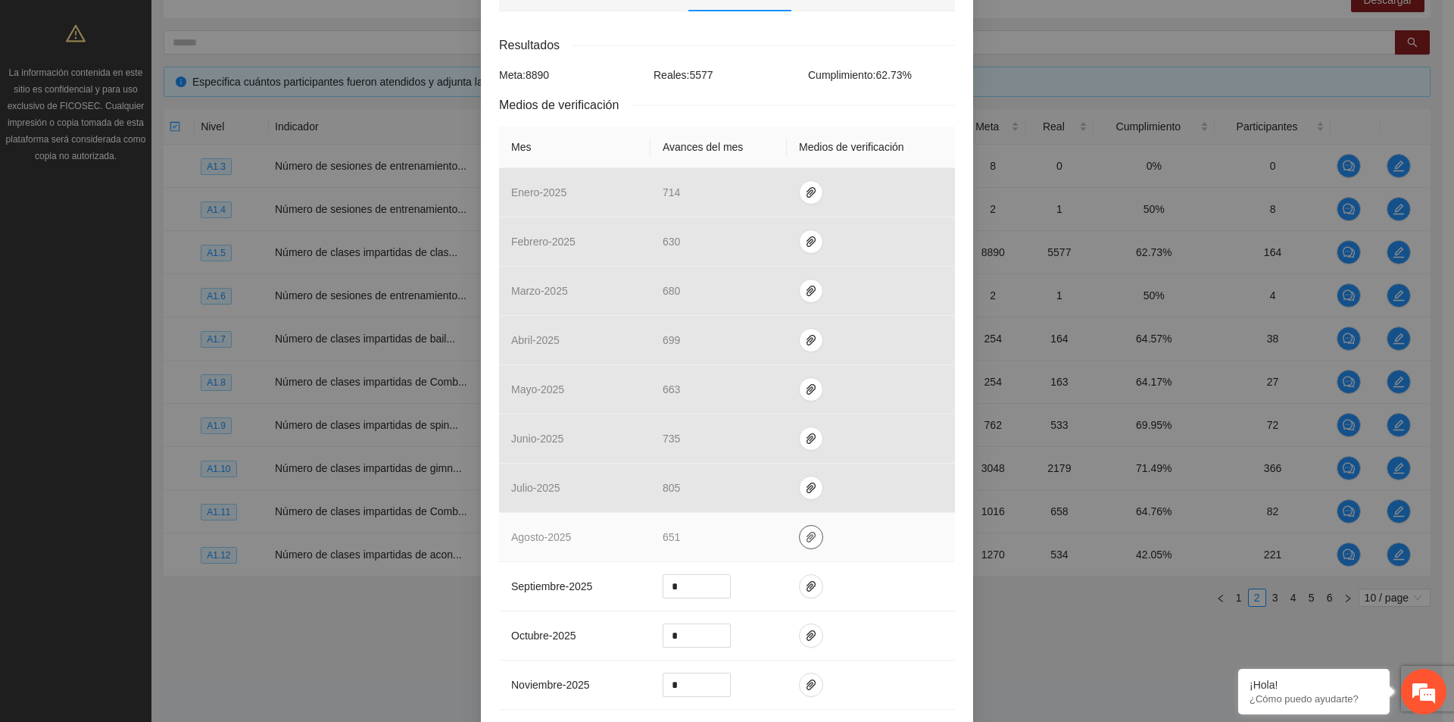
click at [800, 536] on span "paper-clip" at bounding box center [811, 537] width 23 height 12
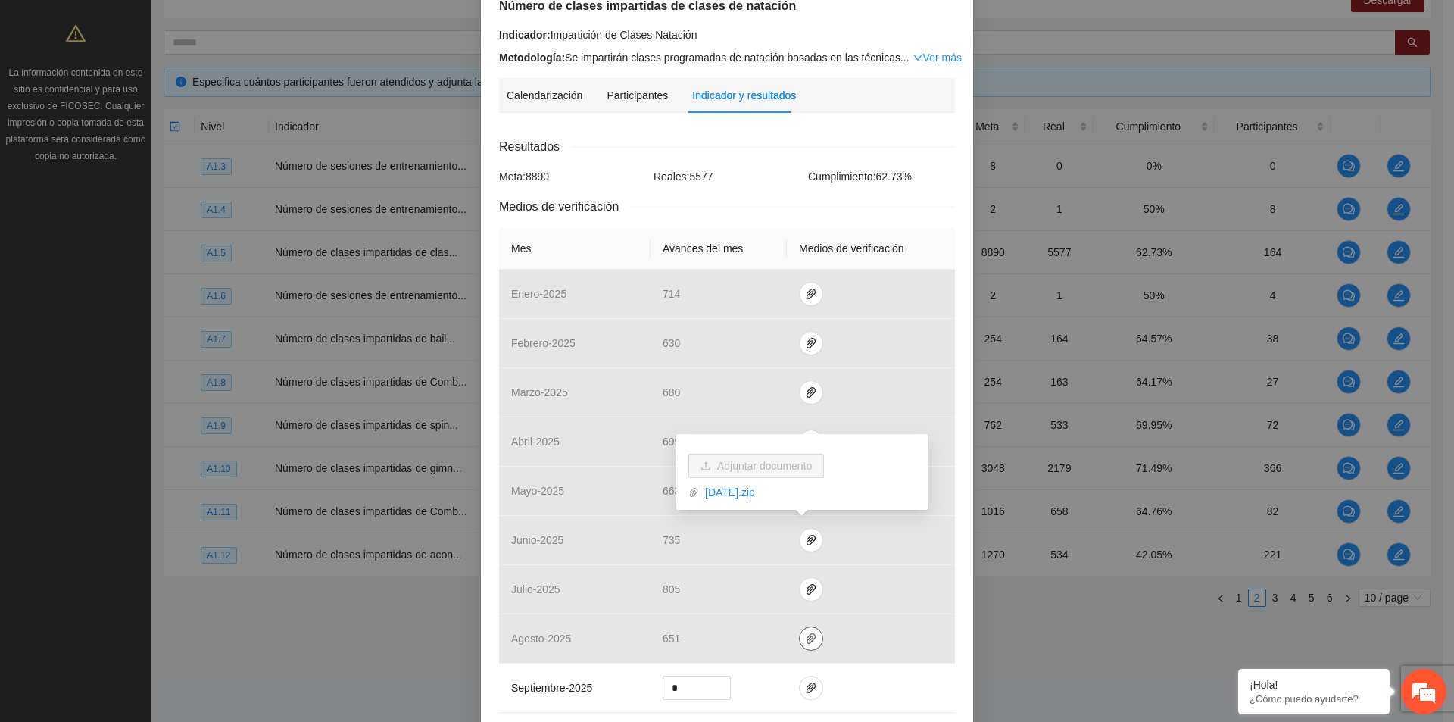
scroll to position [0, 0]
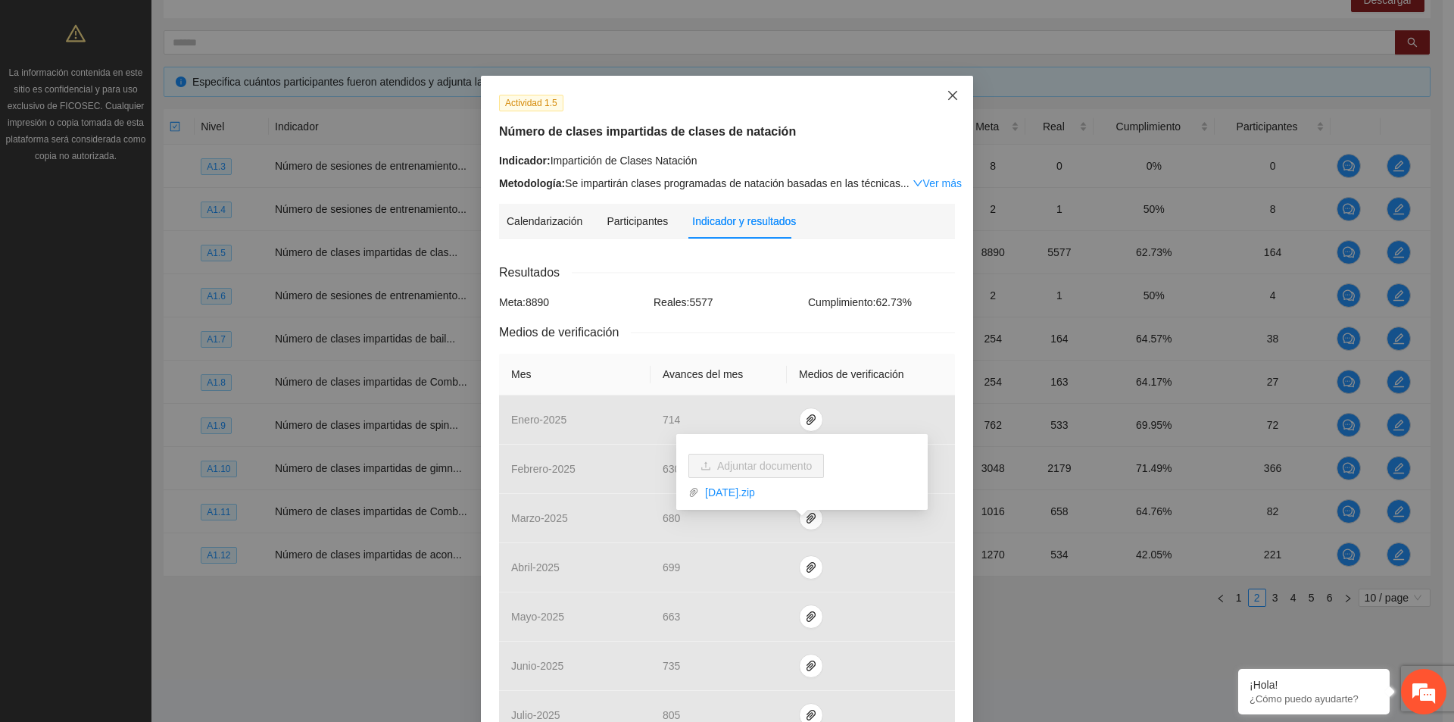
click at [948, 96] on icon "close" at bounding box center [952, 95] width 9 height 9
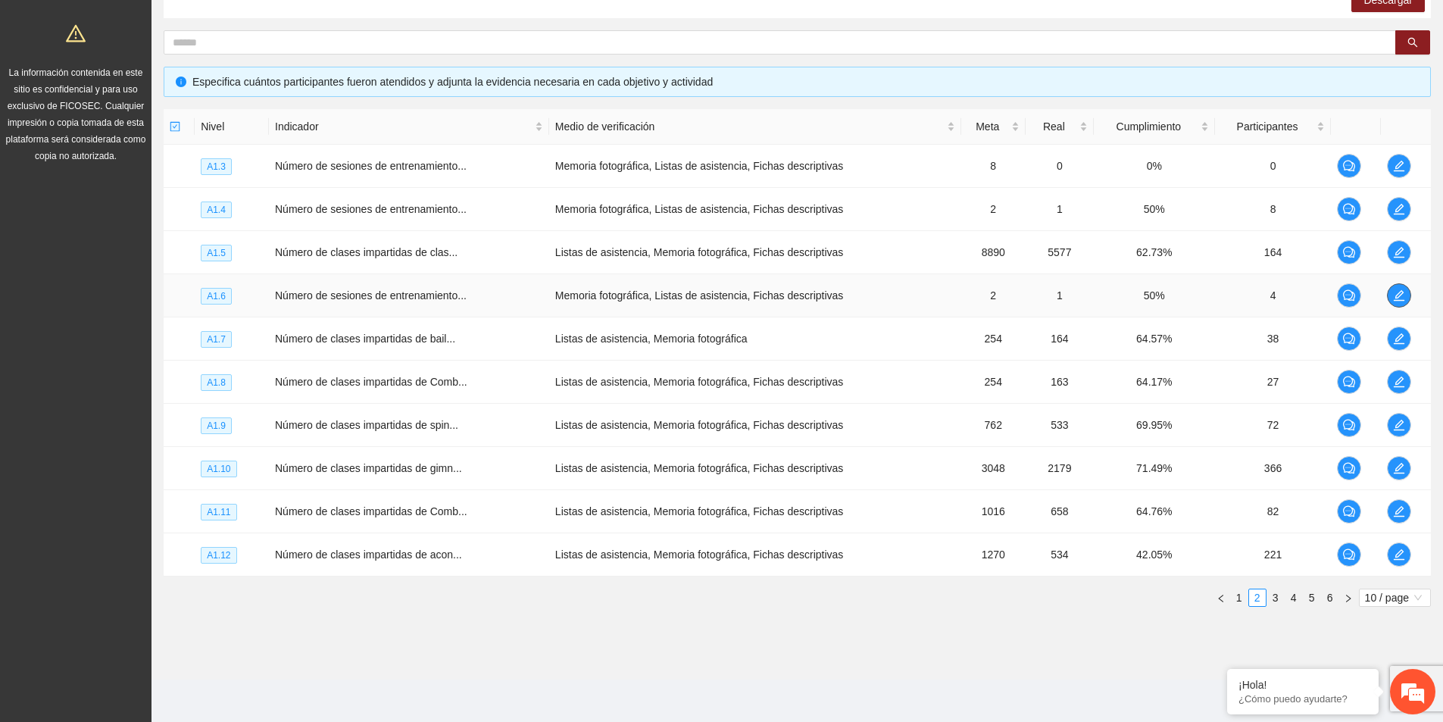
click at [1401, 292] on icon "edit" at bounding box center [1399, 295] width 11 height 11
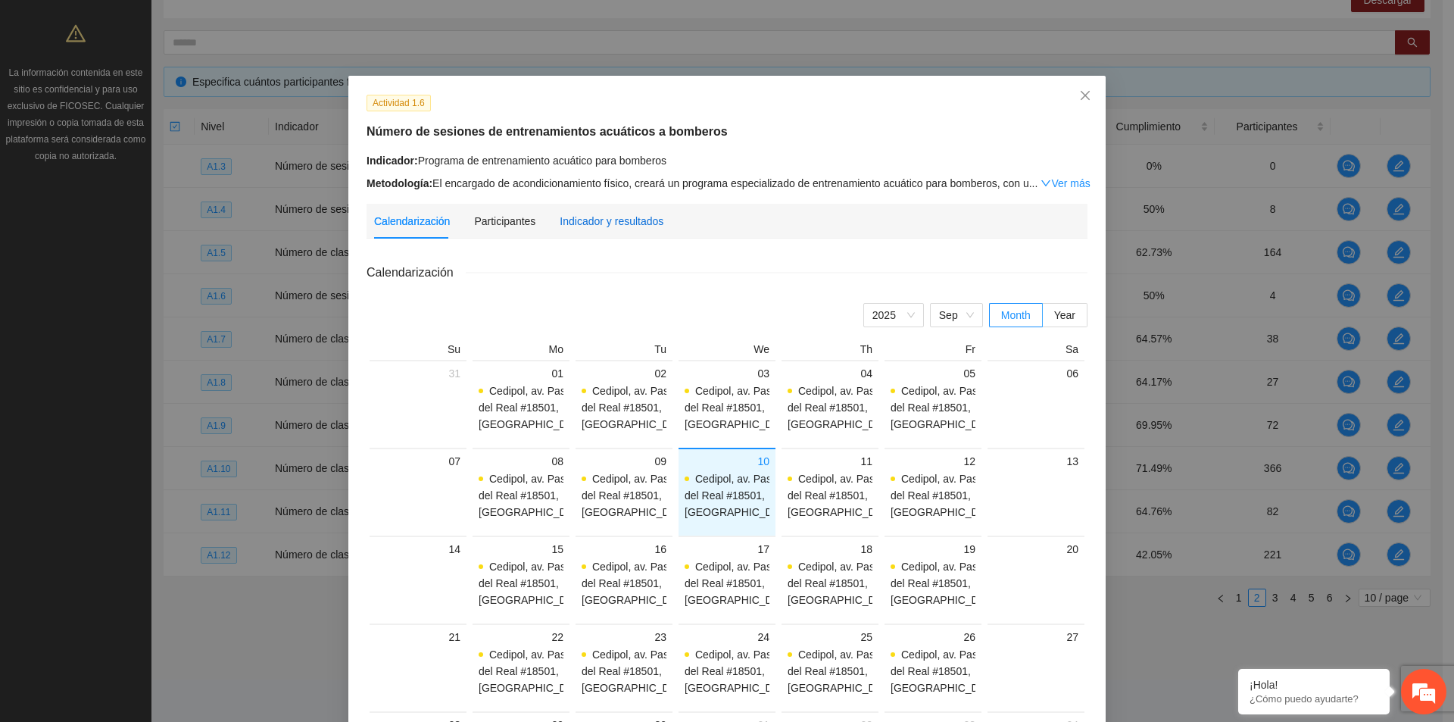
click at [614, 225] on div "Indicador y resultados" at bounding box center [612, 221] width 104 height 17
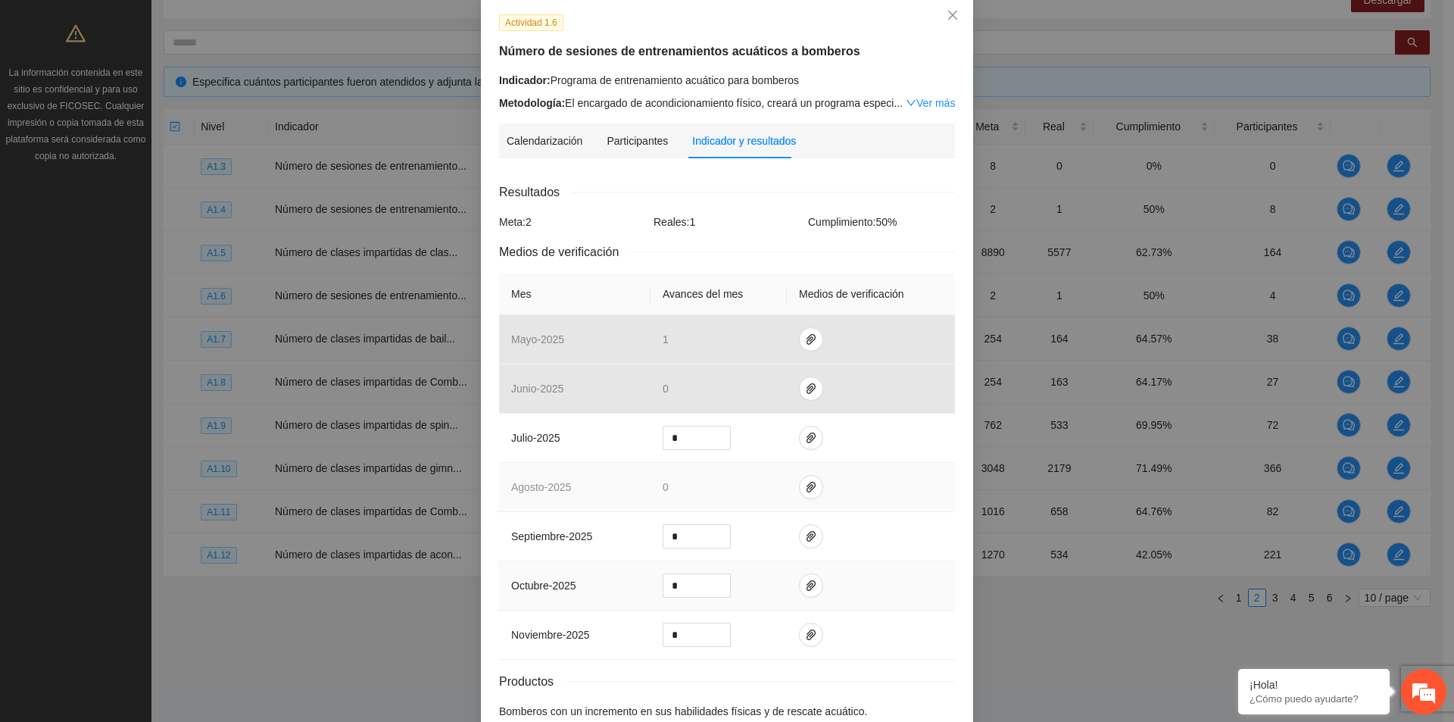
scroll to position [164, 0]
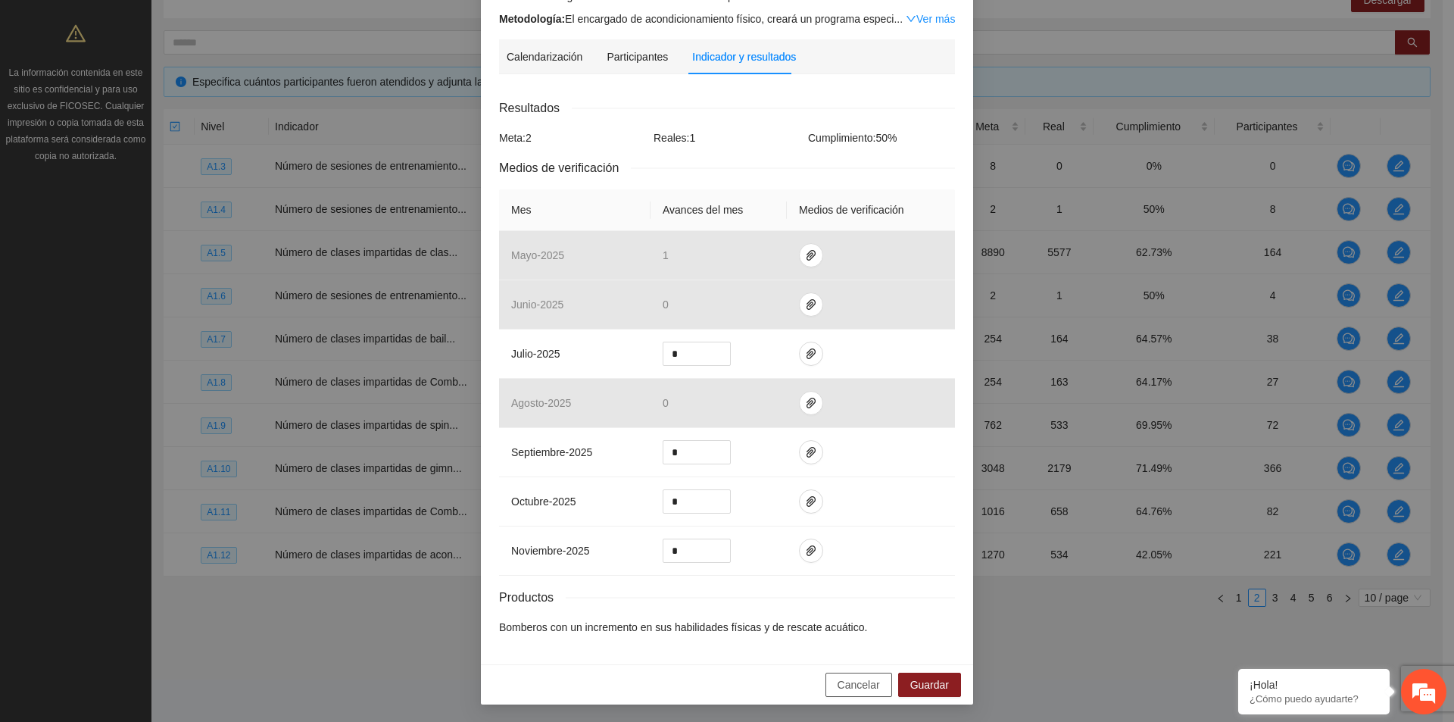
click at [832, 681] on button "Cancelar" at bounding box center [859, 685] width 67 height 24
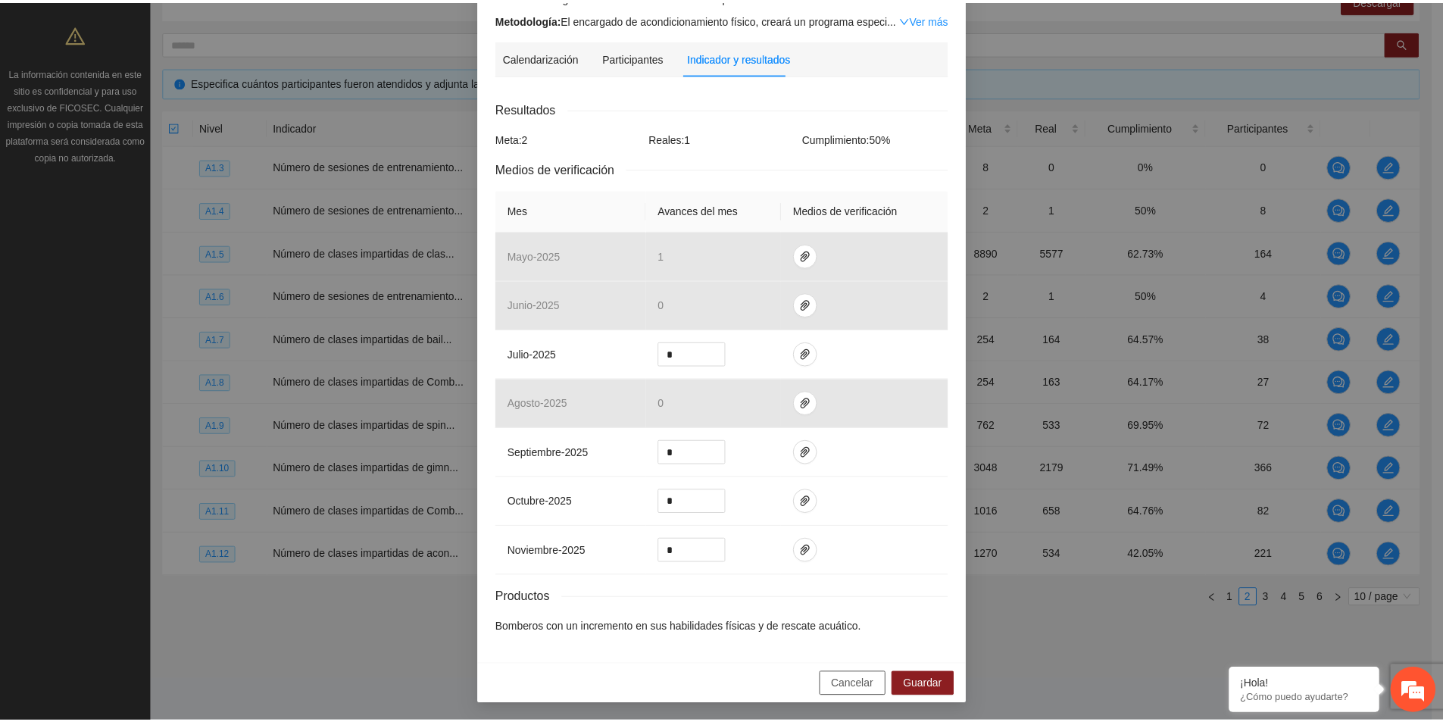
scroll to position [89, 0]
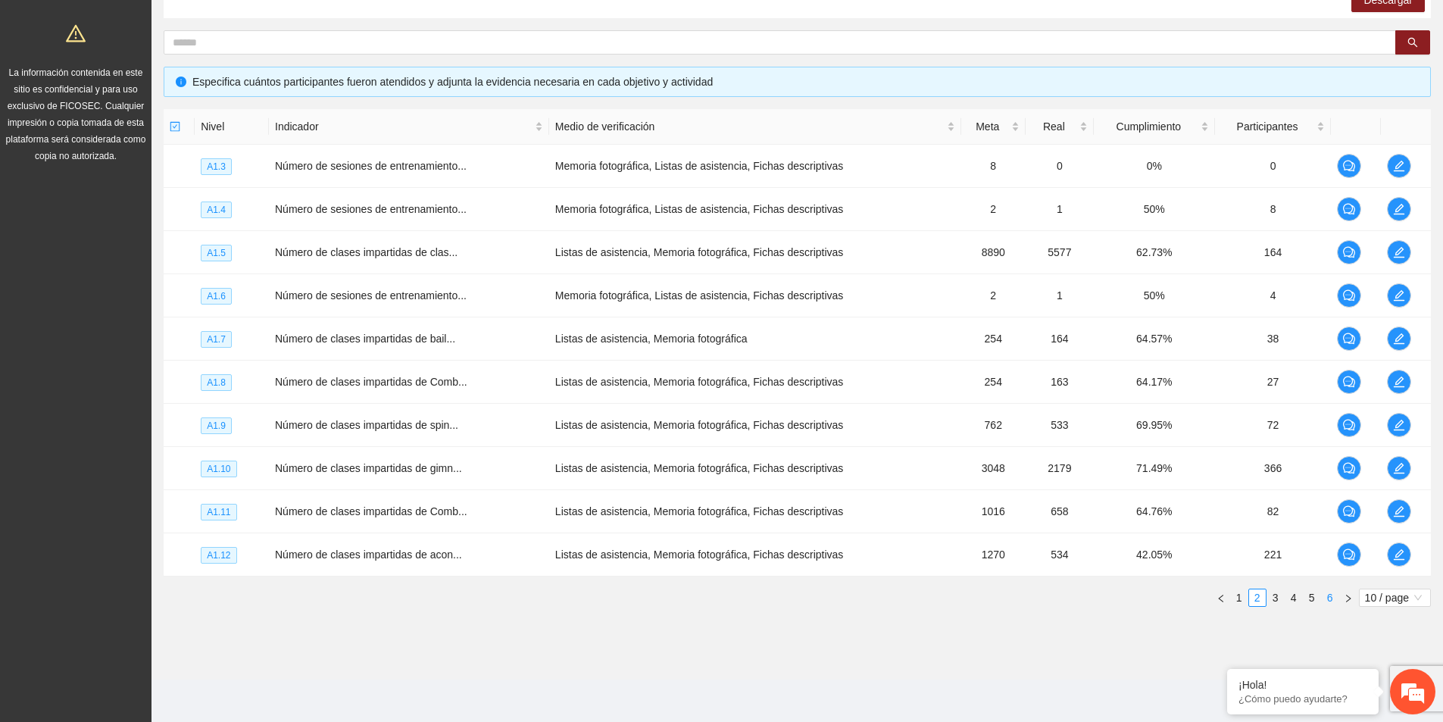
click at [1327, 595] on link "6" at bounding box center [1330, 597] width 17 height 17
